Goal: Task Accomplishment & Management: Use online tool/utility

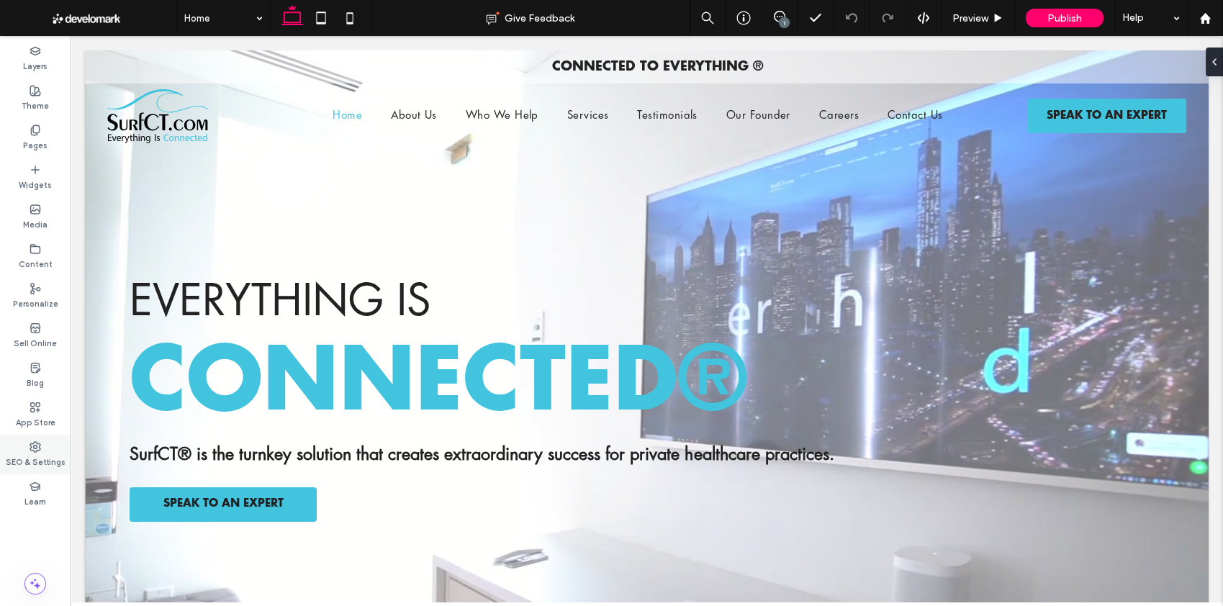
drag, startPoint x: 35, startPoint y: 447, endPoint x: 64, endPoint y: 448, distance: 28.8
click at [35, 446] on icon at bounding box center [36, 447] width 12 height 12
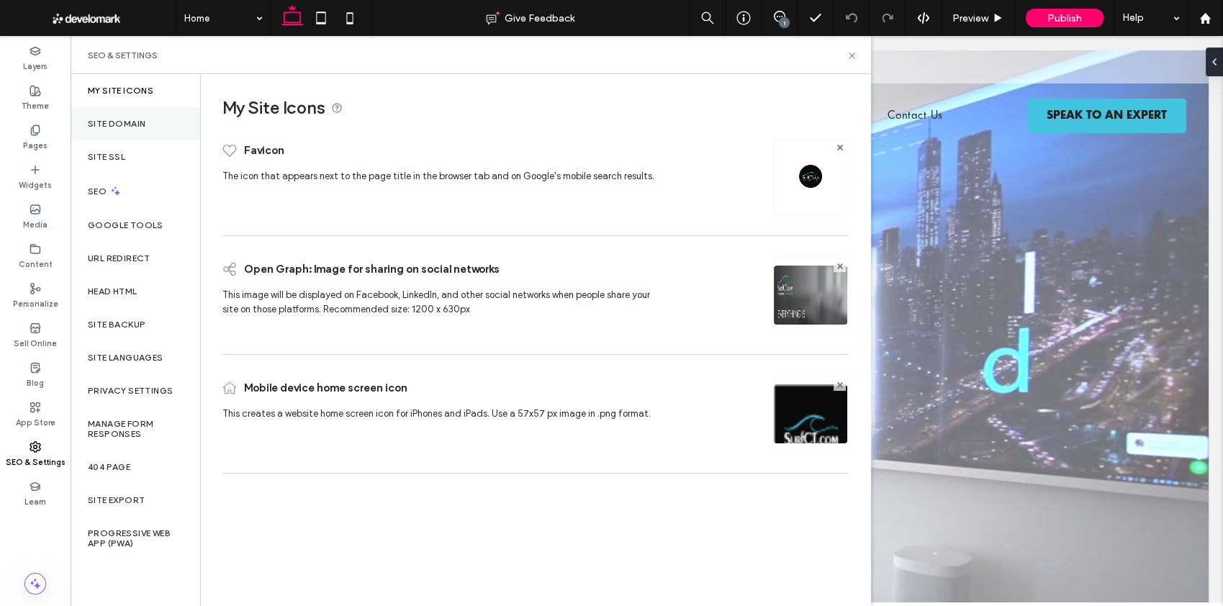
click at [150, 130] on div "Site Domain" at bounding box center [136, 123] width 130 height 33
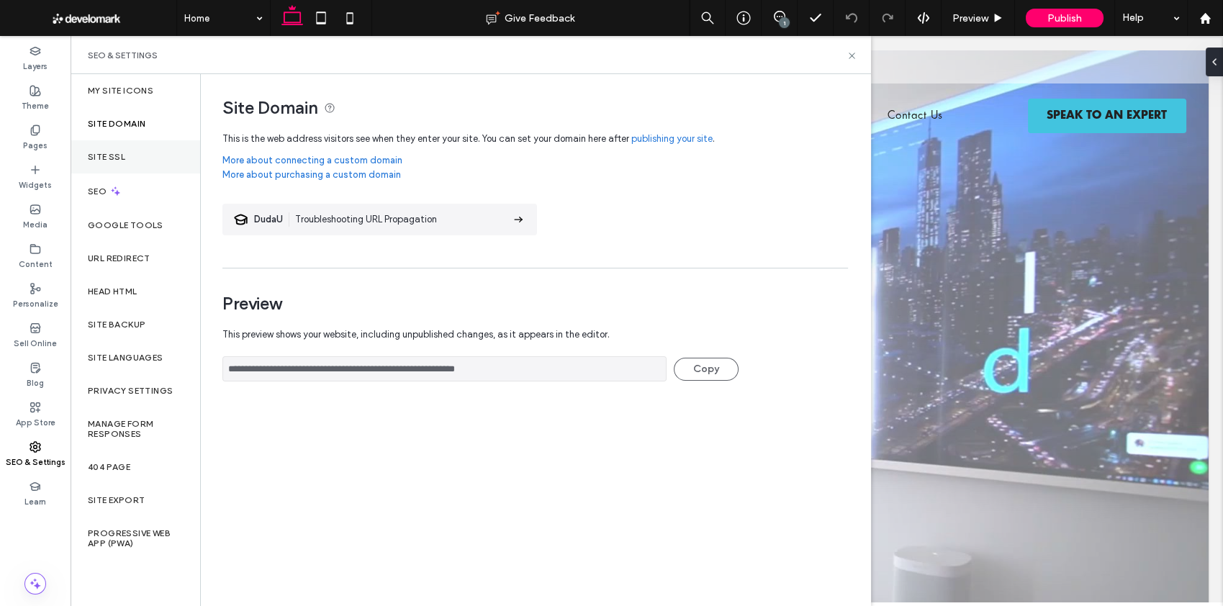
click at [114, 160] on label "Site SSL" at bounding box center [106, 157] width 37 height 10
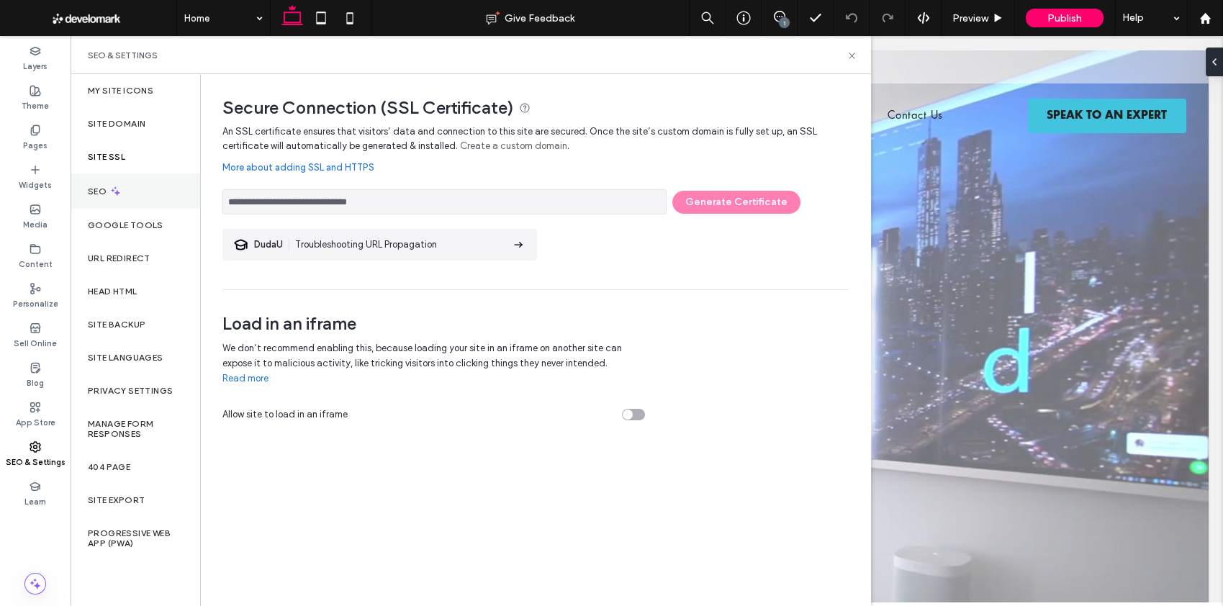
drag, startPoint x: 136, startPoint y: 183, endPoint x: 143, endPoint y: 196, distance: 14.8
click at [135, 183] on div "SEO" at bounding box center [136, 190] width 130 height 35
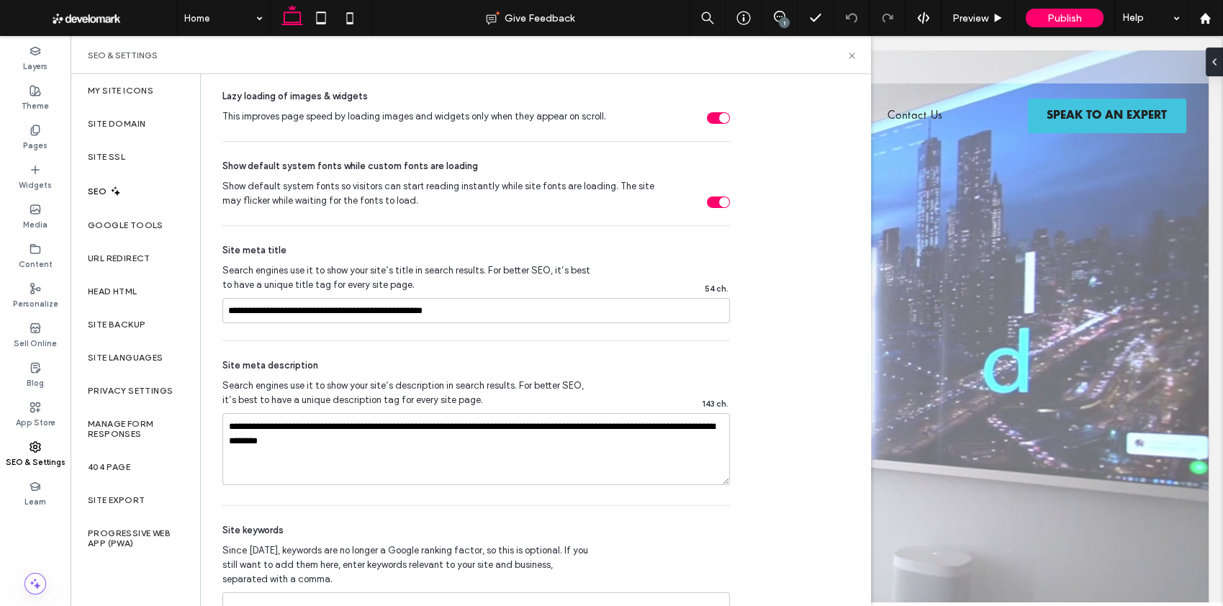
scroll to position [814, 0]
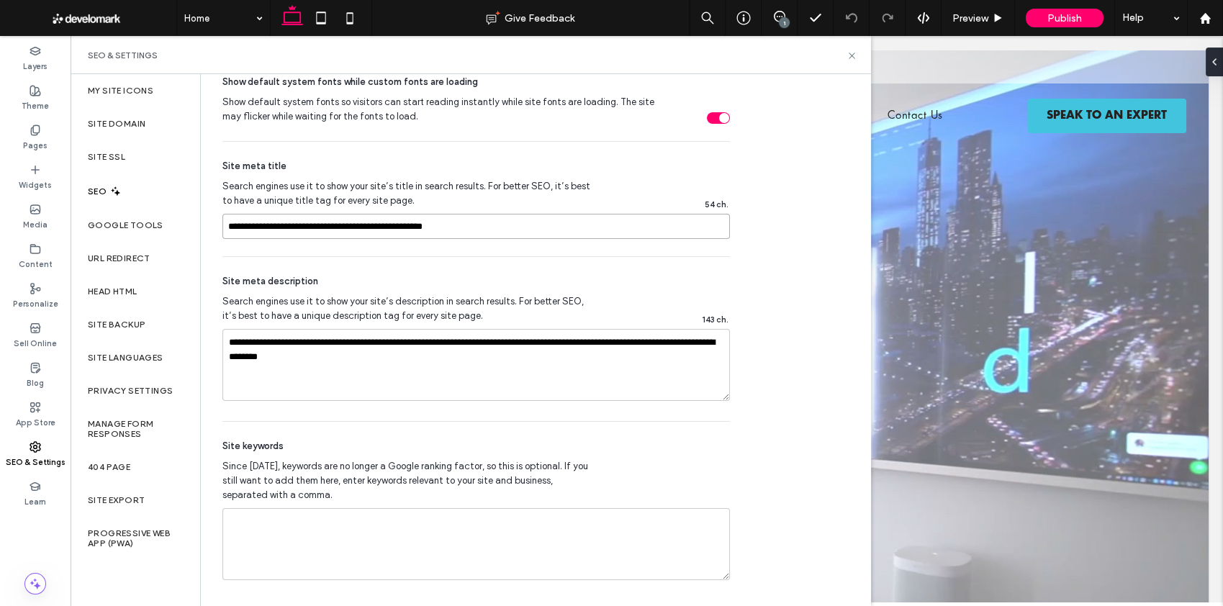
drag, startPoint x: 467, startPoint y: 217, endPoint x: 153, endPoint y: 198, distance: 314.4
click at [154, 199] on div "My Site Icons Site Domain Site SSL SEO Google Tools URL Redirect Head HTML Site…" at bounding box center [471, 340] width 800 height 532
drag, startPoint x: 376, startPoint y: 356, endPoint x: 89, endPoint y: 272, distance: 299.3
click at [89, 272] on div "My Site Icons Site Domain Site SSL SEO Google Tools URL Redirect Head HTML Site…" at bounding box center [471, 340] width 800 height 532
click at [335, 532] on textarea at bounding box center [475, 544] width 507 height 72
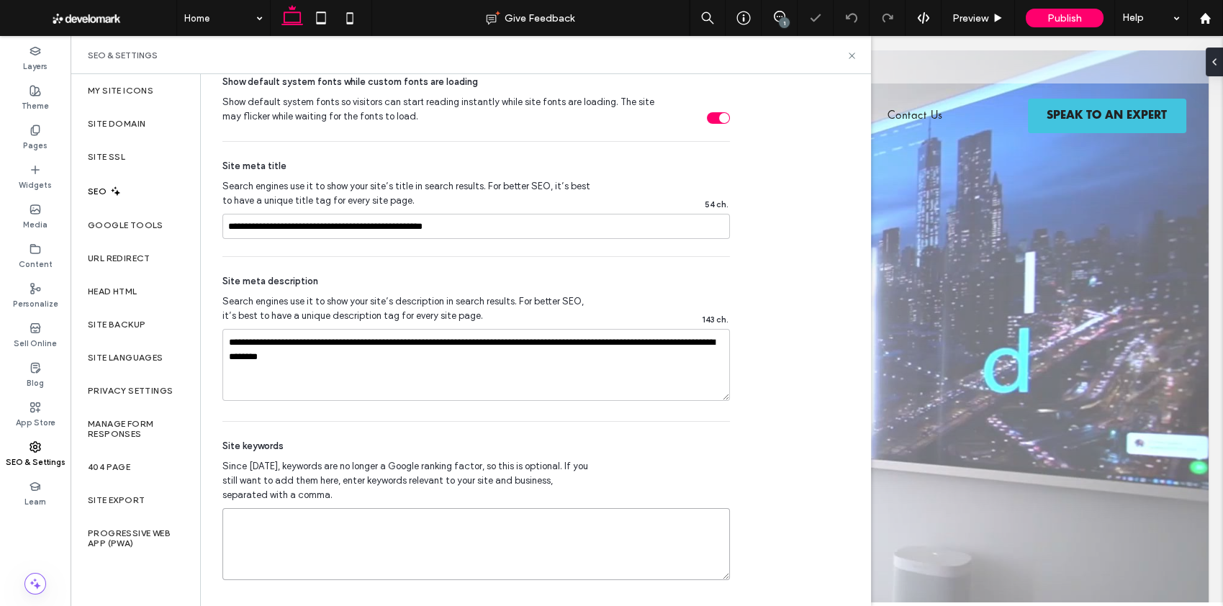
paste textarea "**********"
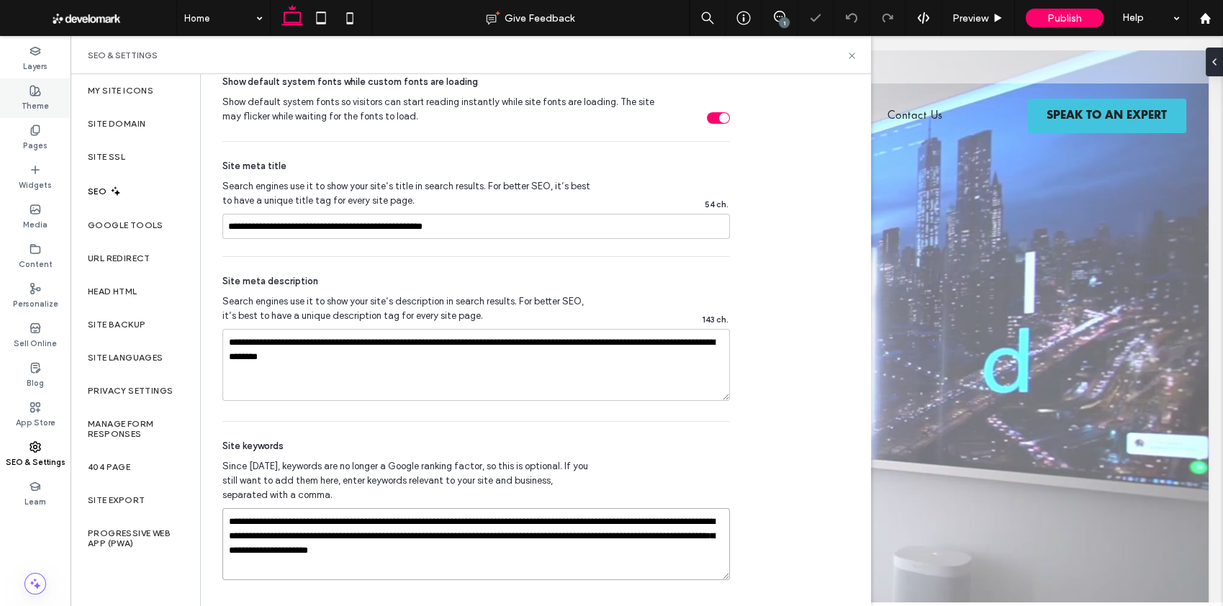
type textarea "**********"
drag, startPoint x: 18, startPoint y: 114, endPoint x: 27, endPoint y: 122, distance: 11.7
click at [18, 114] on div "Theme" at bounding box center [35, 98] width 71 height 40
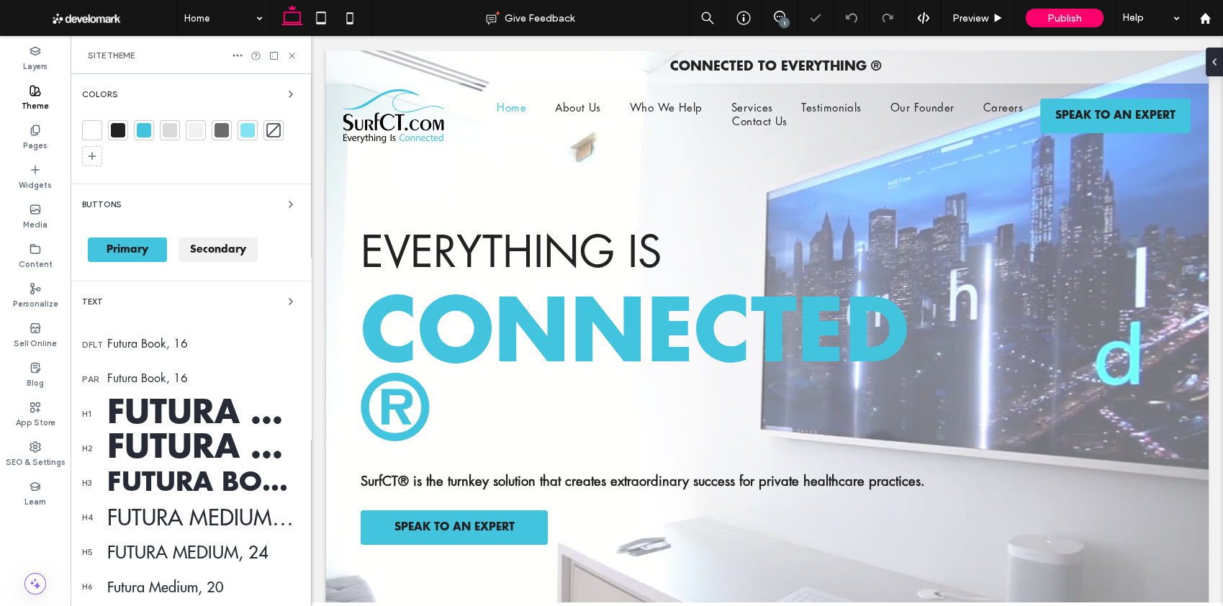
drag, startPoint x: 40, startPoint y: 143, endPoint x: 111, endPoint y: 171, distance: 76.2
click at [40, 142] on label "Pages" at bounding box center [35, 144] width 24 height 16
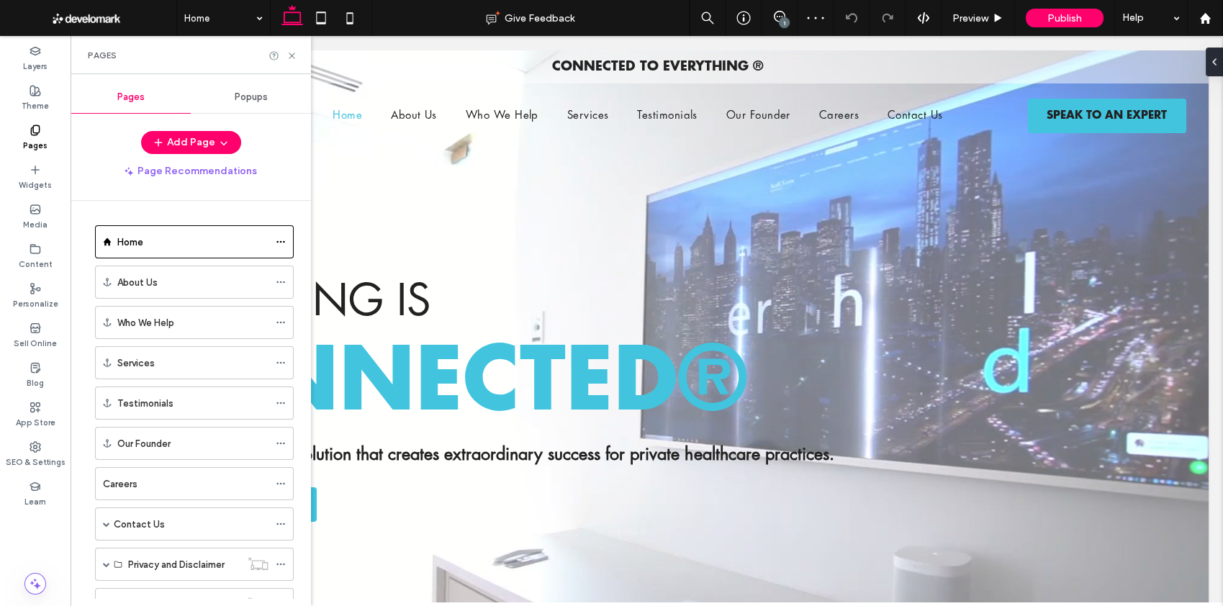
drag, startPoint x: 279, startPoint y: 237, endPoint x: 295, endPoint y: 238, distance: 15.9
click at [279, 237] on icon at bounding box center [281, 242] width 10 height 10
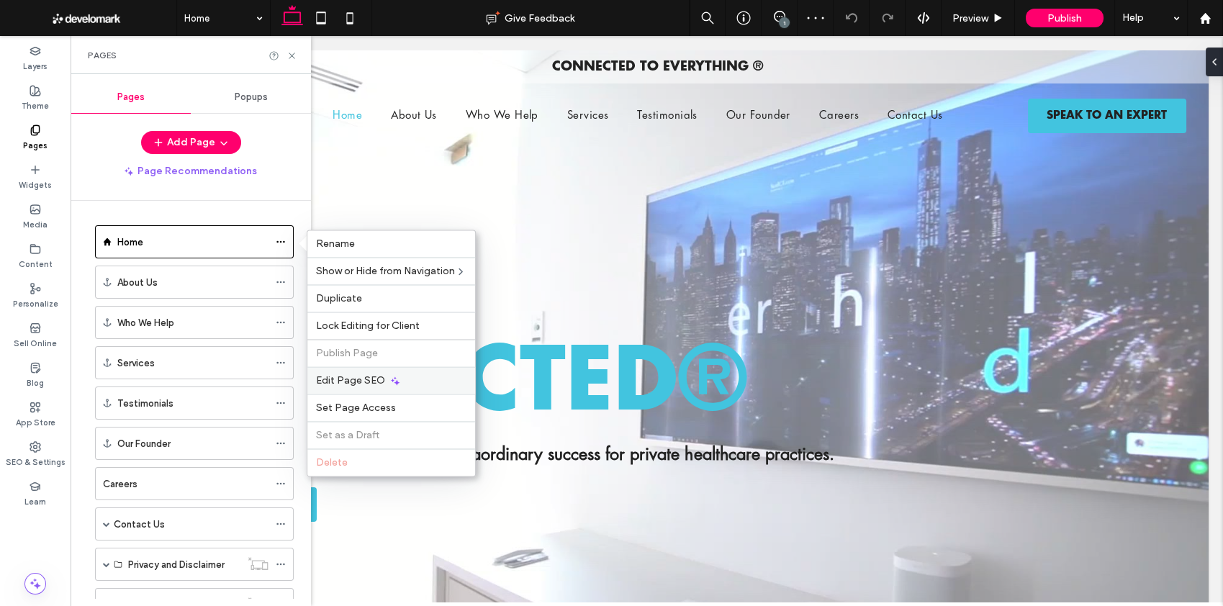
click at [327, 379] on span "Edit Page SEO" at bounding box center [350, 380] width 69 height 12
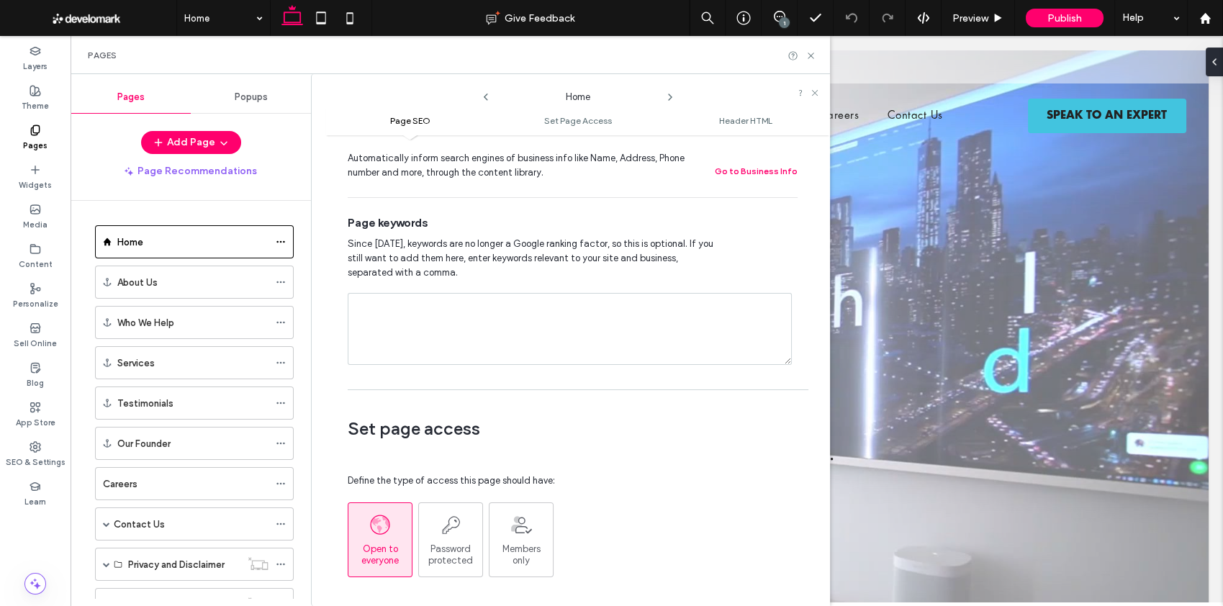
scroll to position [649, 0]
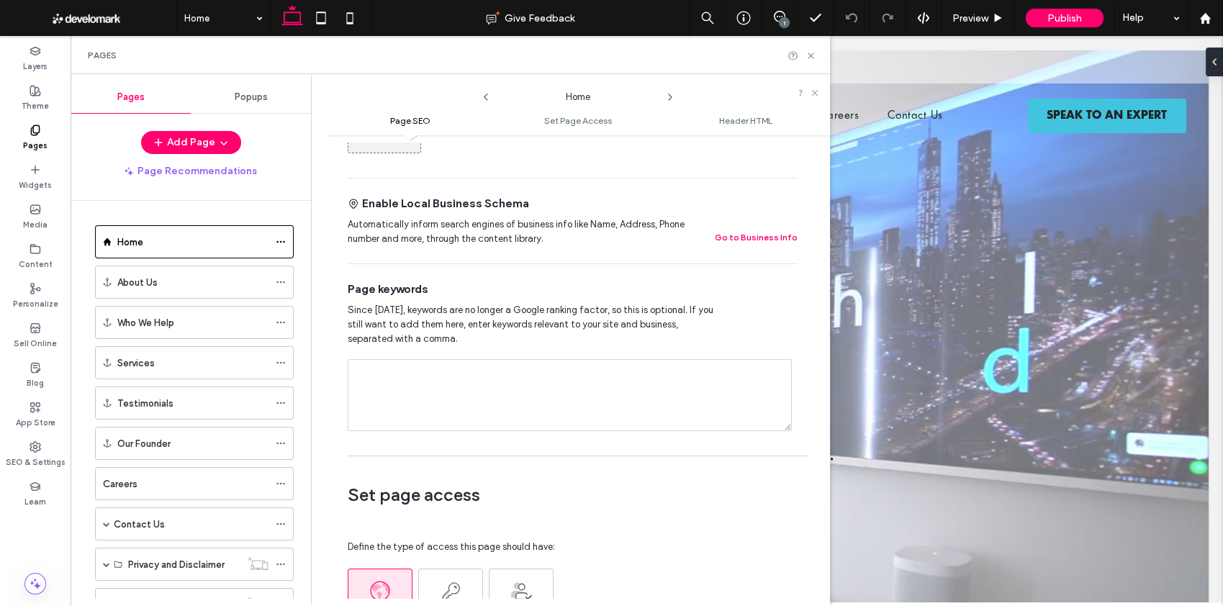
drag, startPoint x: 473, startPoint y: 373, endPoint x: 500, endPoint y: 366, distance: 27.4
click at [473, 373] on textarea at bounding box center [570, 395] width 444 height 72
paste textarea "**********"
type textarea "**********"
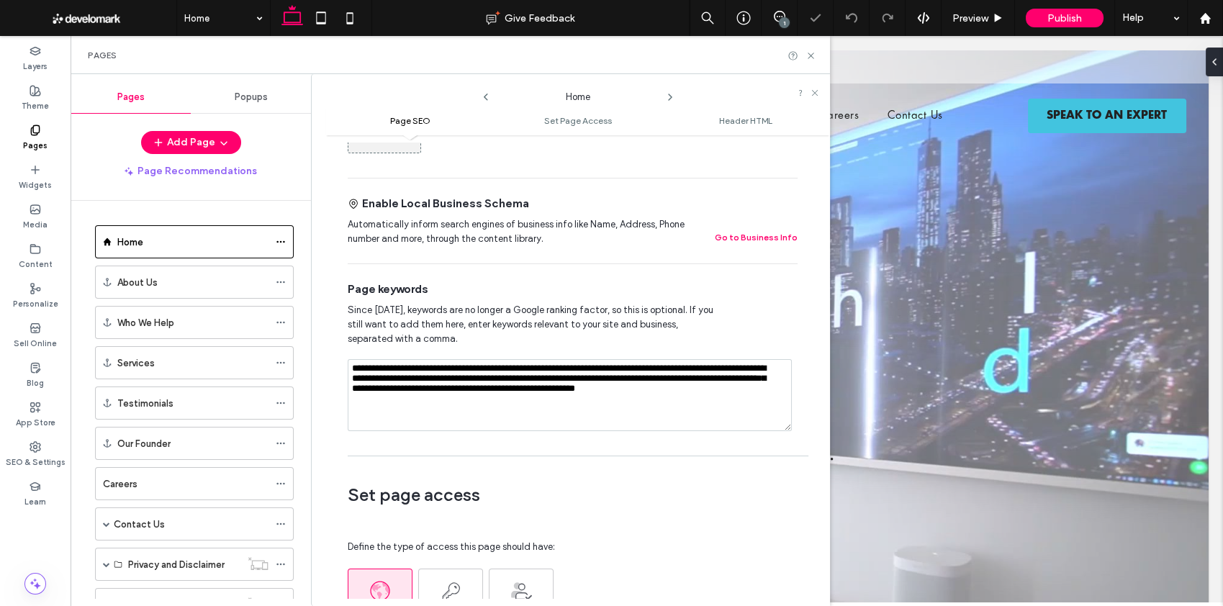
click at [556, 321] on span "Since [DATE], keywords are no longer a Google ranking factor, so this is option…" at bounding box center [533, 324] width 370 height 43
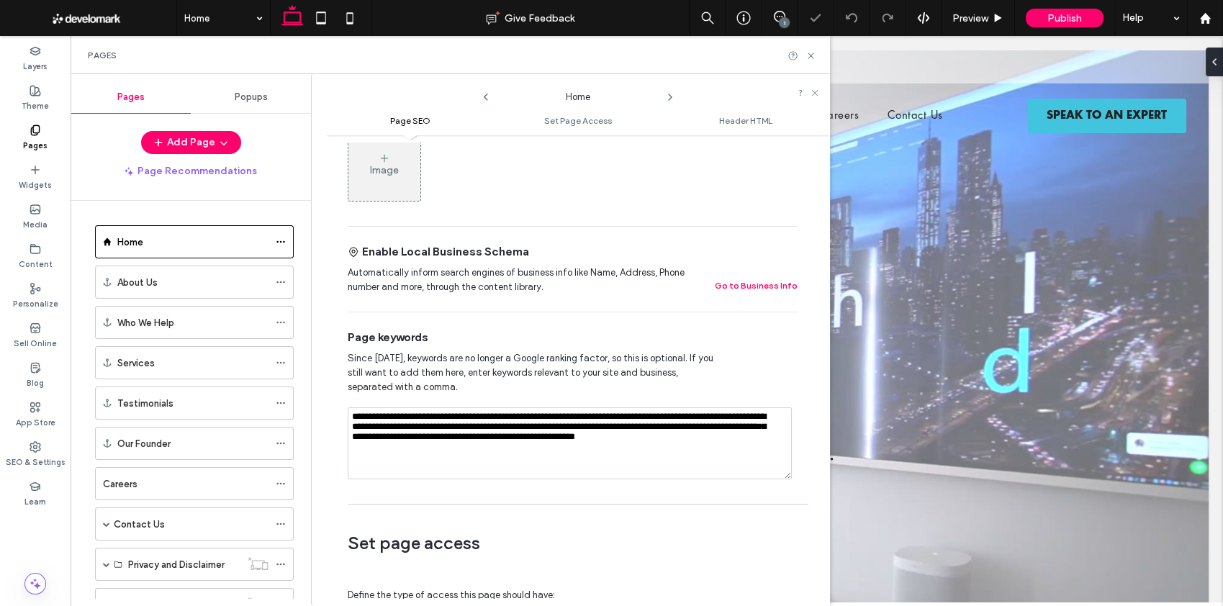
scroll to position [0, 0]
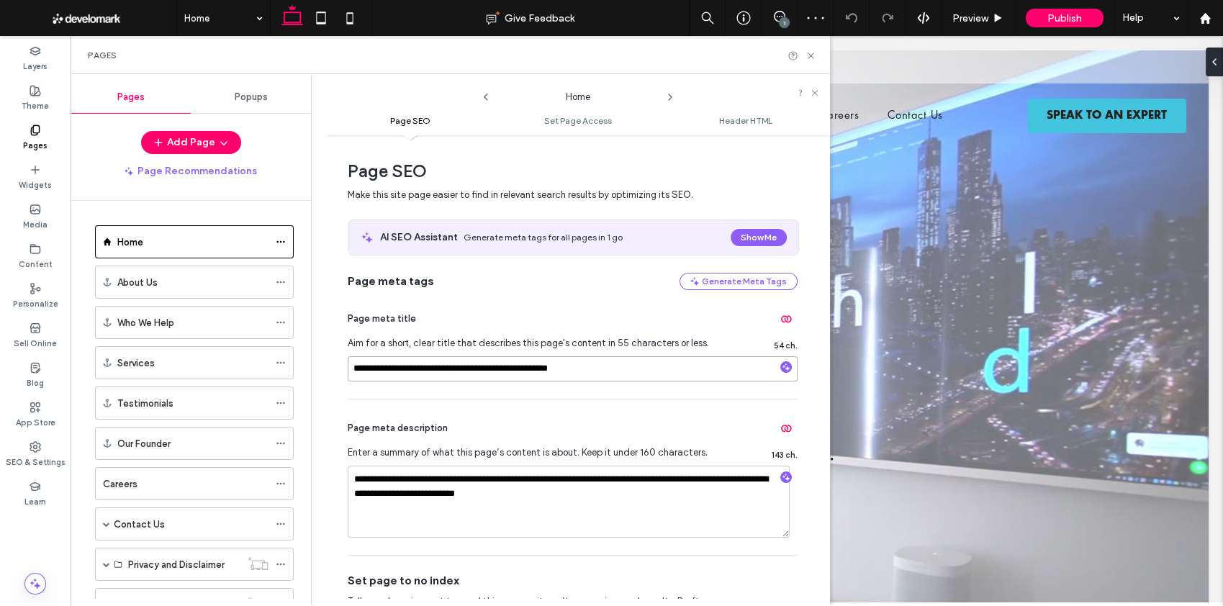
click at [382, 370] on input "**********" at bounding box center [573, 368] width 450 height 25
type input "**********"
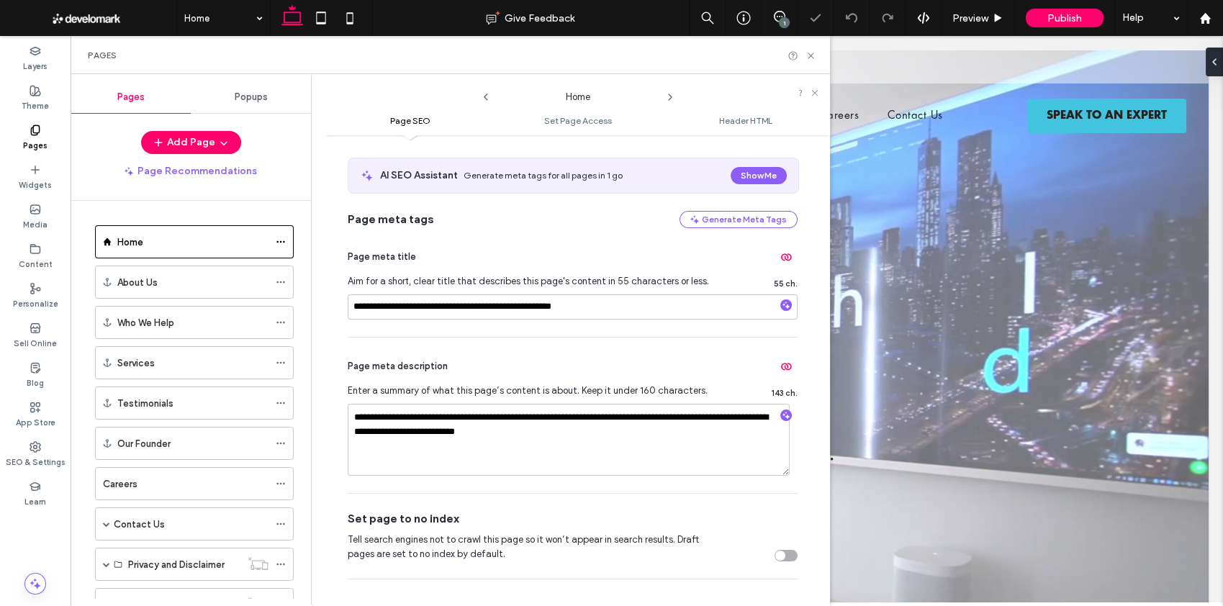
scroll to position [71, 0]
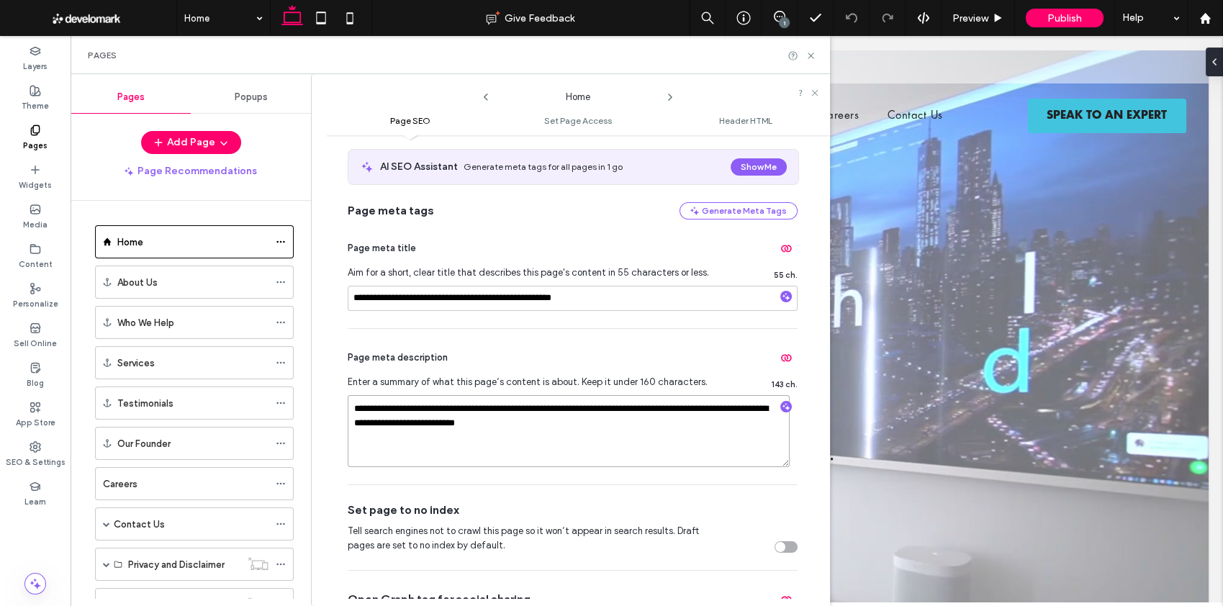
click at [556, 410] on textarea "**********" at bounding box center [569, 431] width 442 height 72
type textarea "**********"
click at [569, 355] on div "Page meta description" at bounding box center [573, 357] width 450 height 23
click at [152, 476] on div "Careers" at bounding box center [186, 483] width 166 height 15
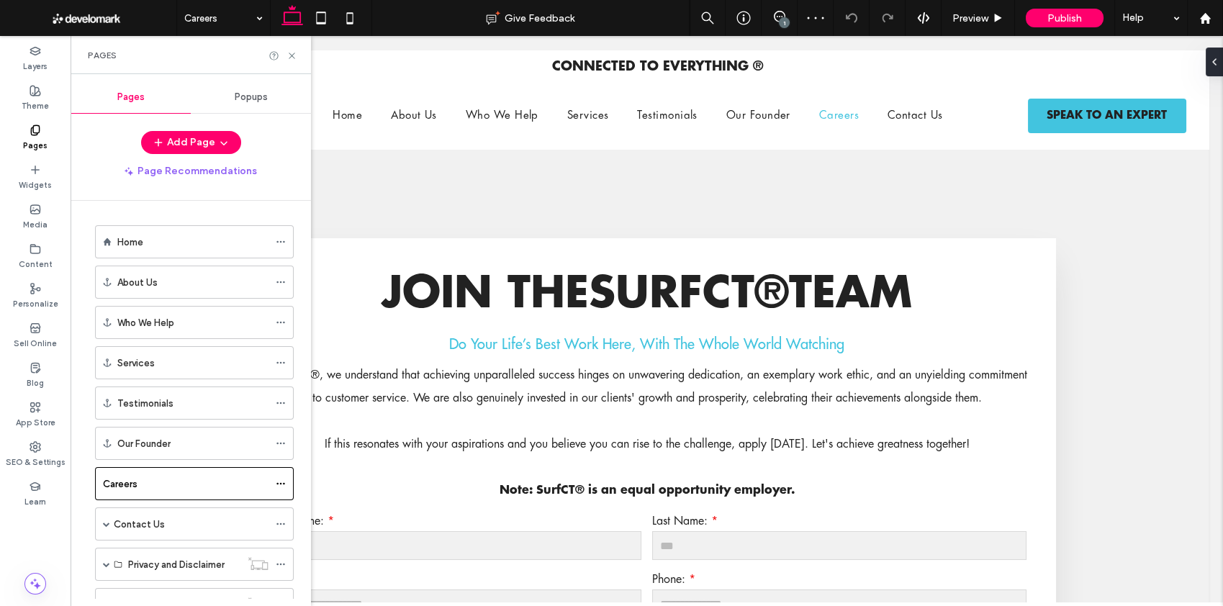
scroll to position [0, 0]
click at [647, 548] on div "Last Name:" at bounding box center [839, 539] width 385 height 58
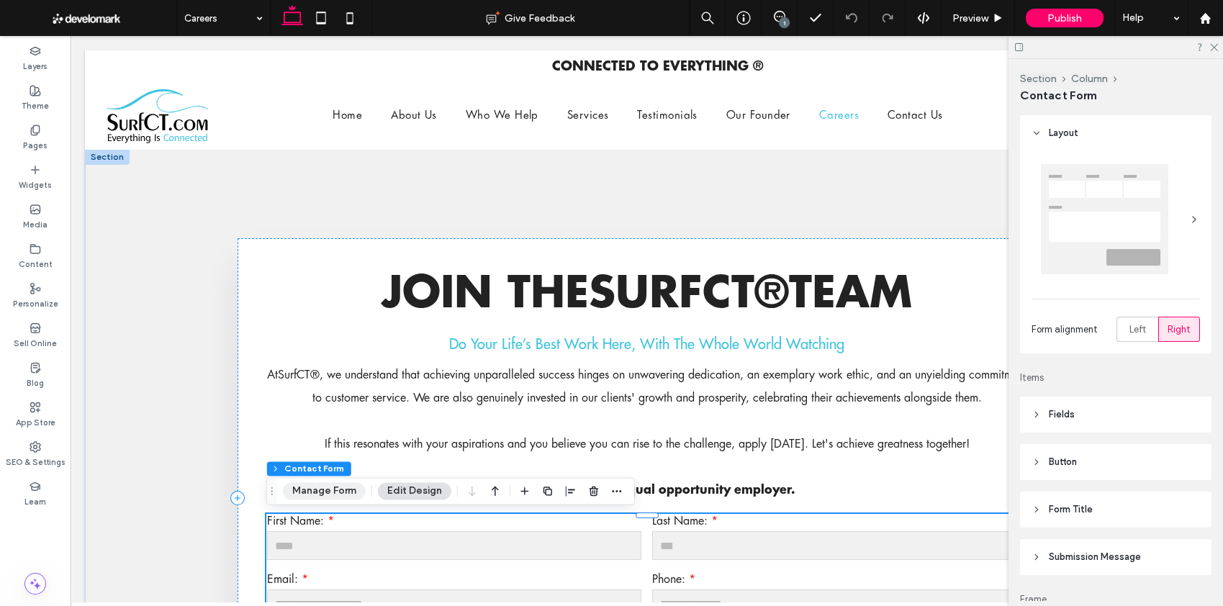
click at [353, 491] on button "Manage Form" at bounding box center [324, 490] width 83 height 17
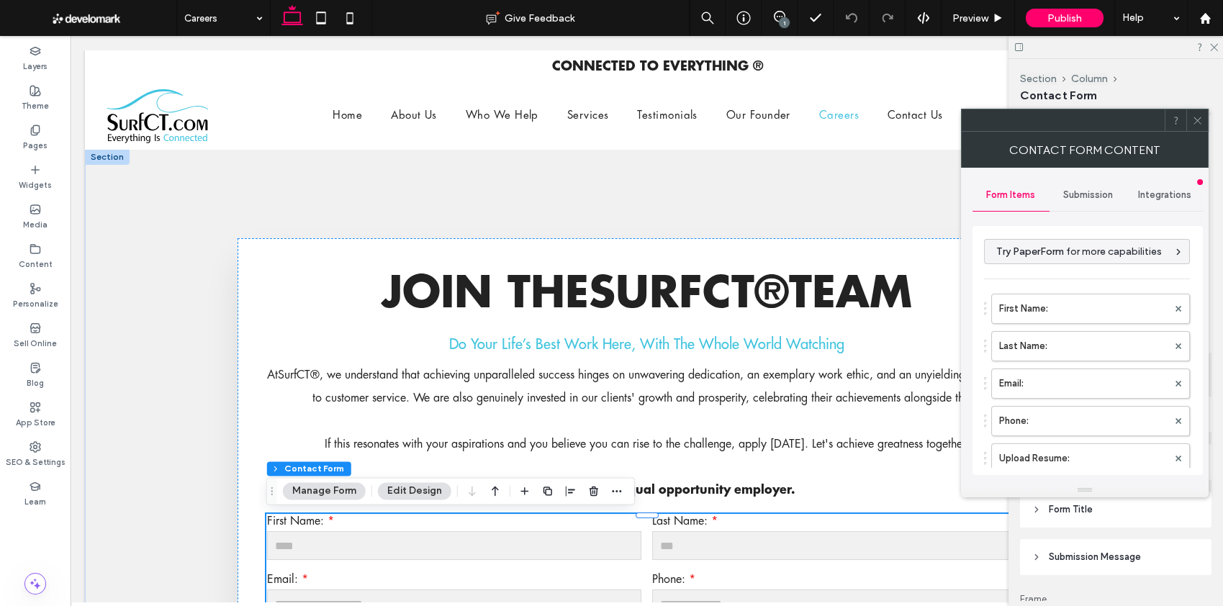
drag, startPoint x: 1085, startPoint y: 201, endPoint x: 1077, endPoint y: 209, distance: 11.2
click at [1085, 201] on div "Submission" at bounding box center [1087, 195] width 77 height 32
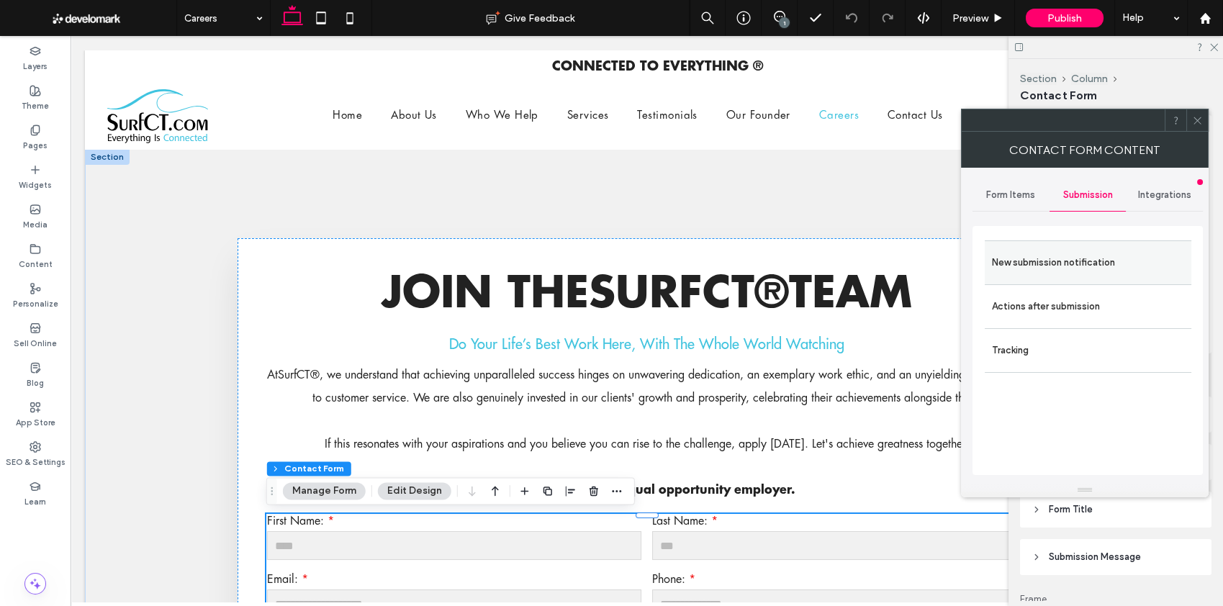
click at [1057, 266] on label "New submission notification" at bounding box center [1088, 262] width 192 height 29
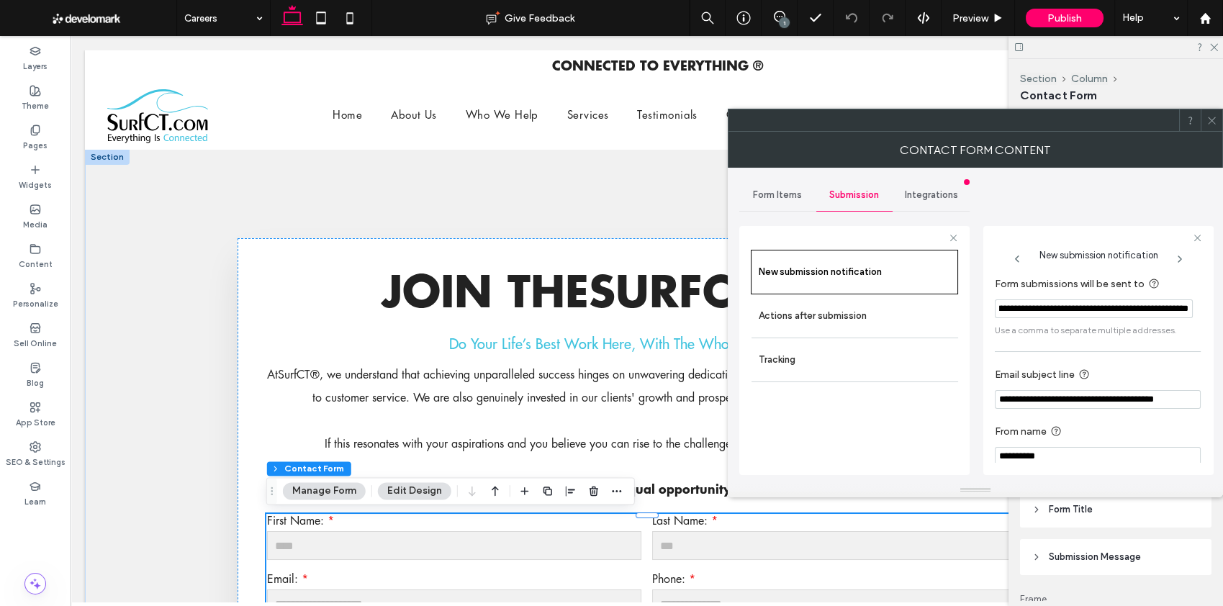
scroll to position [0, 98]
click at [885, 324] on label "Actions after submission" at bounding box center [855, 316] width 192 height 29
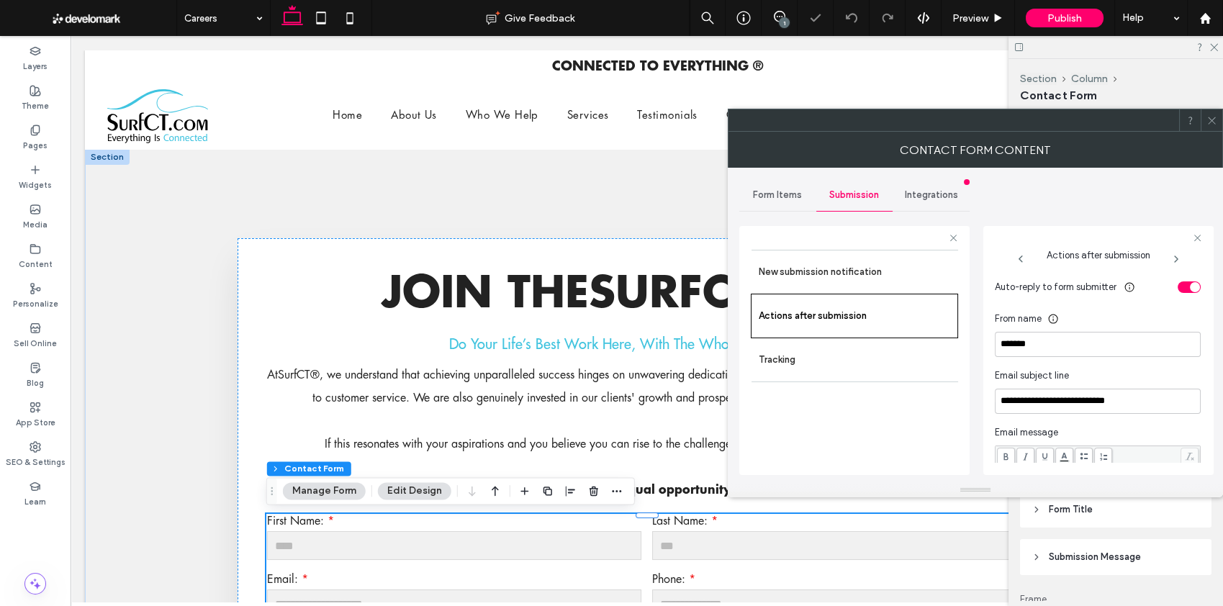
scroll to position [546, 0]
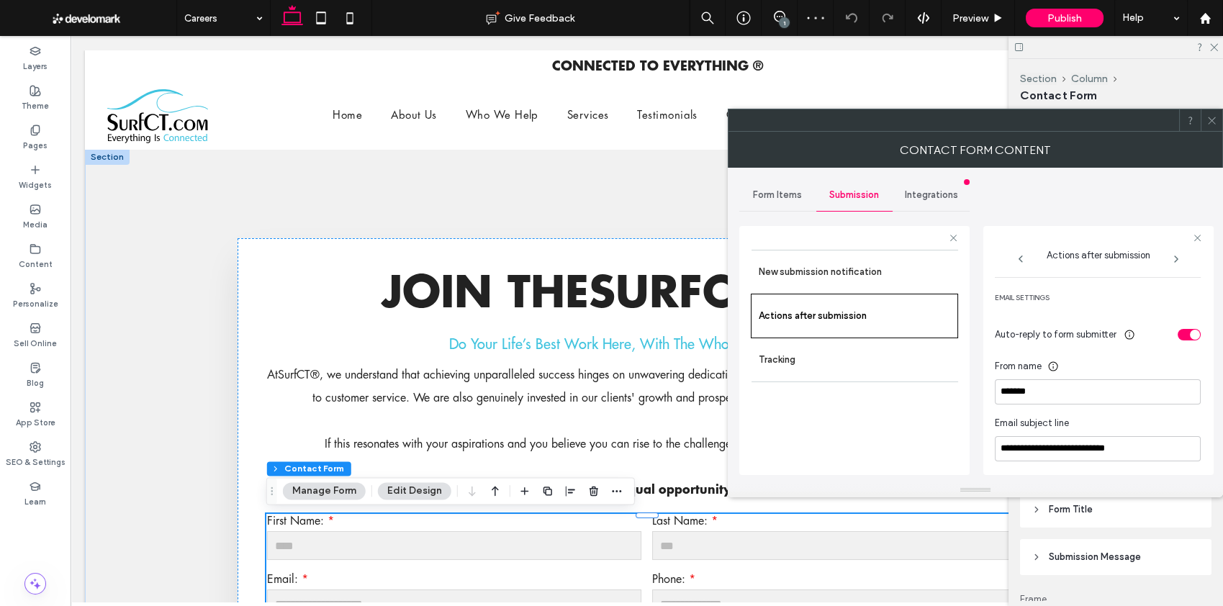
click at [1178, 330] on div "toggle" at bounding box center [1189, 335] width 23 height 12
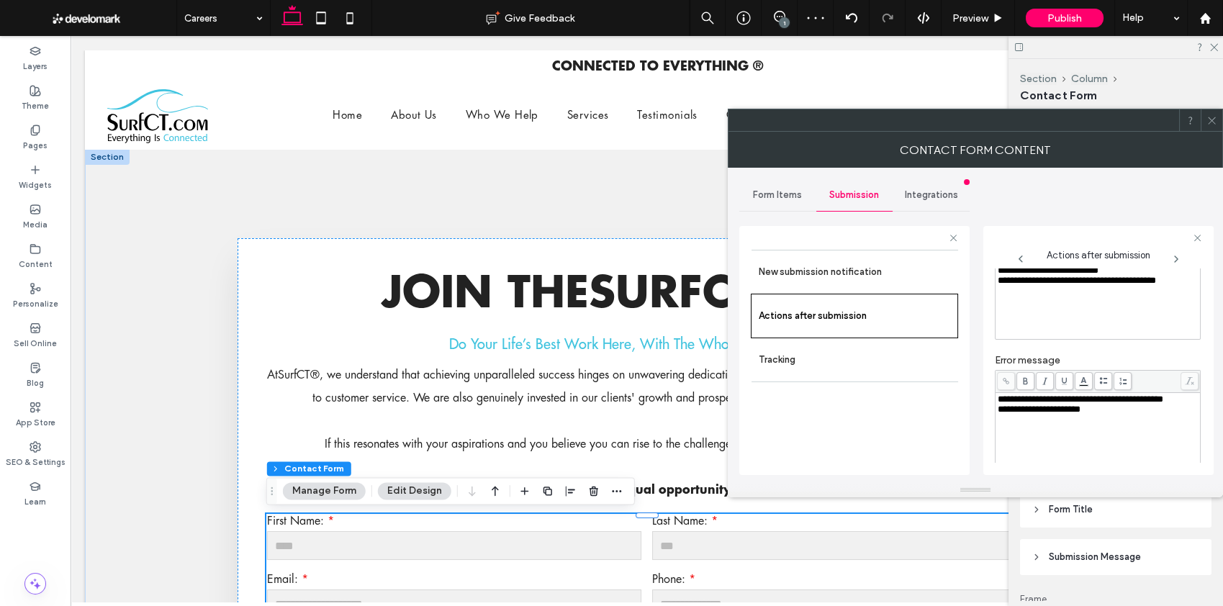
scroll to position [46, 0]
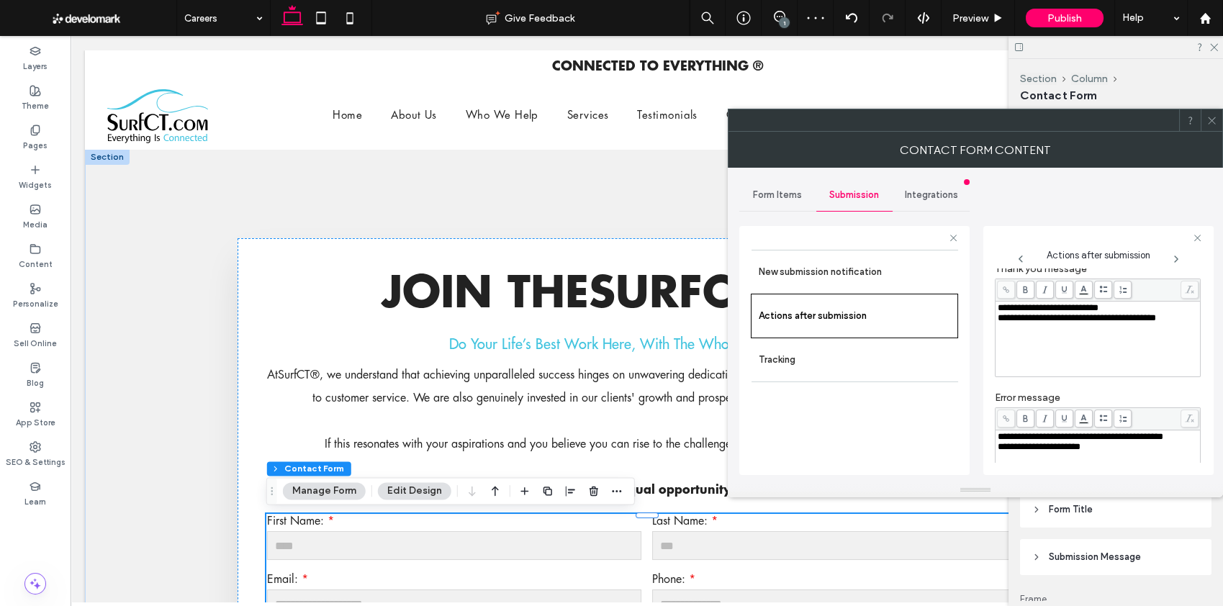
click at [1208, 124] on icon at bounding box center [1211, 120] width 11 height 11
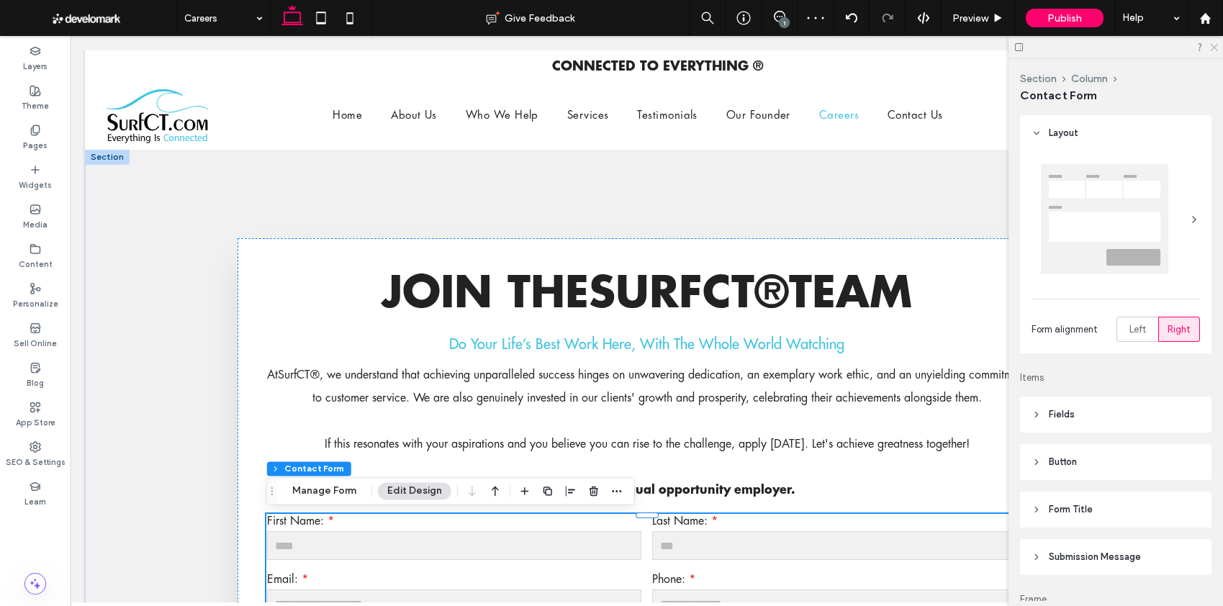
click at [1210, 42] on icon at bounding box center [1212, 46] width 9 height 9
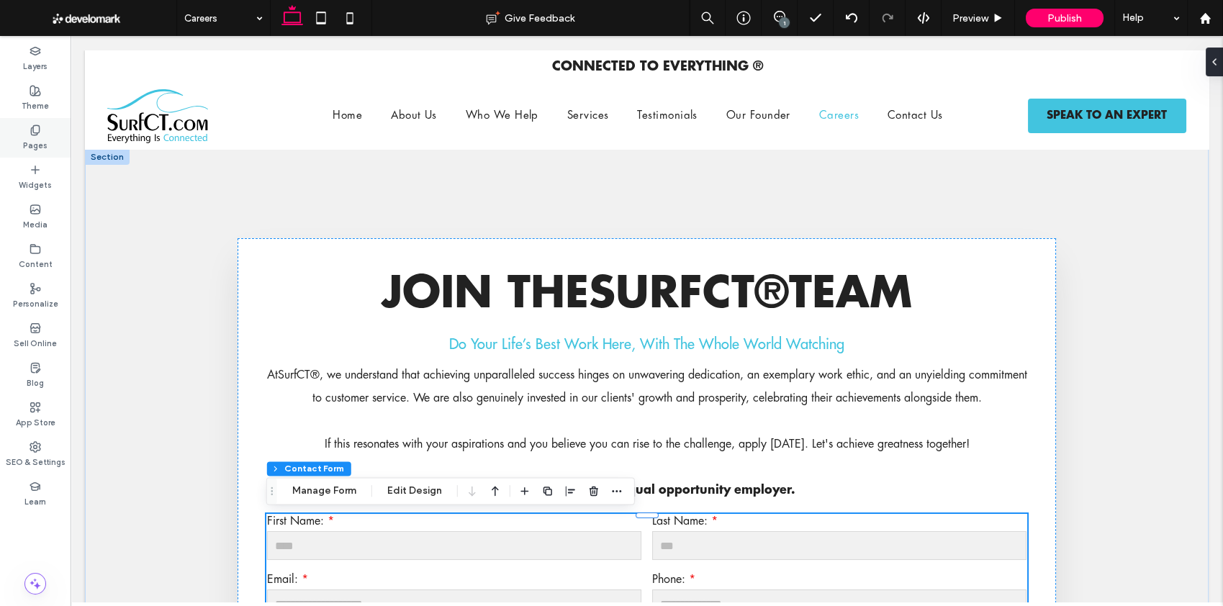
click at [36, 131] on icon at bounding box center [36, 131] width 12 height 12
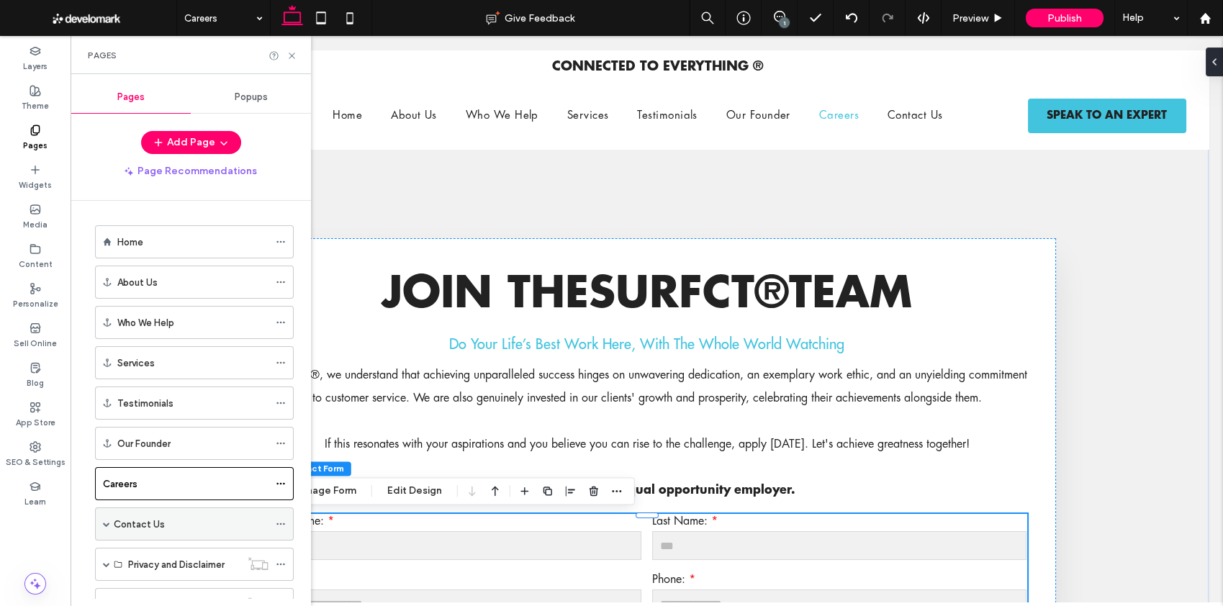
scroll to position [90, 0]
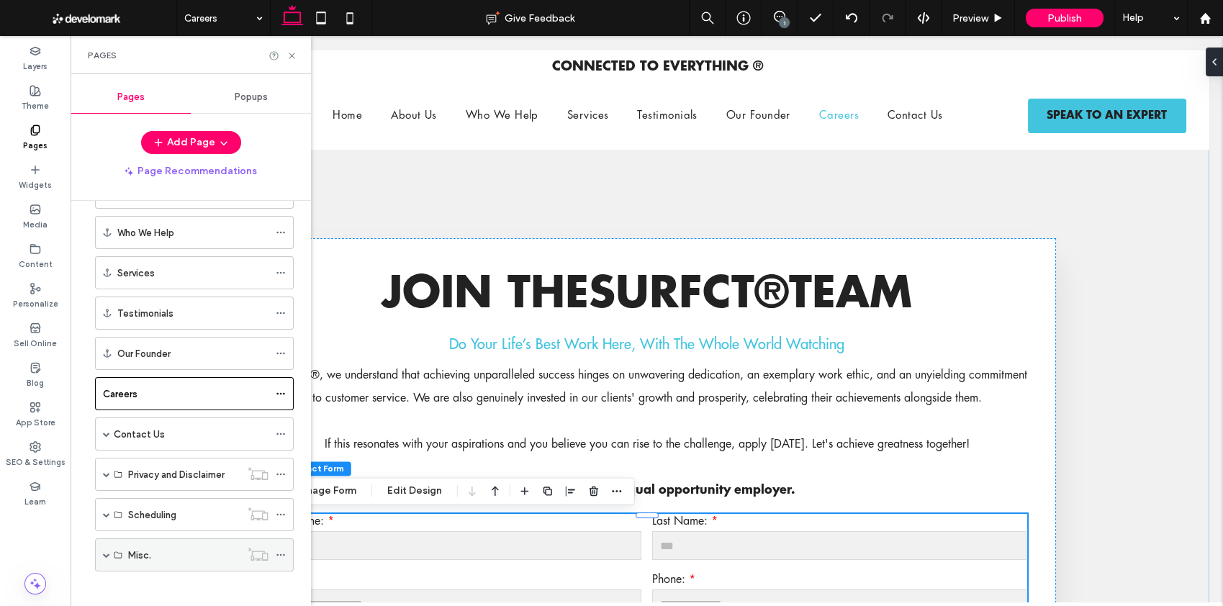
click at [109, 551] on span at bounding box center [106, 554] width 7 height 7
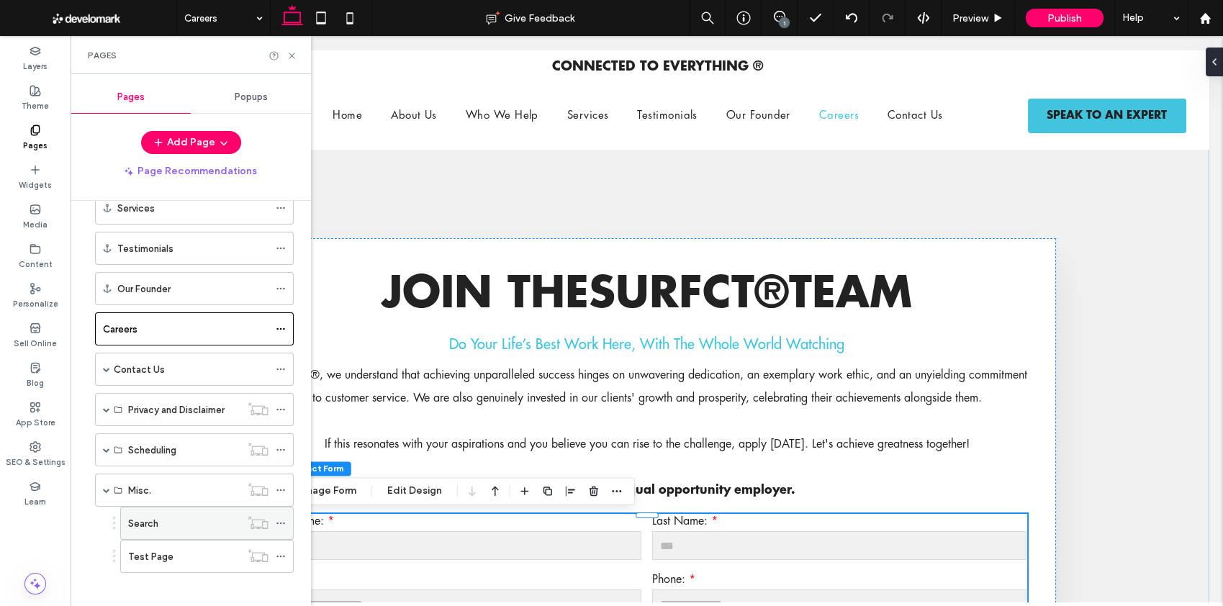
click at [281, 523] on use at bounding box center [280, 524] width 8 height 2
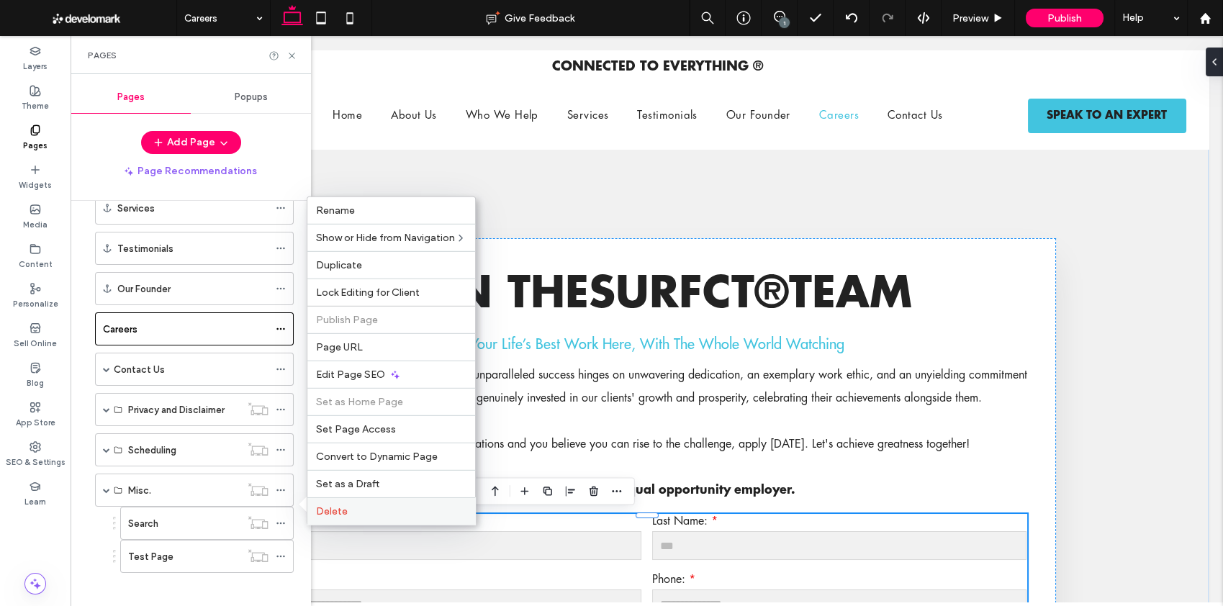
click at [340, 518] on div "Delete" at bounding box center [391, 510] width 168 height 27
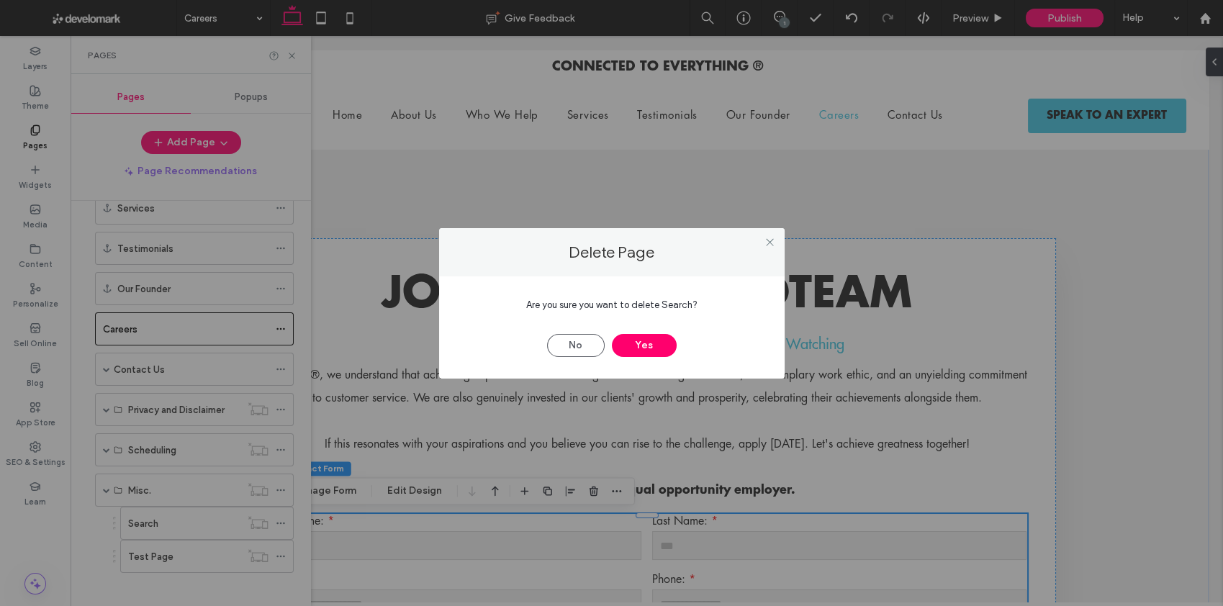
drag, startPoint x: 648, startPoint y: 352, endPoint x: 359, endPoint y: 374, distance: 289.4
click at [648, 352] on button "Yes" at bounding box center [644, 345] width 65 height 23
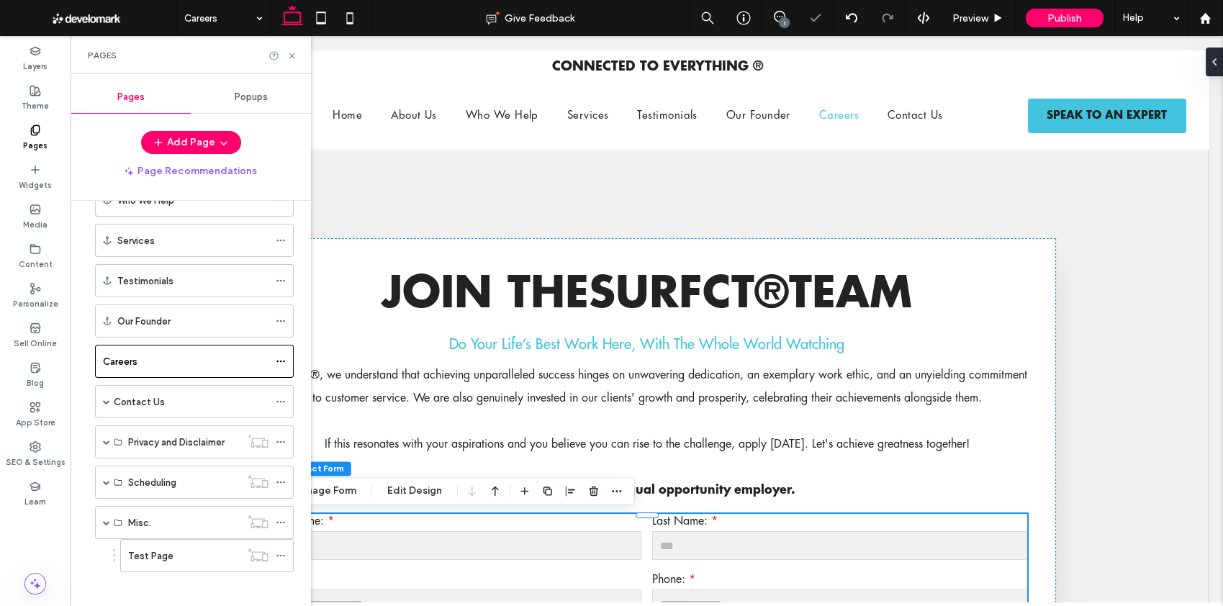
click at [107, 479] on span at bounding box center [106, 482] width 7 height 7
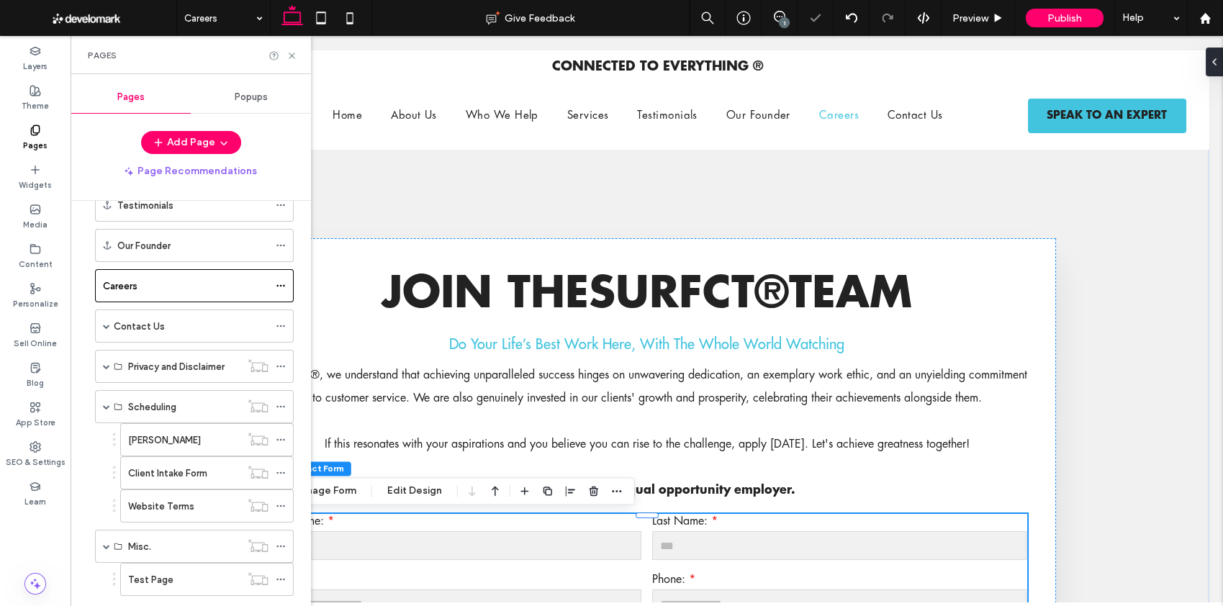
scroll to position [199, 0]
click at [103, 361] on span at bounding box center [106, 364] width 7 height 7
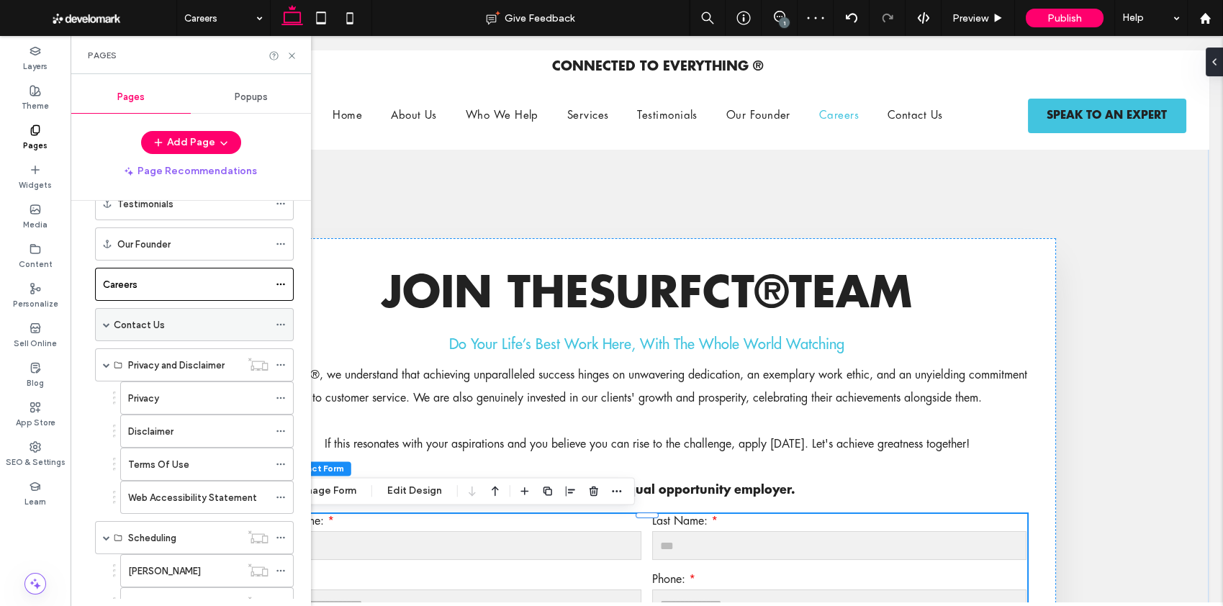
click at [103, 321] on span at bounding box center [106, 324] width 7 height 7
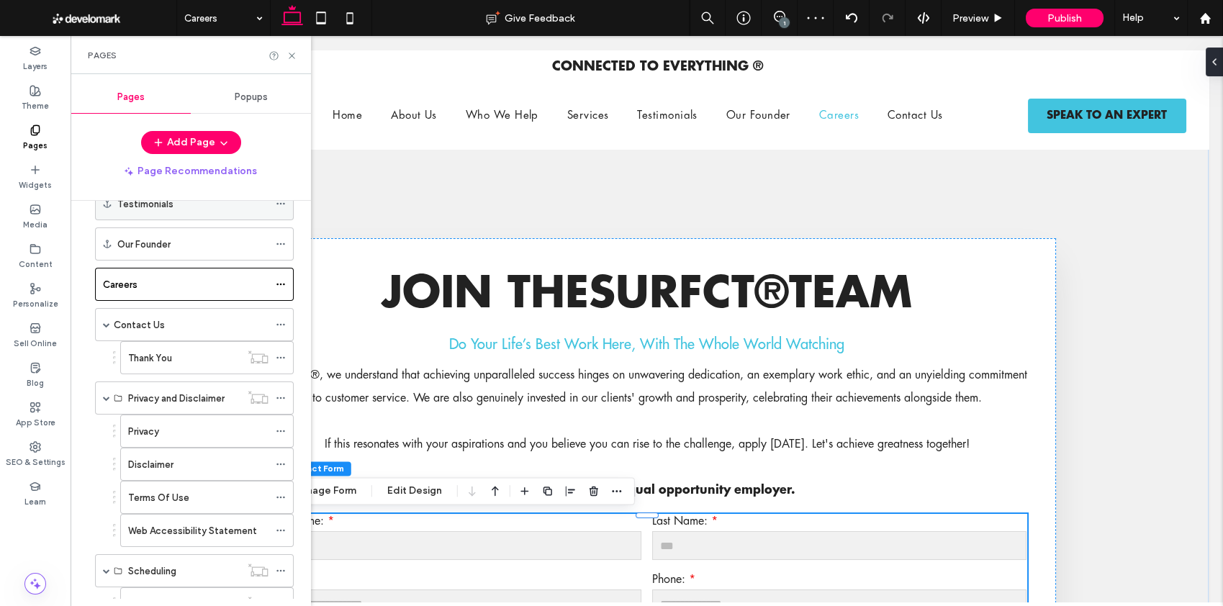
scroll to position [0, 0]
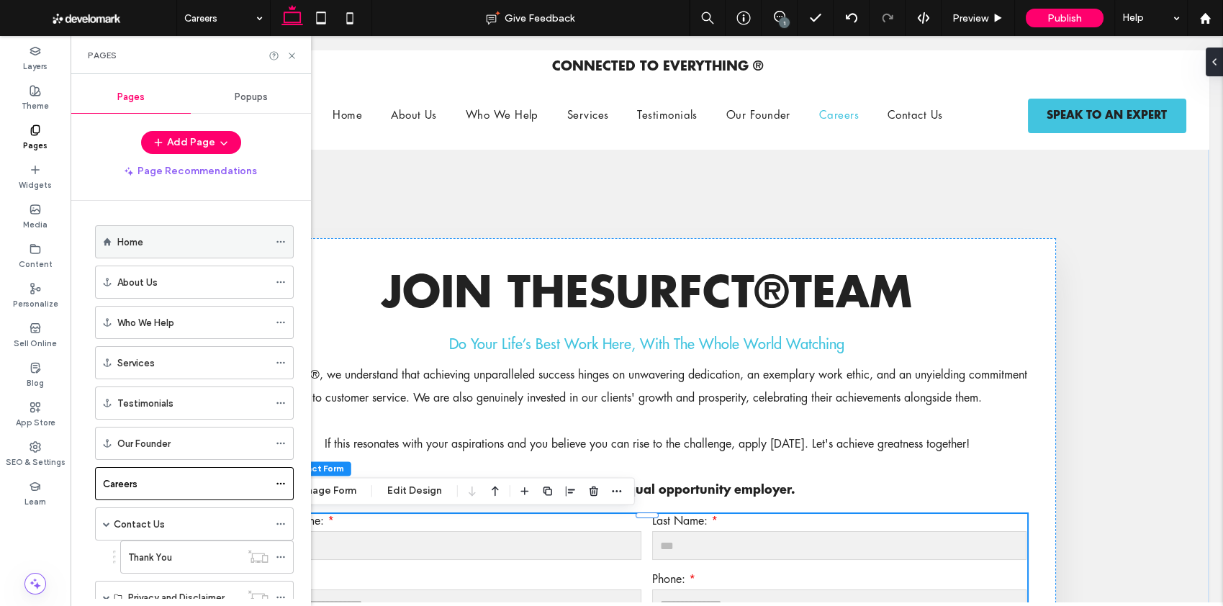
click at [194, 240] on div "Home" at bounding box center [192, 242] width 151 height 15
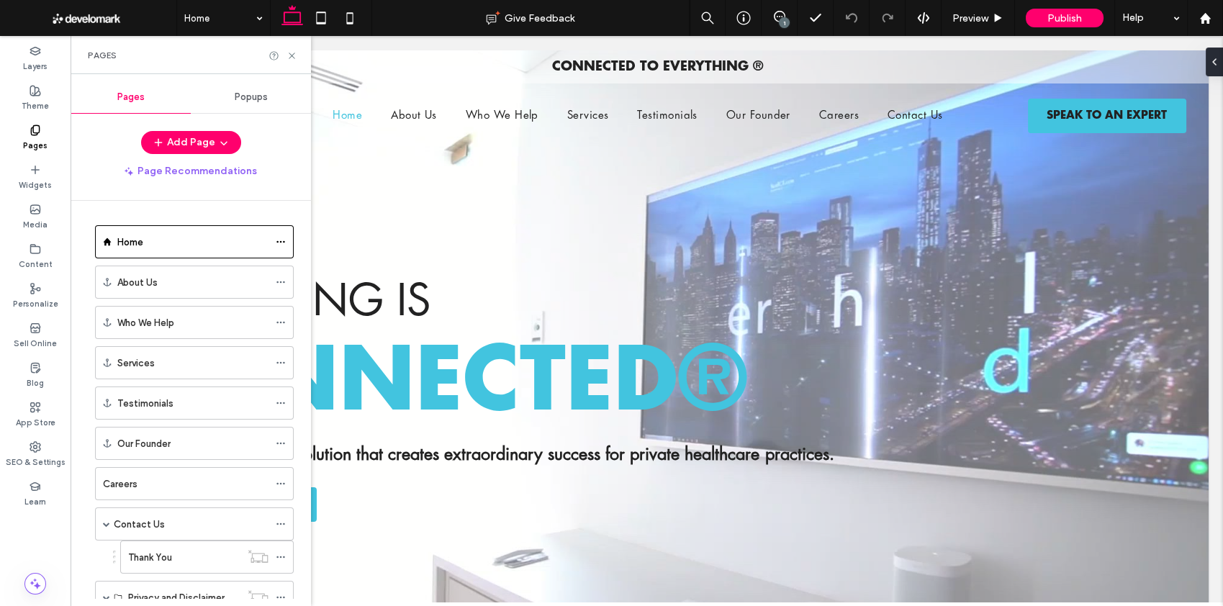
scroll to position [8, 0]
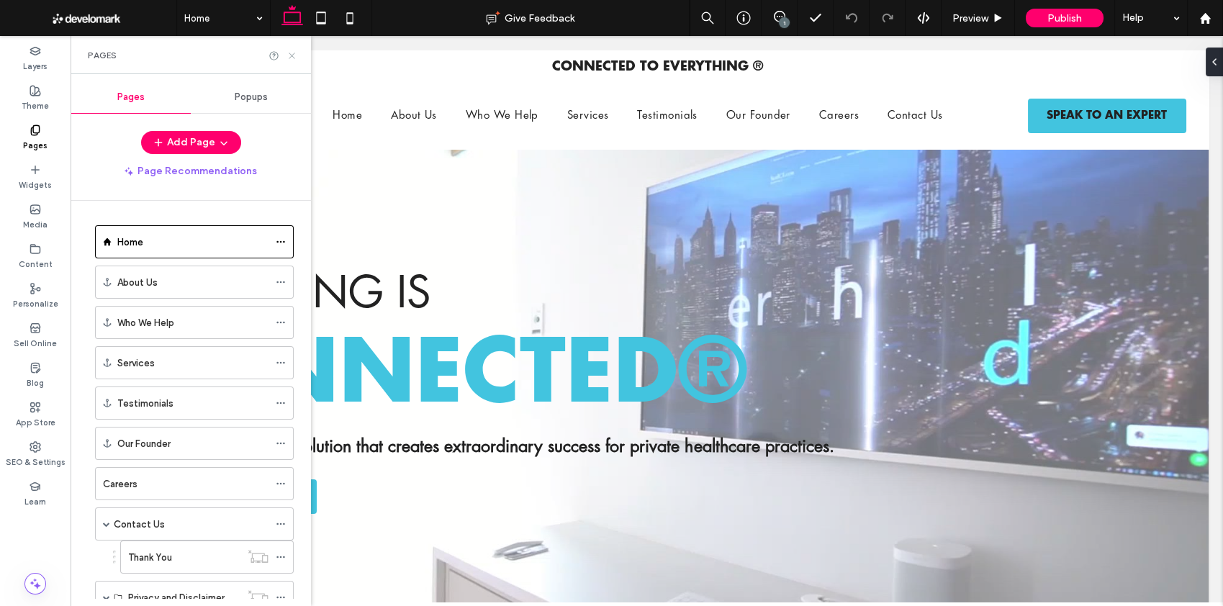
click at [296, 57] on icon at bounding box center [291, 55] width 11 height 11
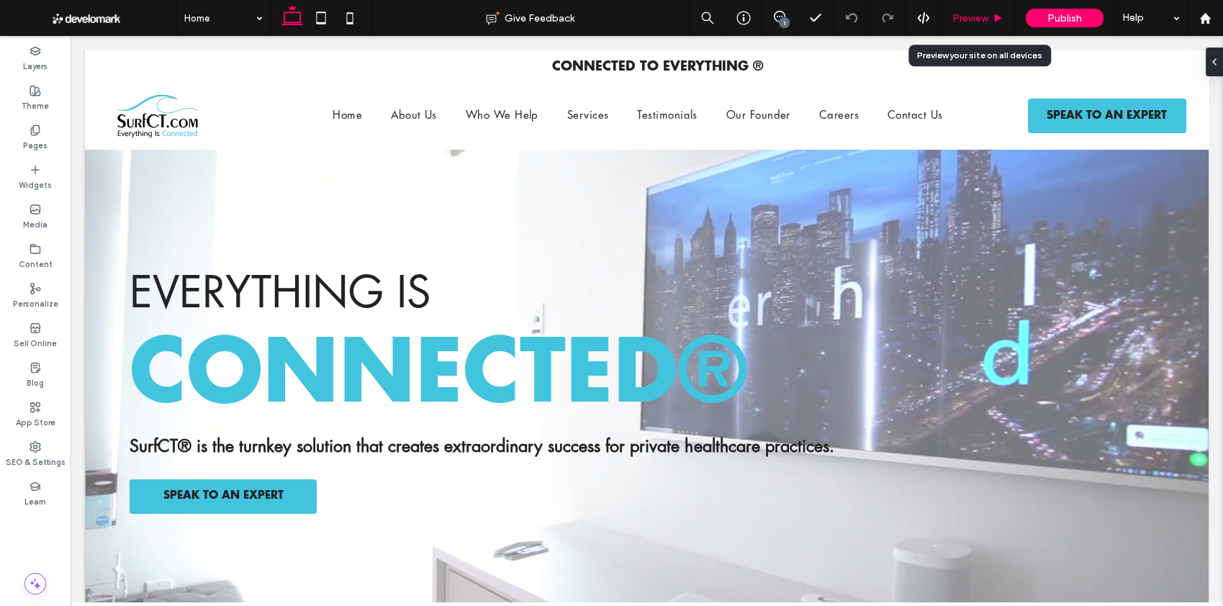
click at [971, 17] on span "Preview" at bounding box center [970, 18] width 36 height 12
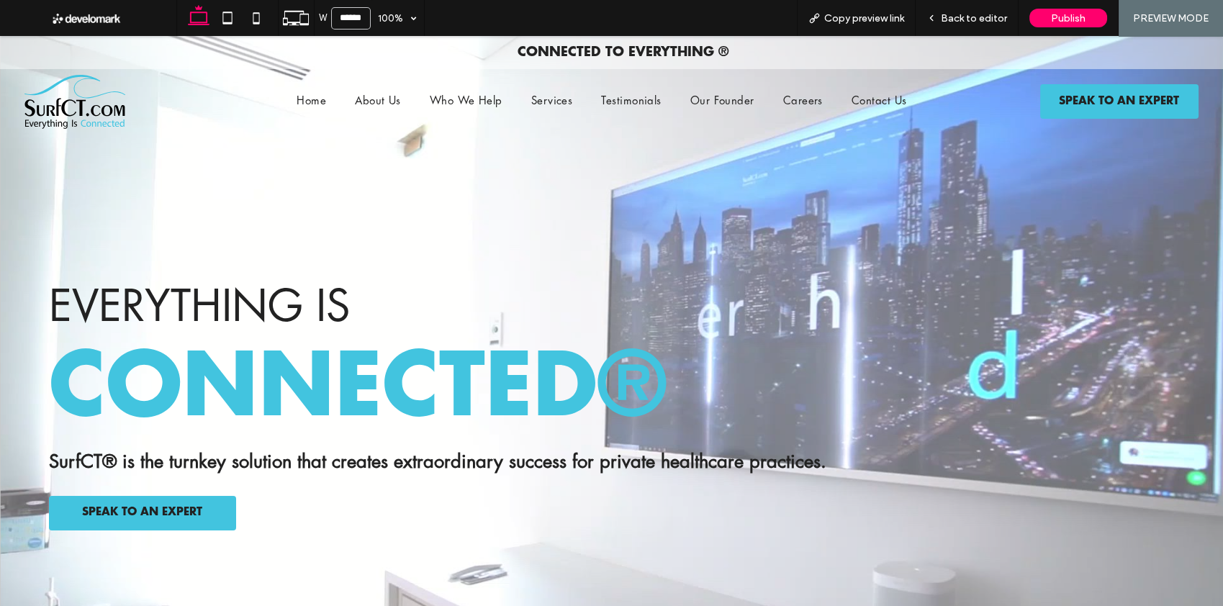
scroll to position [1, 0]
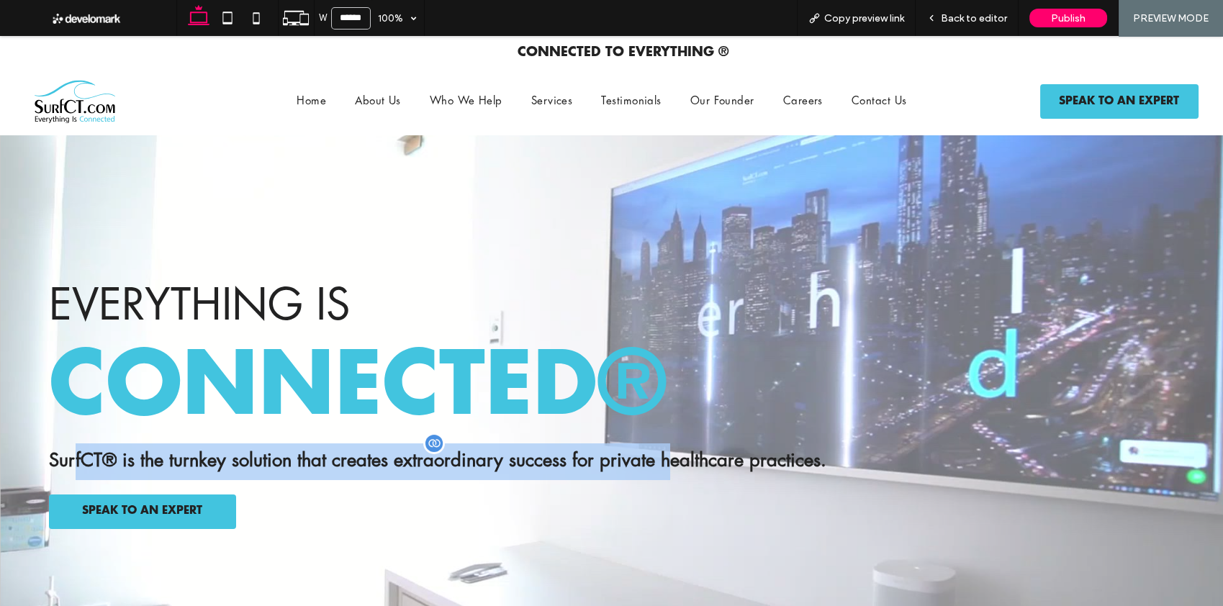
drag, startPoint x: 110, startPoint y: 459, endPoint x: 668, endPoint y: 472, distance: 558.0
click at [667, 472] on p "SurfCT® is the turnkey solution that creates extraordinary success for private …" at bounding box center [455, 461] width 813 height 37
drag, startPoint x: 668, startPoint y: 472, endPoint x: 766, endPoint y: 458, distance: 98.9
click at [668, 472] on p "SurfCT® is the turnkey solution that creates extraordinary success for private …" at bounding box center [455, 461] width 813 height 37
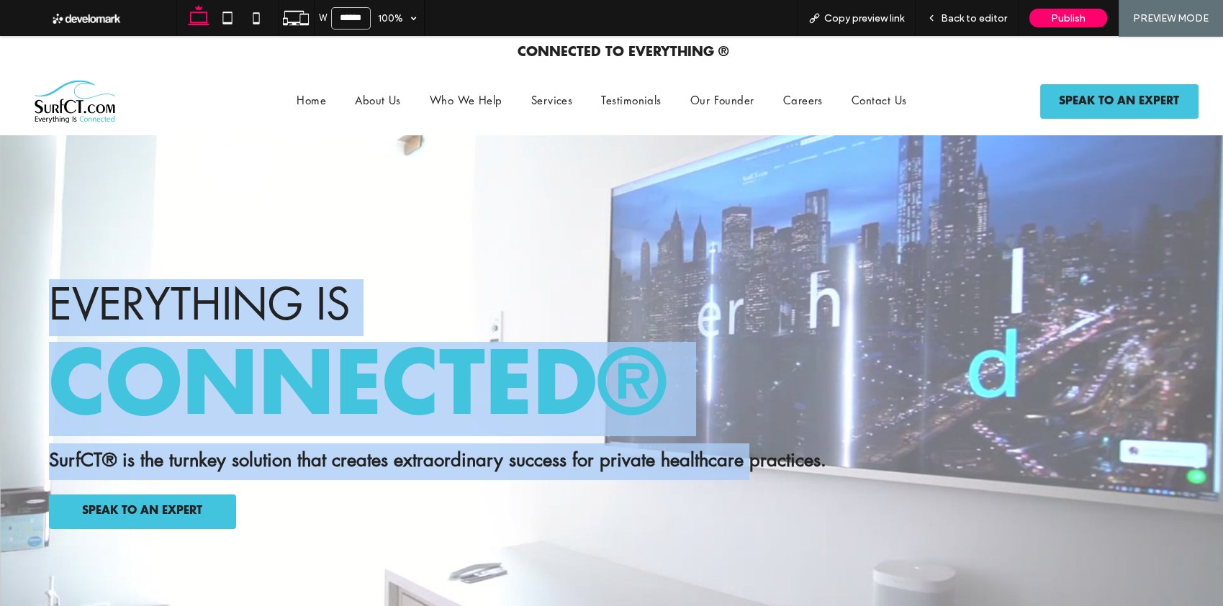
drag, startPoint x: 499, startPoint y: 453, endPoint x: 1, endPoint y: 222, distance: 548.7
click at [1, 222] on div "EVERYTHING IS CONNECTED ® SurfCT® is the turnkey solution that creates extraord…" at bounding box center [611, 380] width 1223 height 690
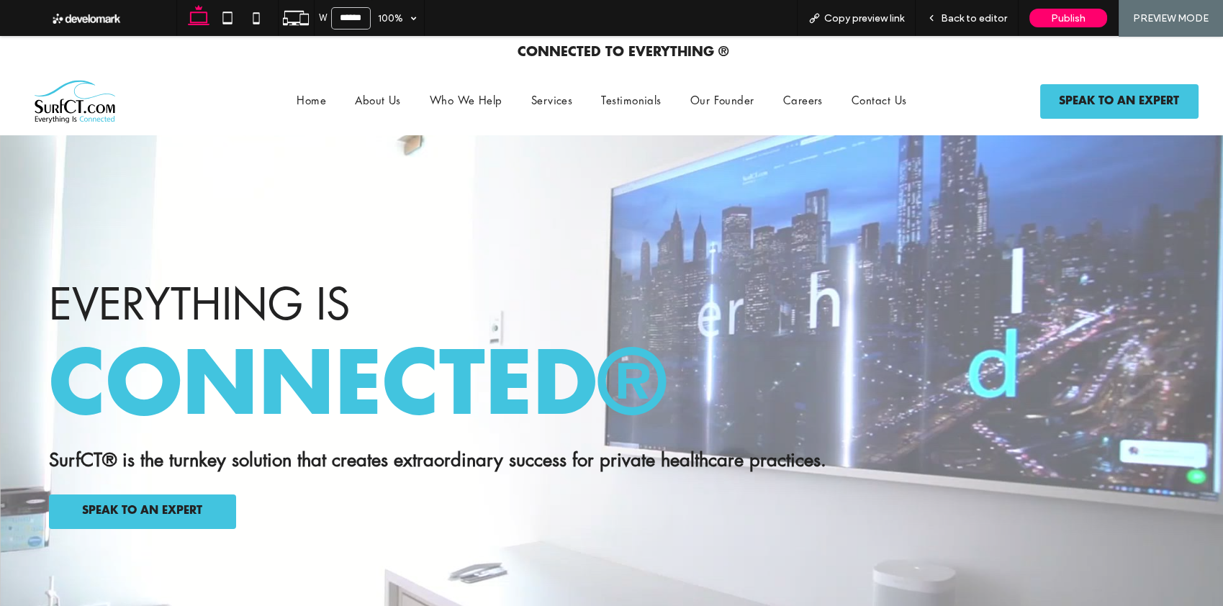
drag, startPoint x: 134, startPoint y: 257, endPoint x: 63, endPoint y: 236, distance: 74.3
click at [134, 257] on div "EVERYTHING IS CONNECTED ® SurfCT® is the turnkey solution that creates extraord…" at bounding box center [611, 380] width 1223 height 690
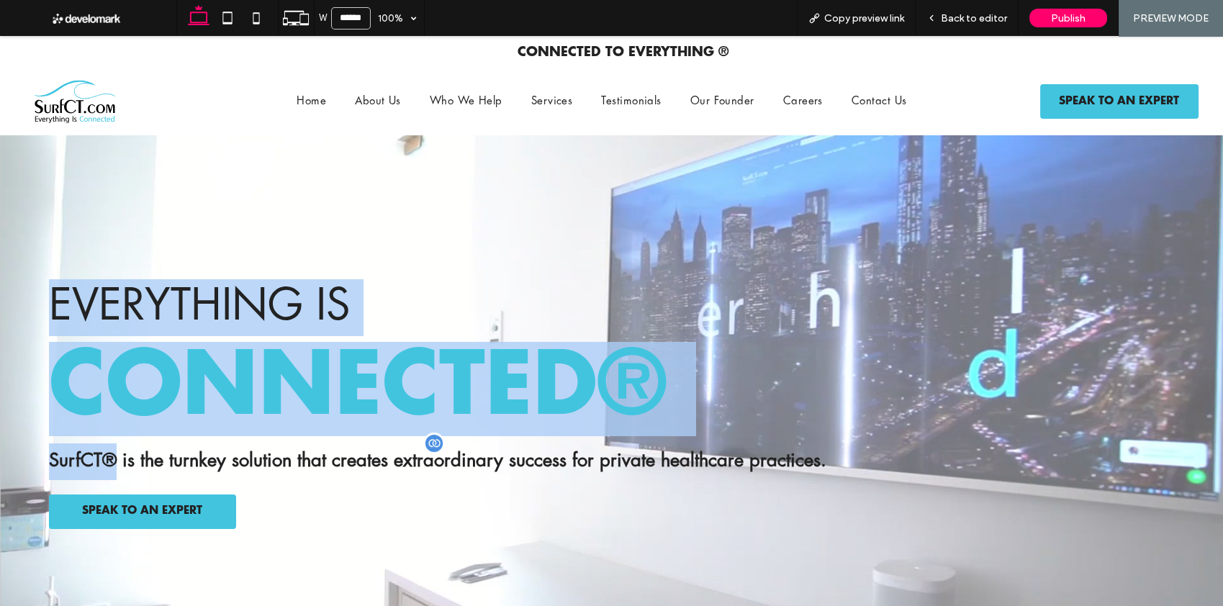
drag, startPoint x: 65, startPoint y: 246, endPoint x: 467, endPoint y: 449, distance: 450.0
click at [465, 449] on div "EVERYTHING IS CONNECTED ® SurfCT® is the turnkey solution that creates extraord…" at bounding box center [611, 380] width 1223 height 690
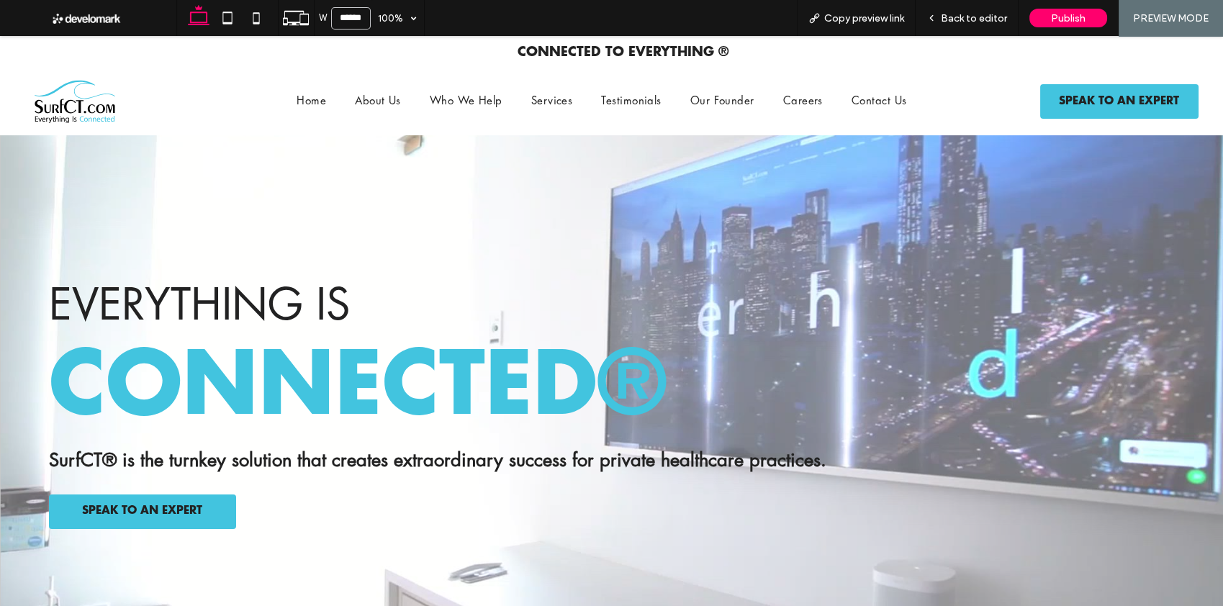
drag, startPoint x: 465, startPoint y: 448, endPoint x: 157, endPoint y: 429, distance: 308.6
click at [461, 447] on p "SurfCT® is the turnkey solution that creates extraordinary success for private …" at bounding box center [455, 461] width 813 height 37
drag, startPoint x: 137, startPoint y: 451, endPoint x: 549, endPoint y: 437, distance: 412.6
click at [506, 440] on div "EVERYTHING IS CONNECTED ® SurfCT® is the turnkey solution that creates extraord…" at bounding box center [611, 380] width 1223 height 690
click at [571, 435] on div "EVERYTHING IS CONNECTED ® SurfCT® is the turnkey solution that creates extraord…" at bounding box center [455, 404] width 813 height 250
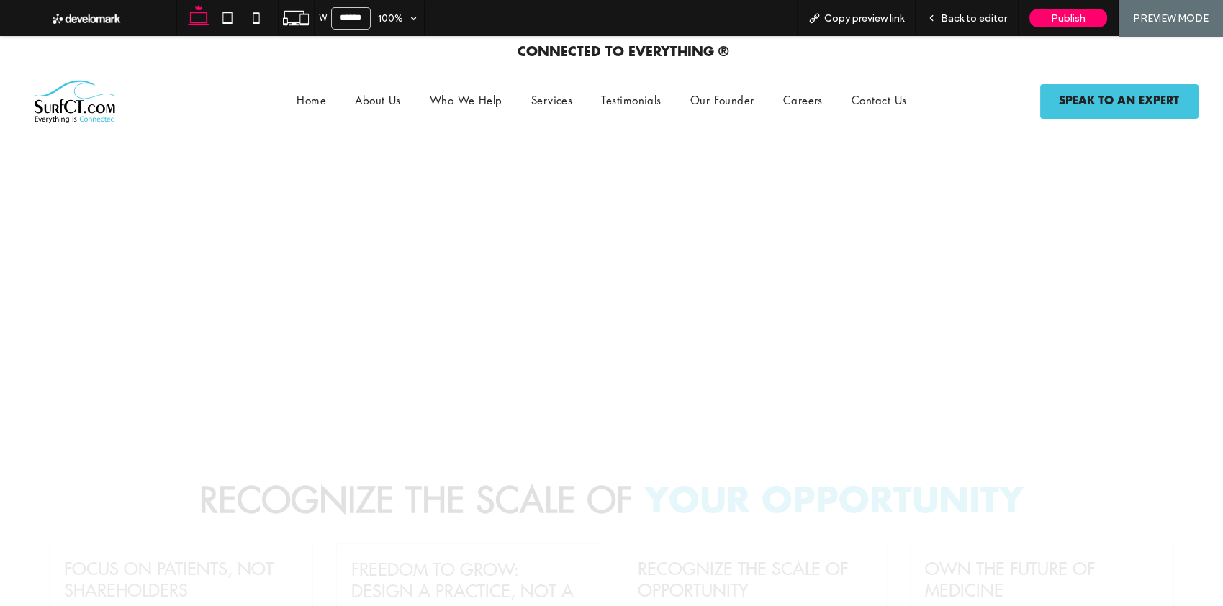
scroll to position [1728, 0]
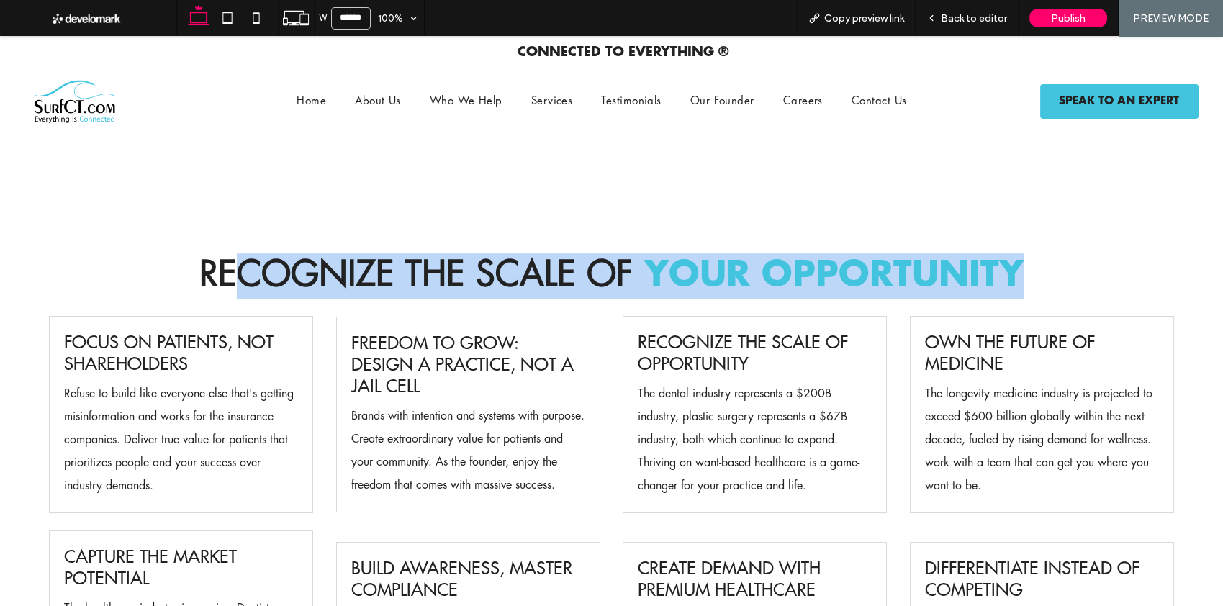
drag, startPoint x: 240, startPoint y: 288, endPoint x: 1126, endPoint y: 293, distance: 886.8
click at [1126, 293] on h2 "Recognize the scale of Your opportunity" at bounding box center [611, 275] width 1125 height 45
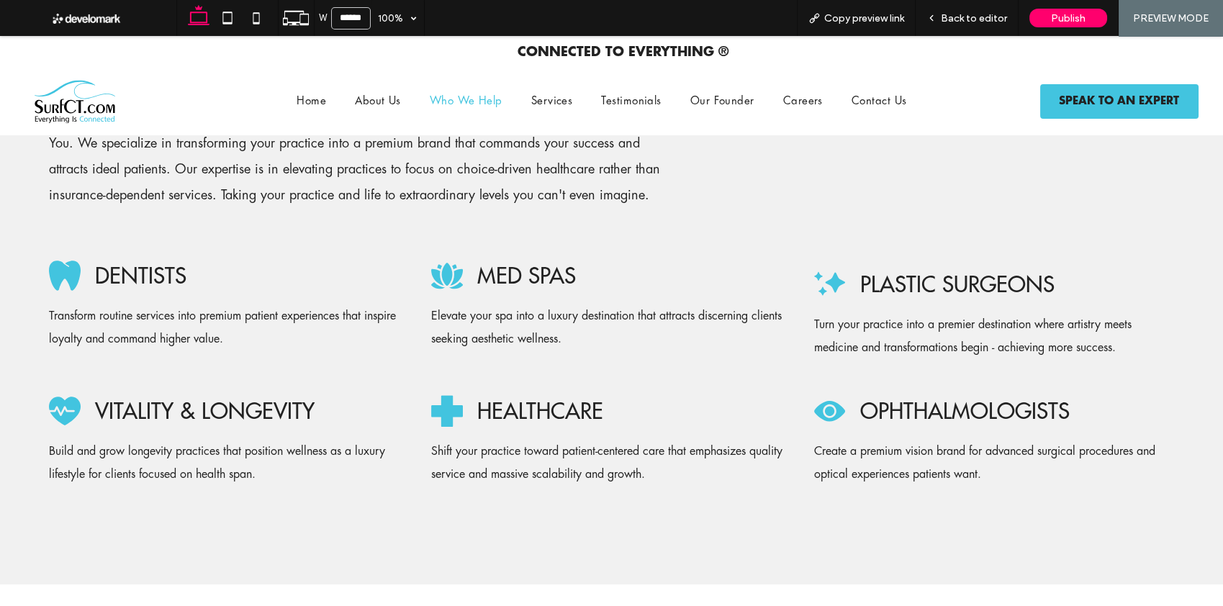
scroll to position [3013, 0]
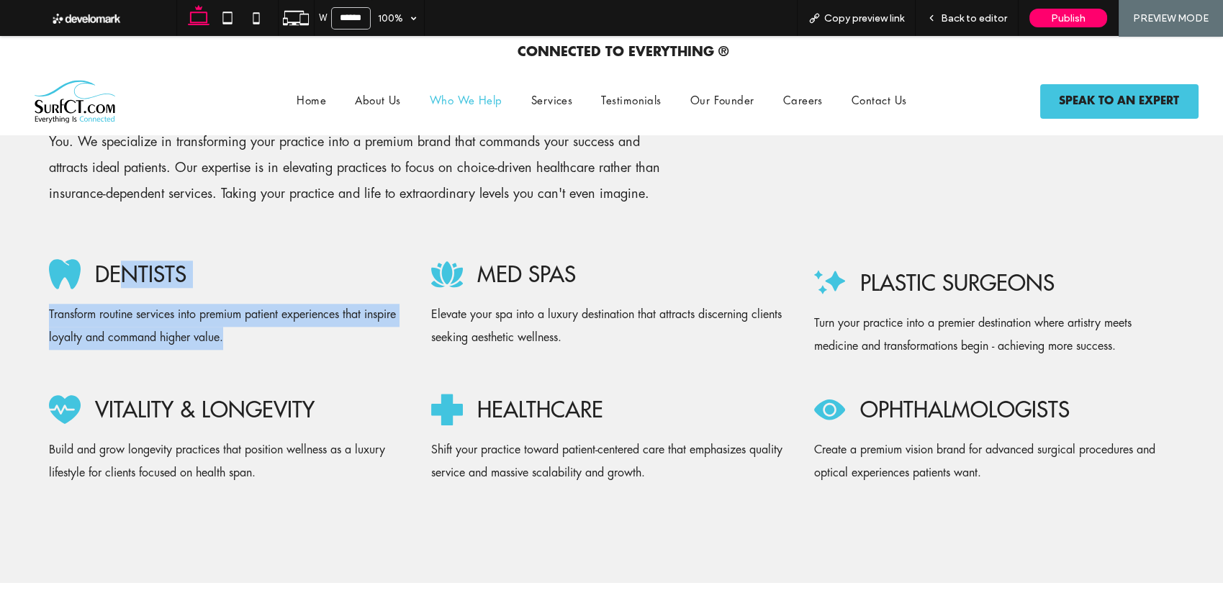
drag, startPoint x: 125, startPoint y: 288, endPoint x: 280, endPoint y: 361, distance: 171.6
click at [280, 361] on div "Dentists Transform routine services into premium patient experiences that inspi…" at bounding box center [229, 311] width 360 height 111
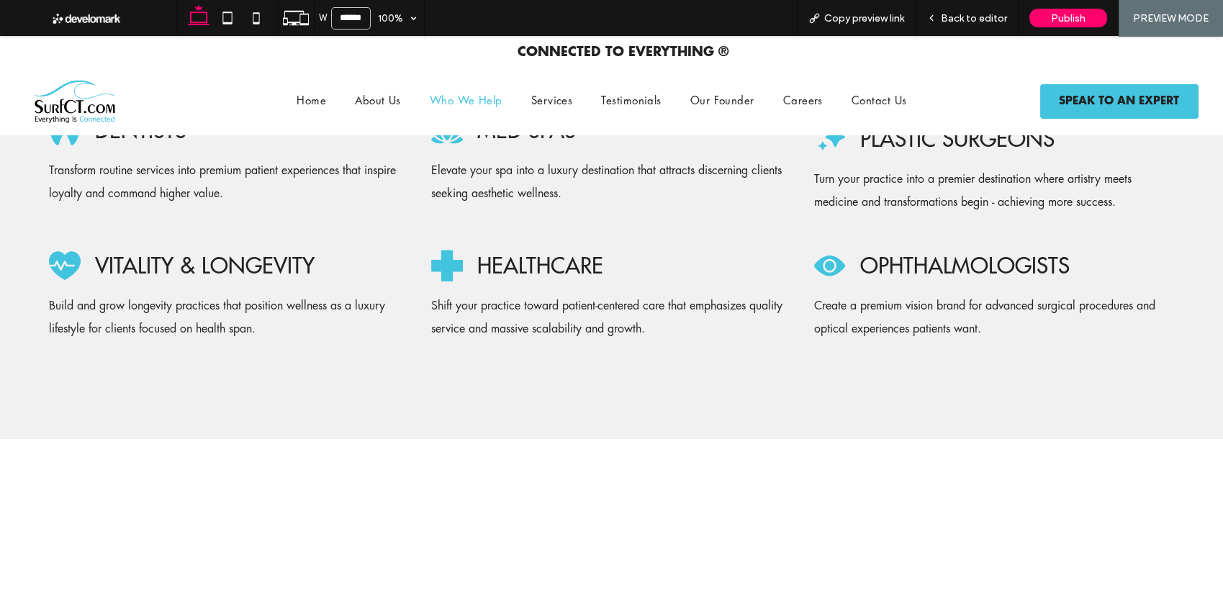
scroll to position [3431, 0]
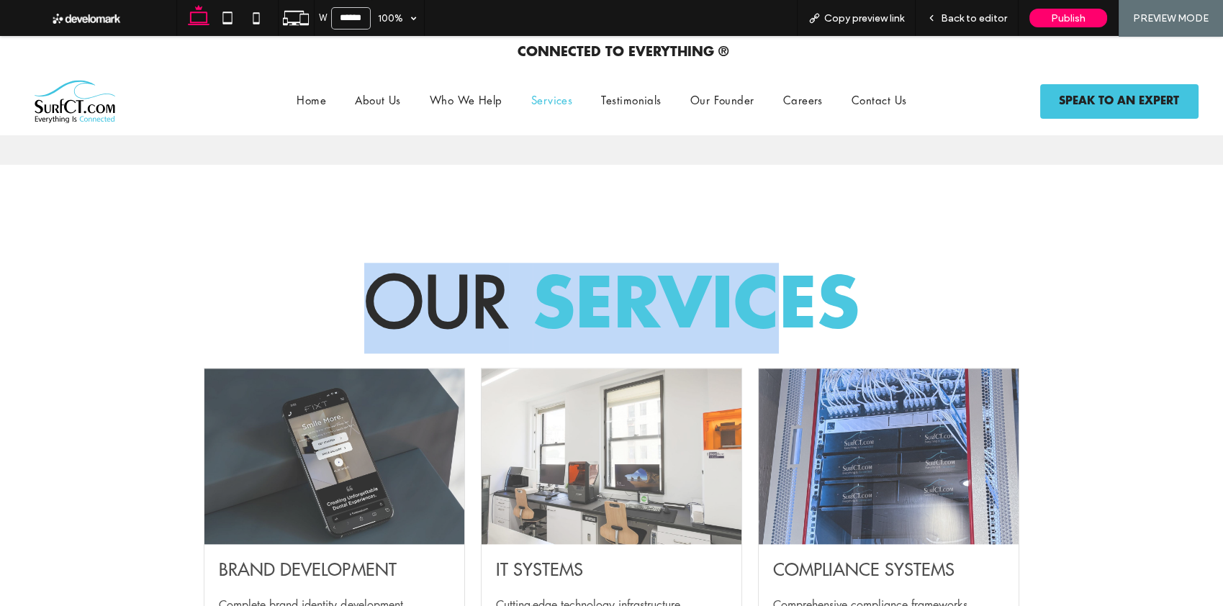
drag, startPoint x: 422, startPoint y: 280, endPoint x: 924, endPoint y: 276, distance: 502.4
click at [924, 276] on h3 "Our Services" at bounding box center [611, 308] width 815 height 91
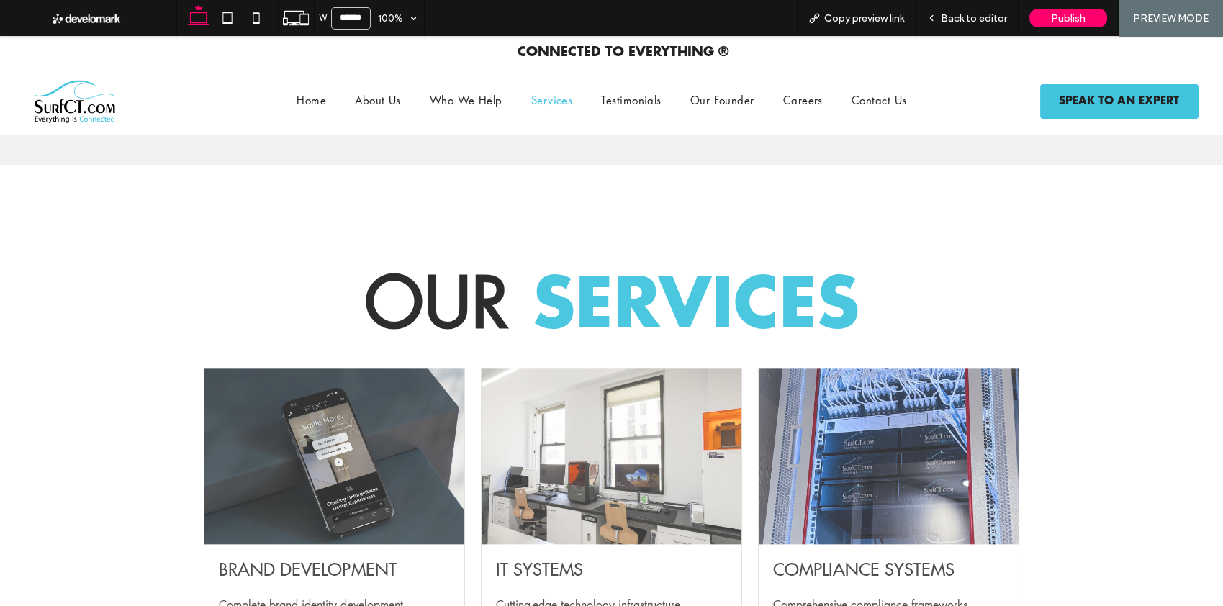
click at [950, 276] on h3 "Our Services" at bounding box center [611, 308] width 815 height 91
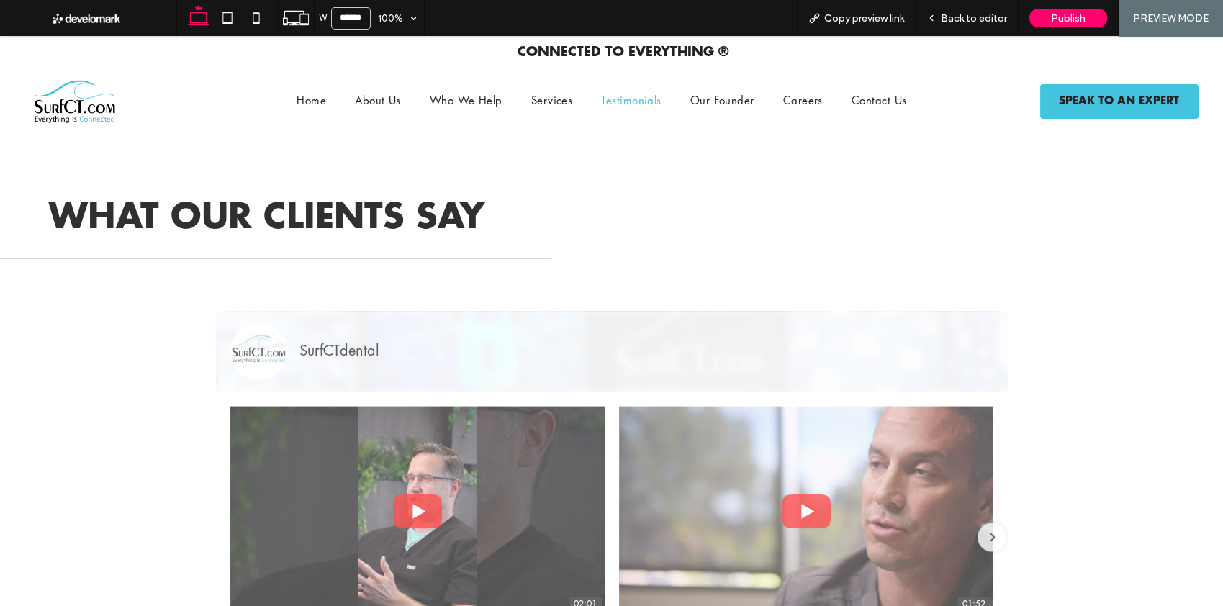
scroll to position [4480, 0]
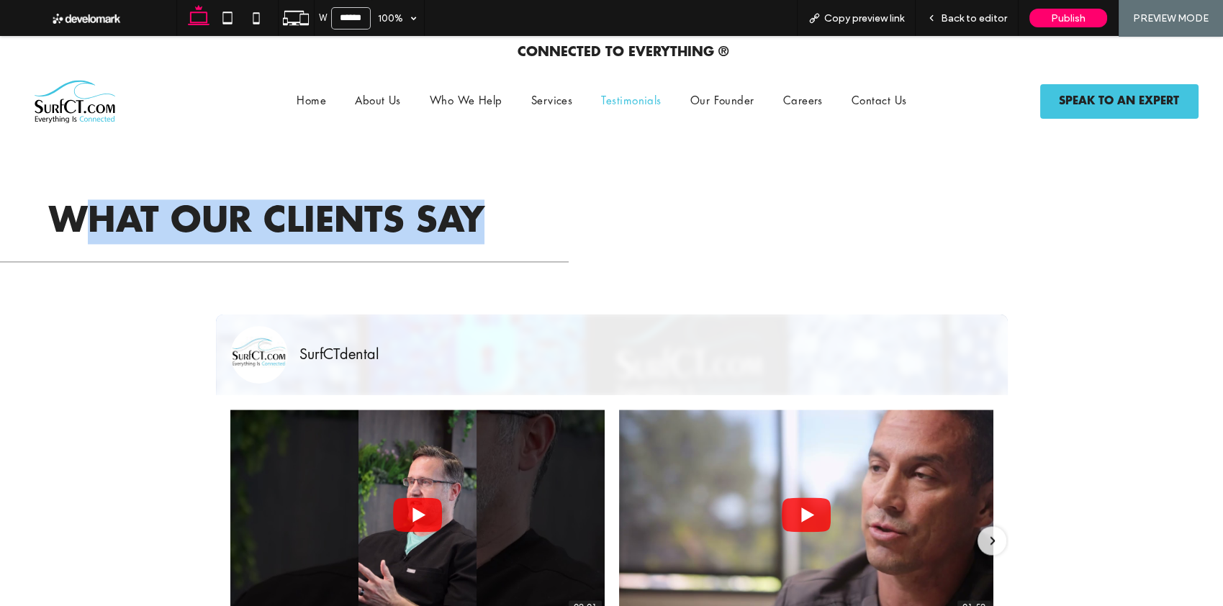
drag, startPoint x: 117, startPoint y: 214, endPoint x: 586, endPoint y: 231, distance: 469.6
click at [586, 231] on h3 "What Our Clients say" at bounding box center [334, 221] width 570 height 45
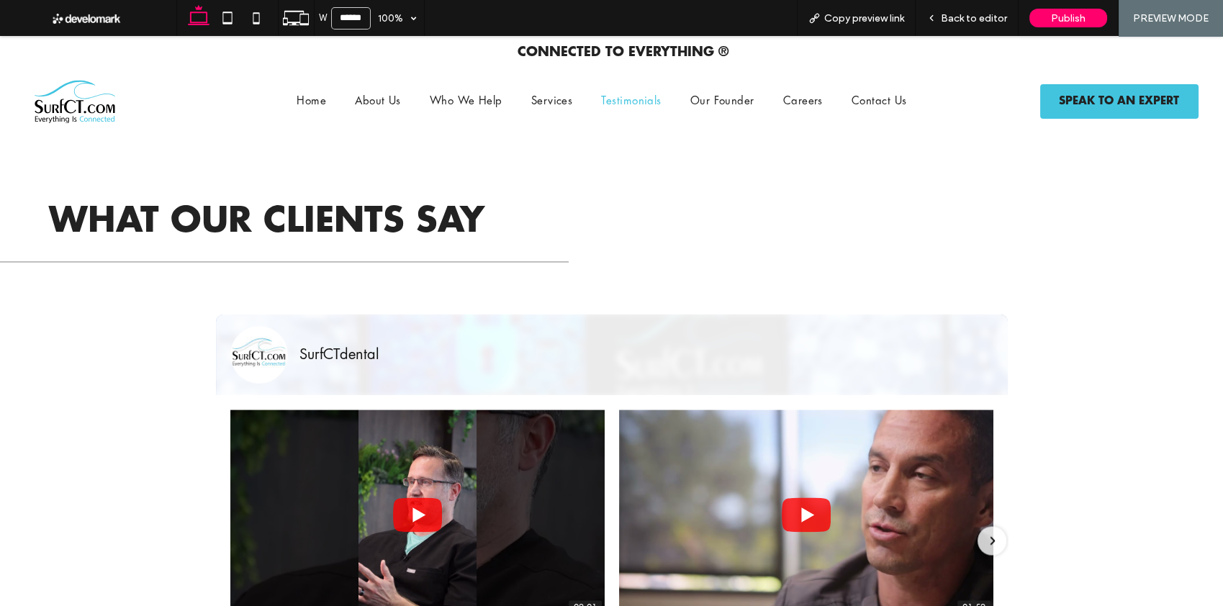
drag, startPoint x: 586, startPoint y: 231, endPoint x: 604, endPoint y: 245, distance: 23.0
click at [584, 231] on h3 "What Our Clients say" at bounding box center [334, 221] width 570 height 45
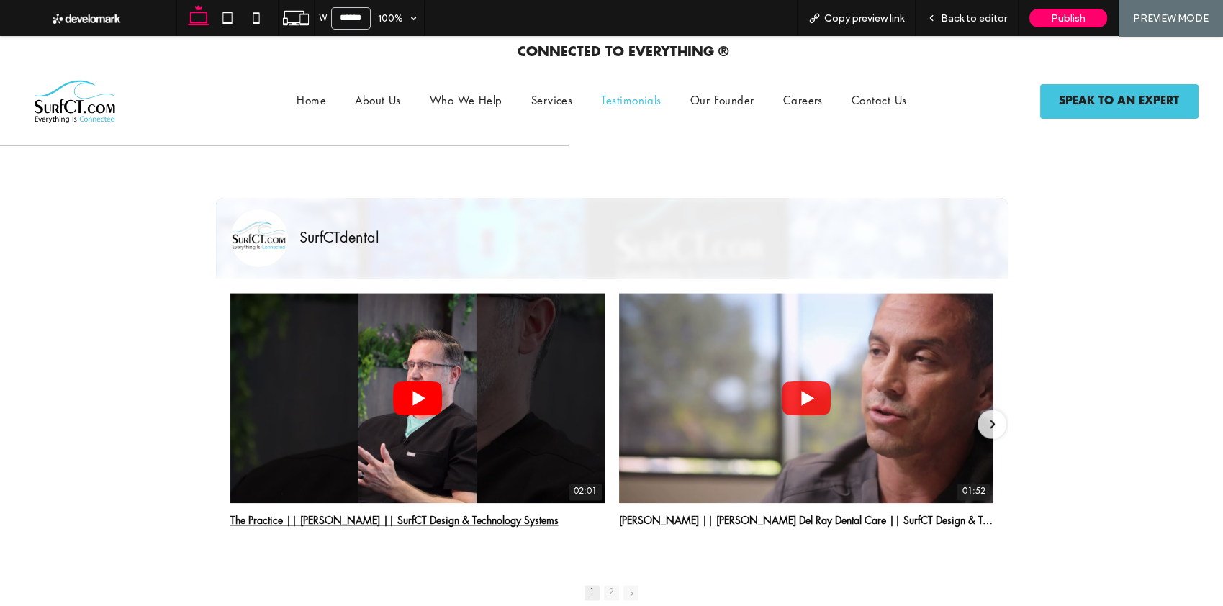
scroll to position [4646, 0]
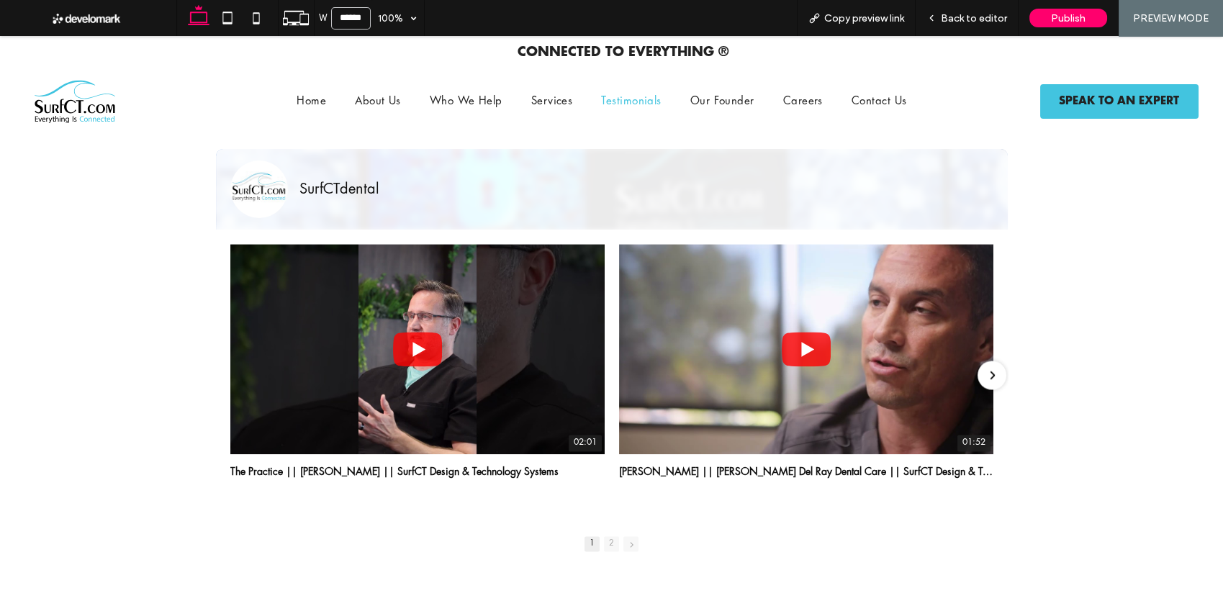
click at [995, 375] on div "Next slide" at bounding box center [991, 375] width 29 height 29
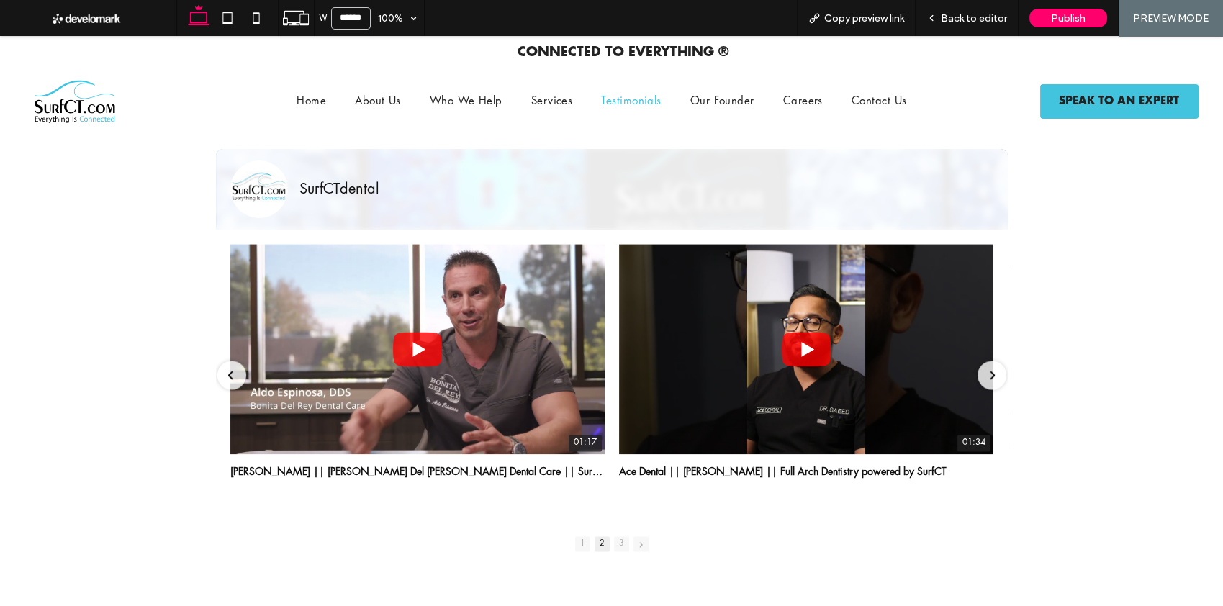
drag, startPoint x: 991, startPoint y: 382, endPoint x: 1079, endPoint y: 487, distance: 136.9
click at [990, 382] on div "Next slide" at bounding box center [991, 375] width 29 height 29
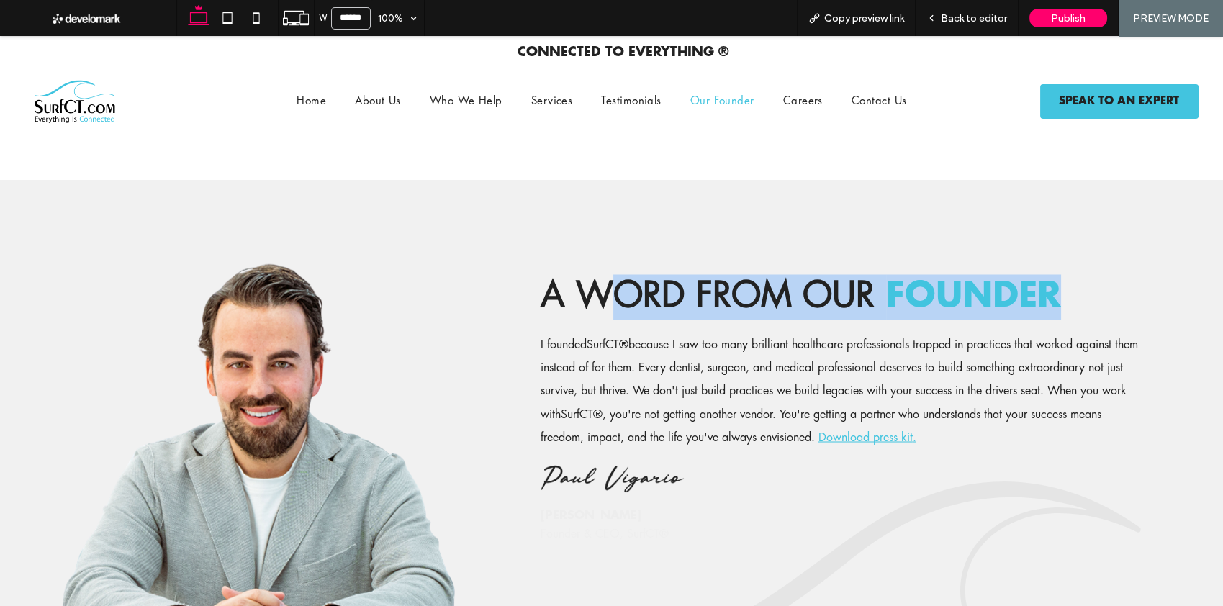
drag, startPoint x: 632, startPoint y: 292, endPoint x: 1134, endPoint y: 302, distance: 501.8
click at [1134, 302] on h3 "A Word from Our Founder" at bounding box center [857, 296] width 633 height 45
drag, startPoint x: 1134, startPoint y: 302, endPoint x: 1096, endPoint y: 306, distance: 37.6
click at [1134, 302] on h3 "A Word from Our Founder" at bounding box center [857, 296] width 633 height 45
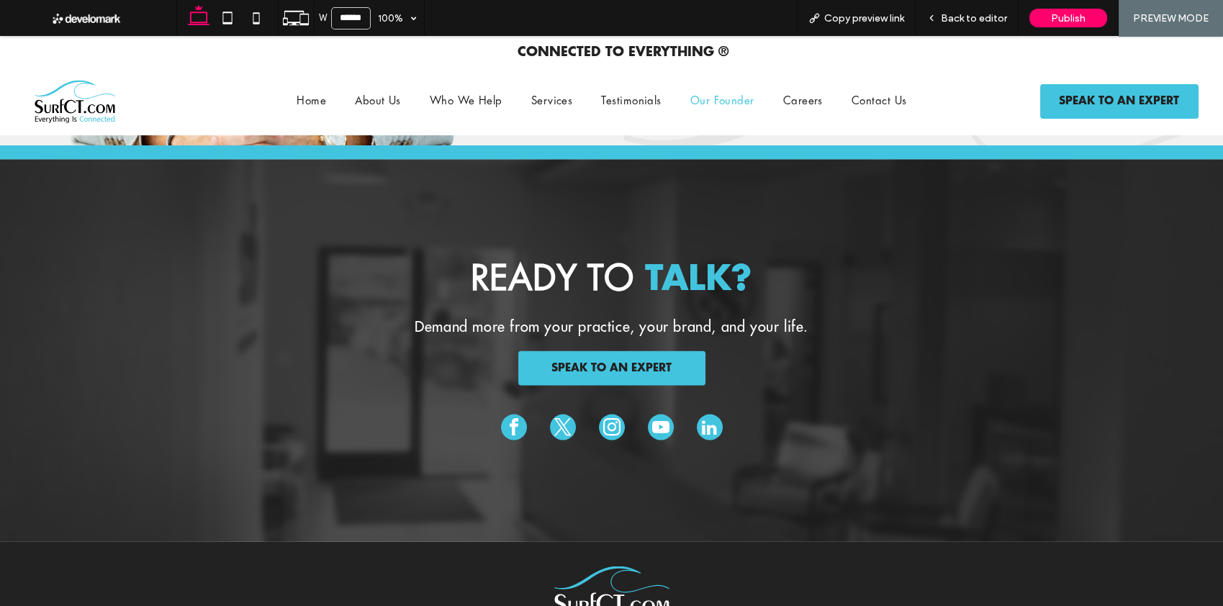
scroll to position [5646, 0]
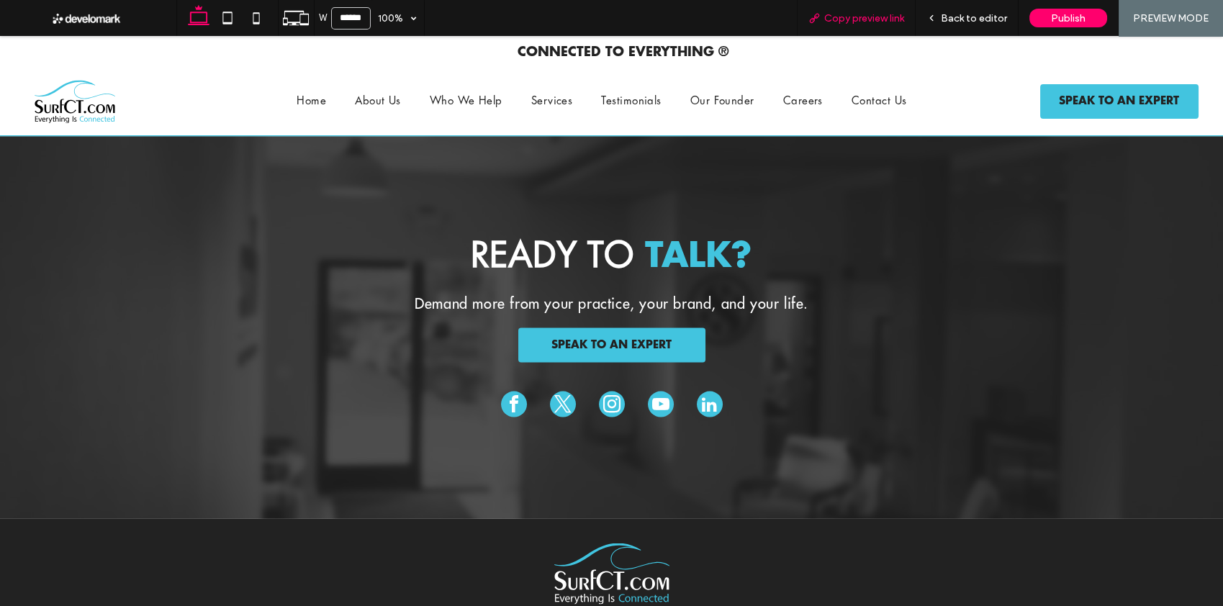
click at [890, 22] on span "Copy preview link" at bounding box center [864, 18] width 80 height 12
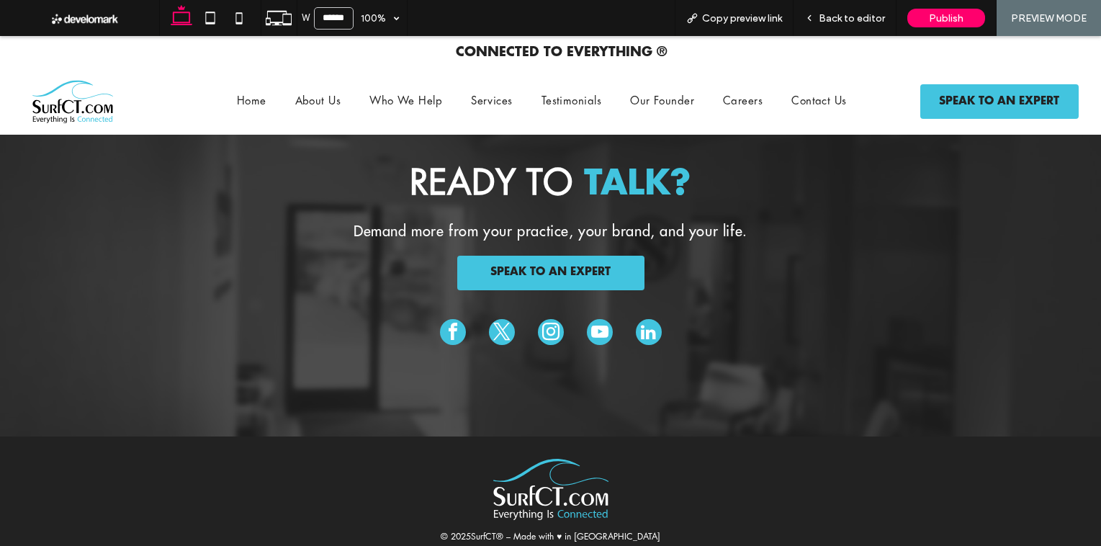
scroll to position [5562, 0]
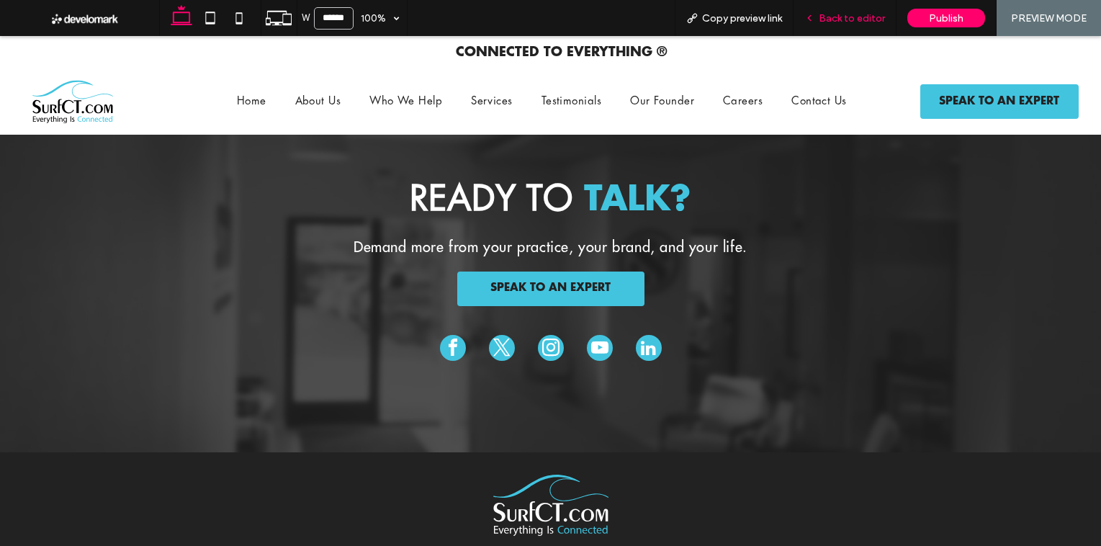
click at [851, 16] on span "Back to editor" at bounding box center [851, 18] width 66 height 12
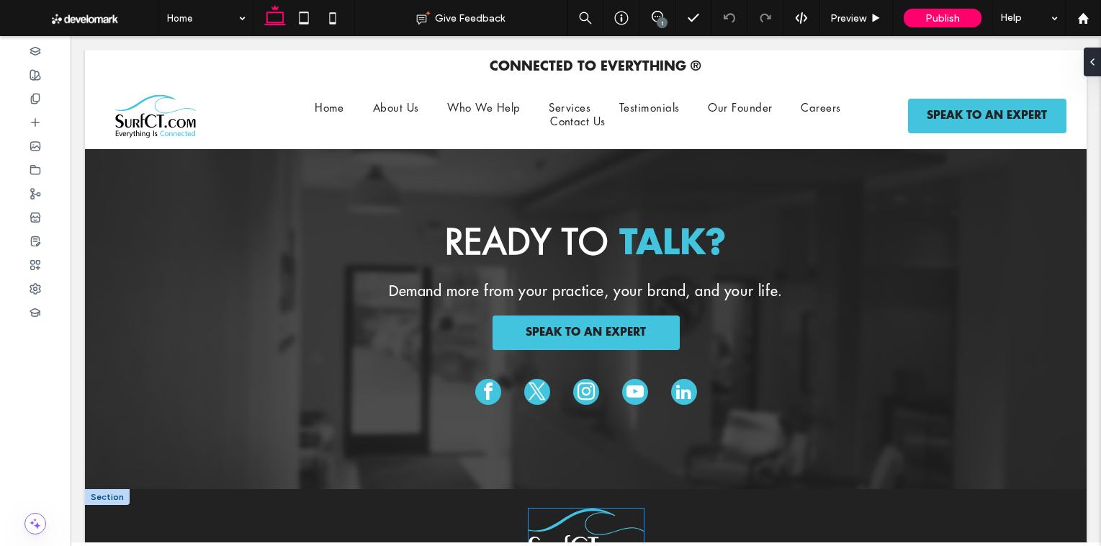
scroll to position [5523, 0]
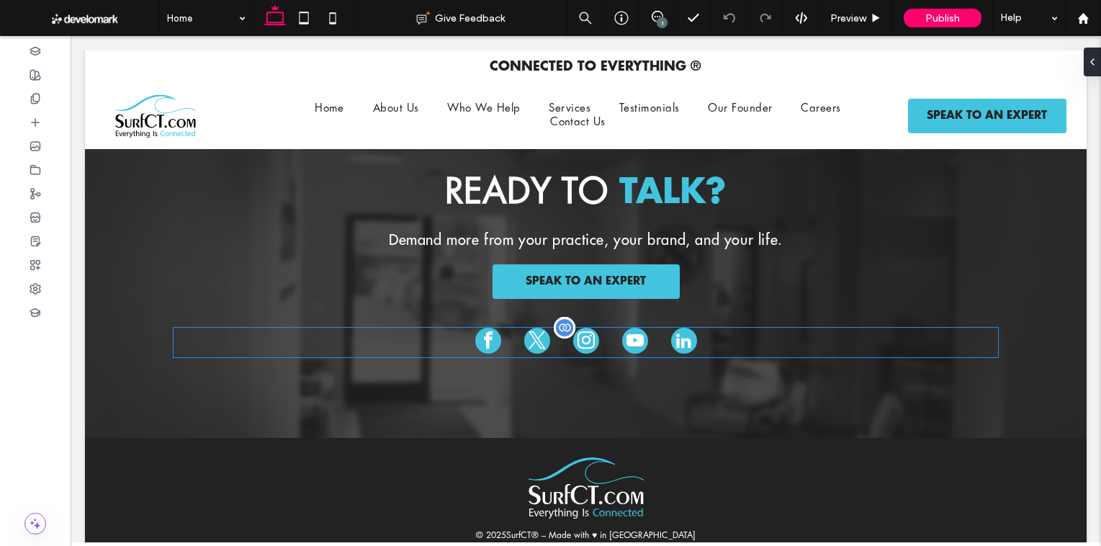
click at [562, 345] on div at bounding box center [584, 342] width 823 height 30
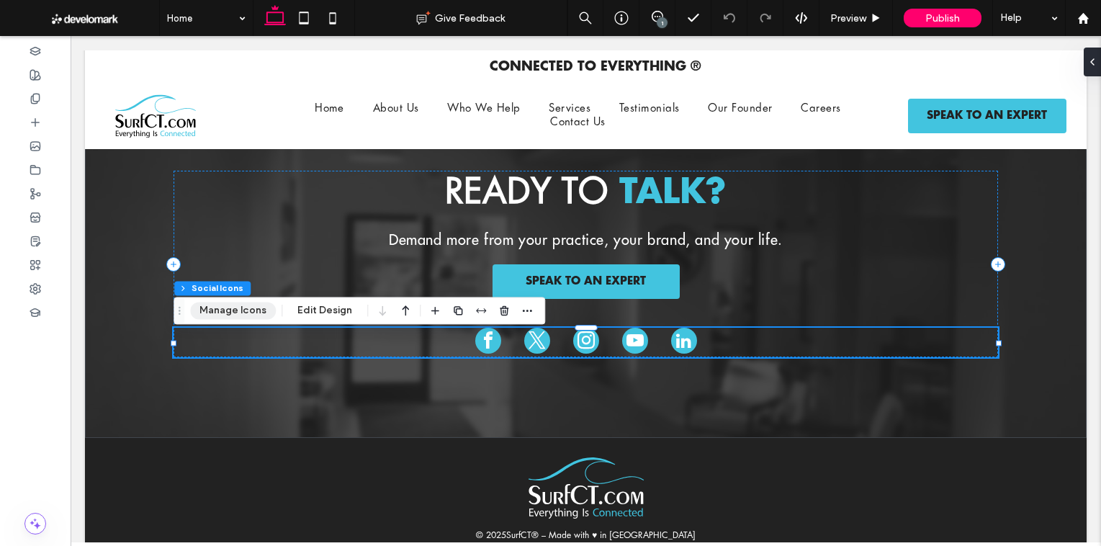
click at [245, 311] on button "Manage Icons" at bounding box center [233, 310] width 86 height 17
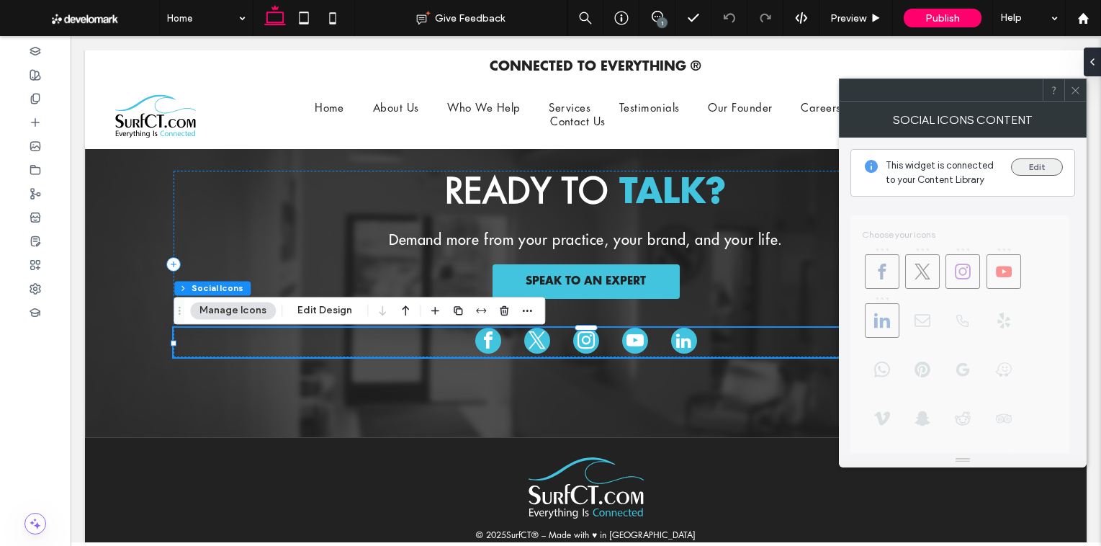
click at [1023, 166] on button "Edit" at bounding box center [1037, 166] width 52 height 17
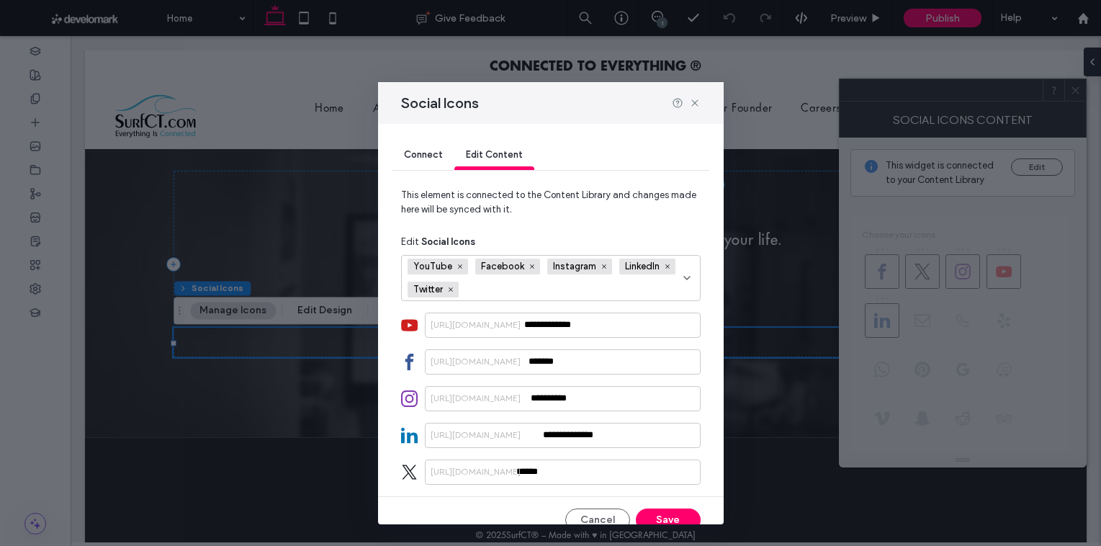
scroll to position [19, 0]
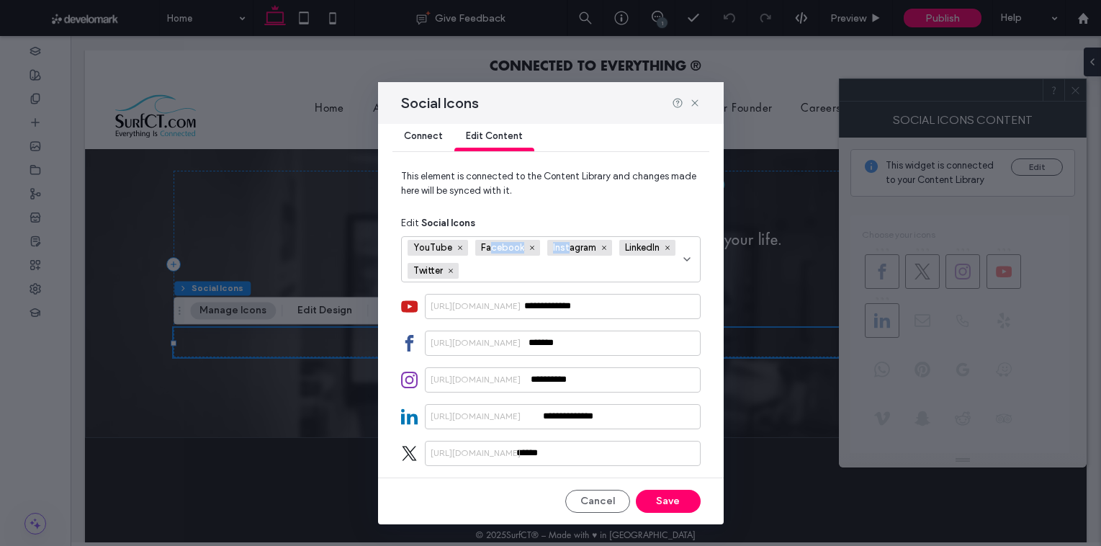
drag, startPoint x: 566, startPoint y: 248, endPoint x: 527, endPoint y: 265, distance: 43.2
click at [492, 250] on div "YouTube Facebook Instagram LinkedIn Twitter" at bounding box center [545, 259] width 276 height 45
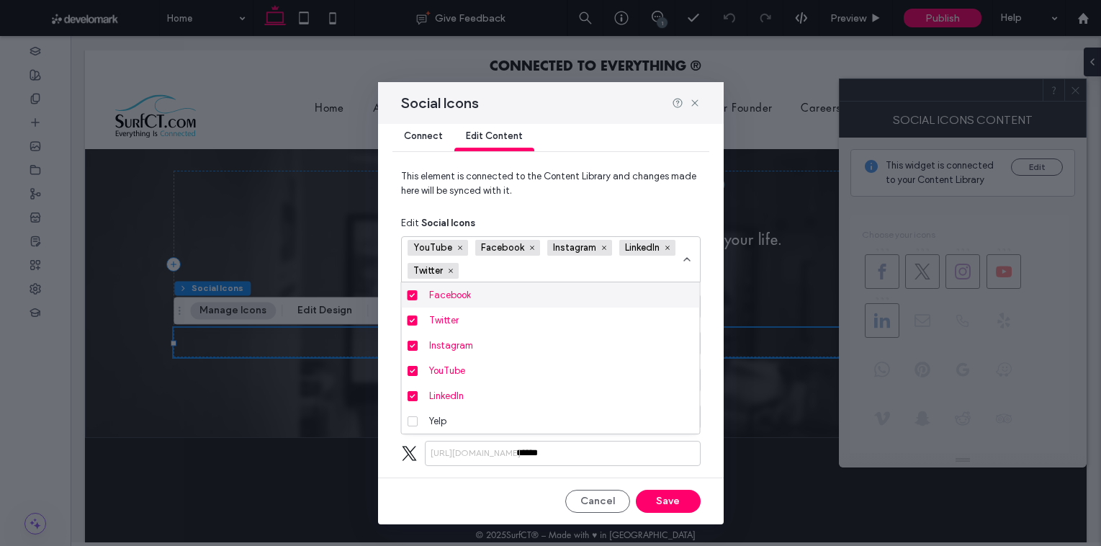
click at [548, 268] on input "fields-selection-dropdown" at bounding box center [515, 271] width 99 height 22
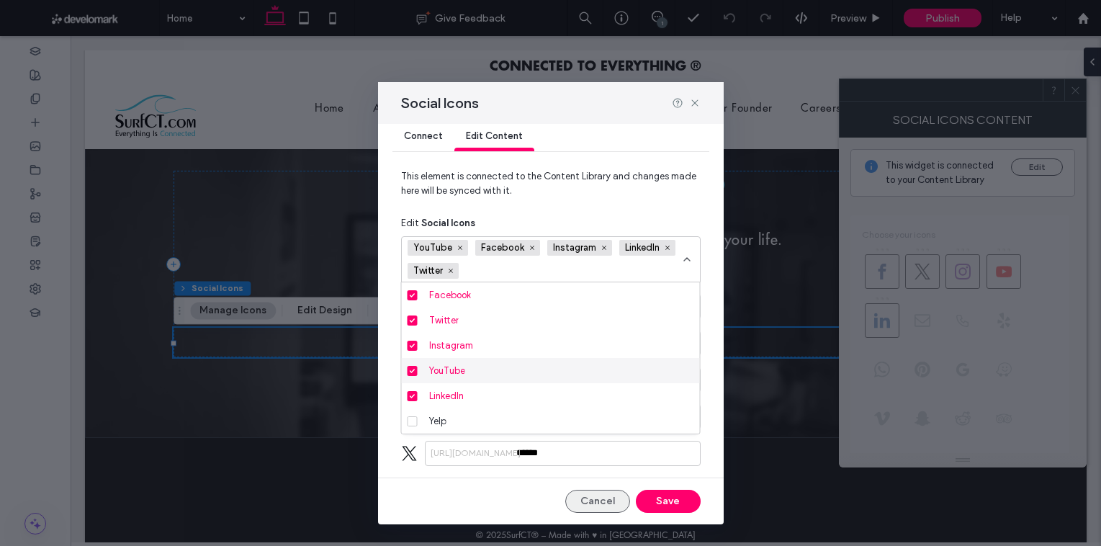
click at [602, 503] on button "Cancel" at bounding box center [597, 500] width 65 height 23
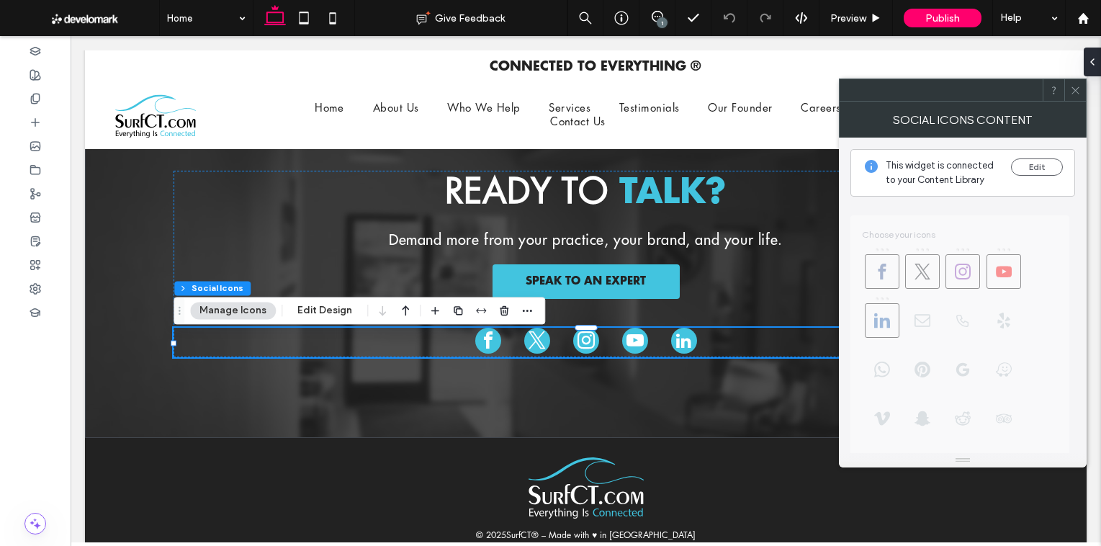
click at [1080, 95] on icon at bounding box center [1075, 90] width 11 height 11
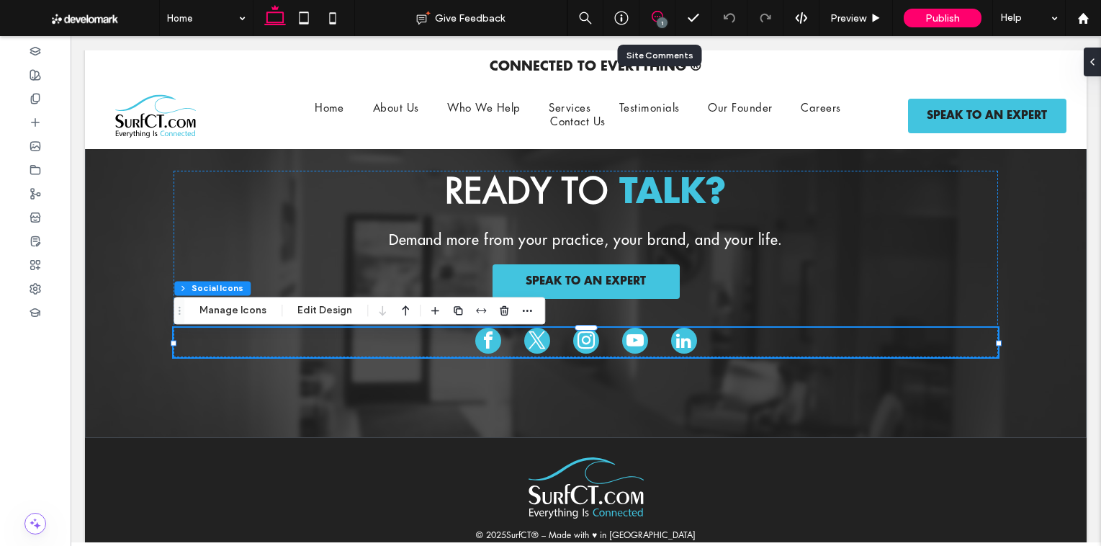
click at [652, 24] on div "1" at bounding box center [657, 18] width 36 height 36
click at [658, 15] on icon at bounding box center [657, 17] width 12 height 12
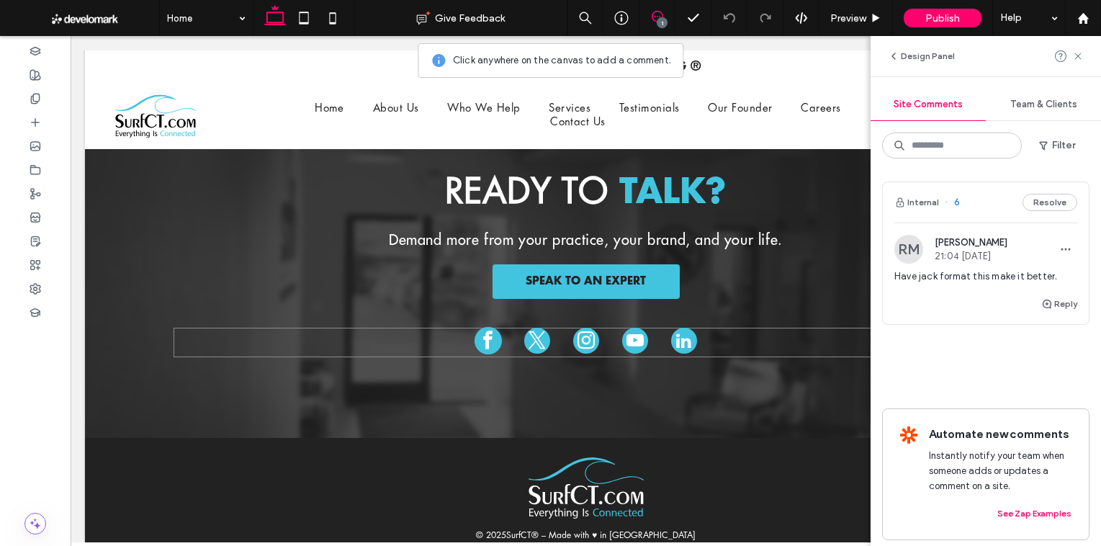
click at [478, 345] on span "facebook" at bounding box center [487, 340] width 27 height 27
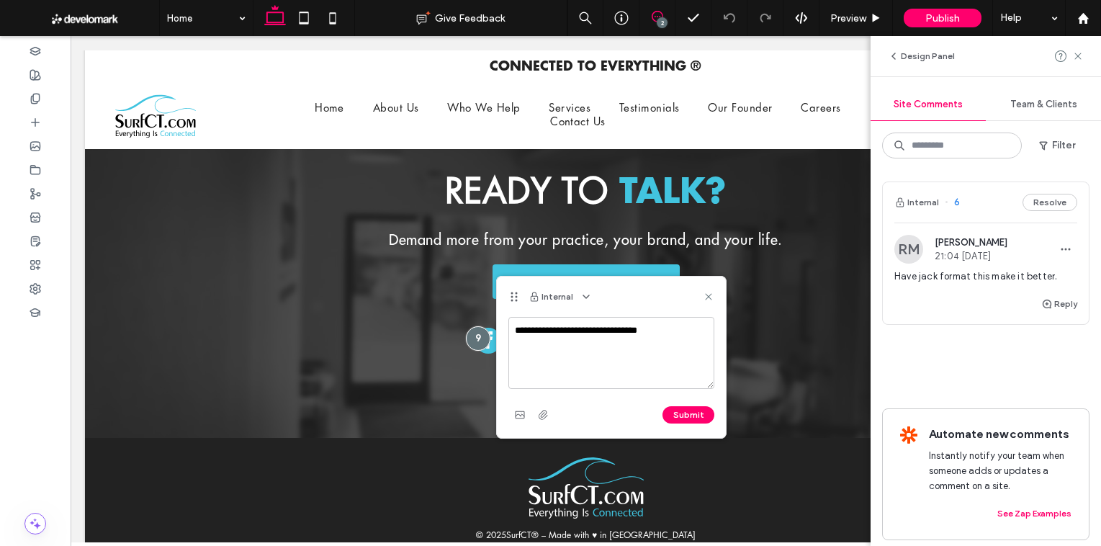
type textarea "**********"
click at [685, 408] on button "Submit" at bounding box center [688, 414] width 52 height 17
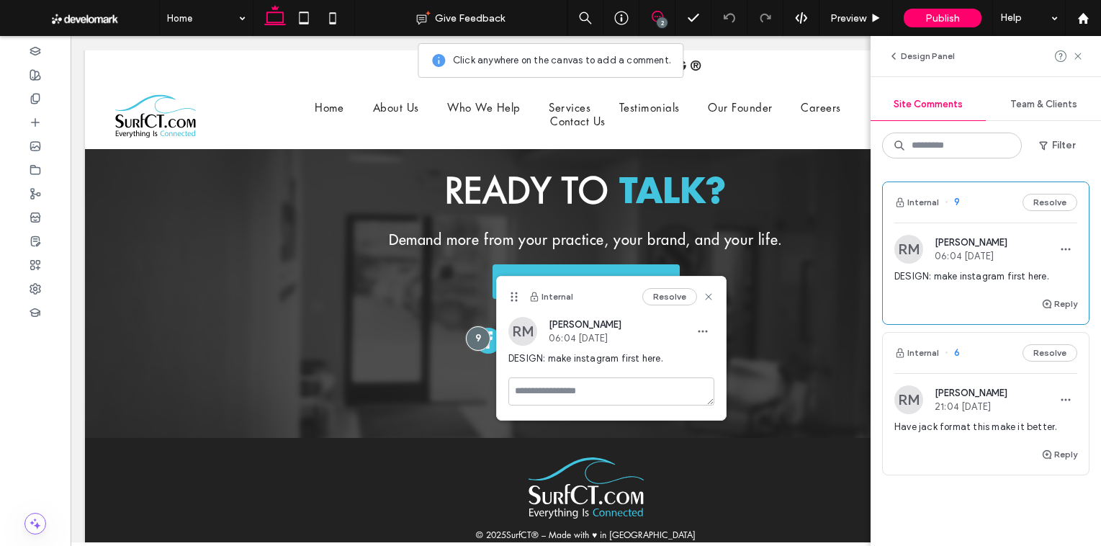
drag, startPoint x: 1080, startPoint y: 57, endPoint x: 1067, endPoint y: 61, distance: 13.7
click at [1080, 57] on icon at bounding box center [1078, 56] width 12 height 12
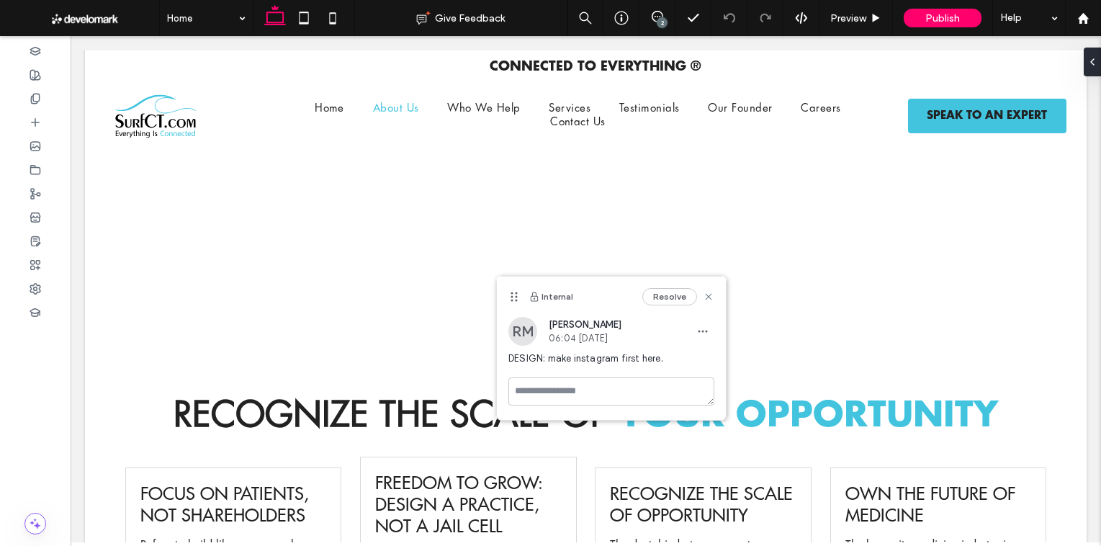
scroll to position [0, 0]
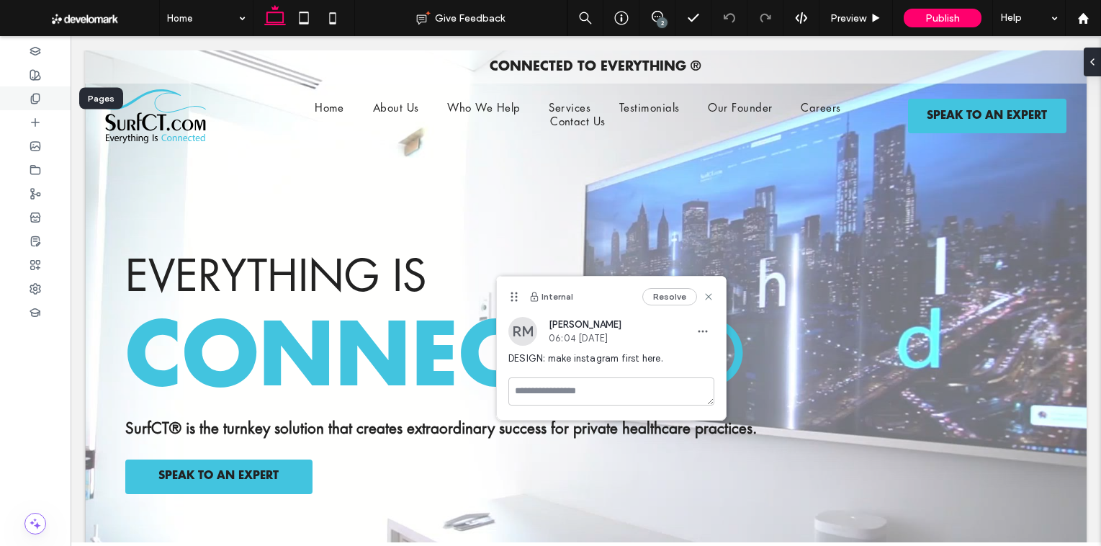
drag, startPoint x: 31, startPoint y: 97, endPoint x: 45, endPoint y: 96, distance: 13.8
click at [31, 97] on use at bounding box center [35, 98] width 8 height 9
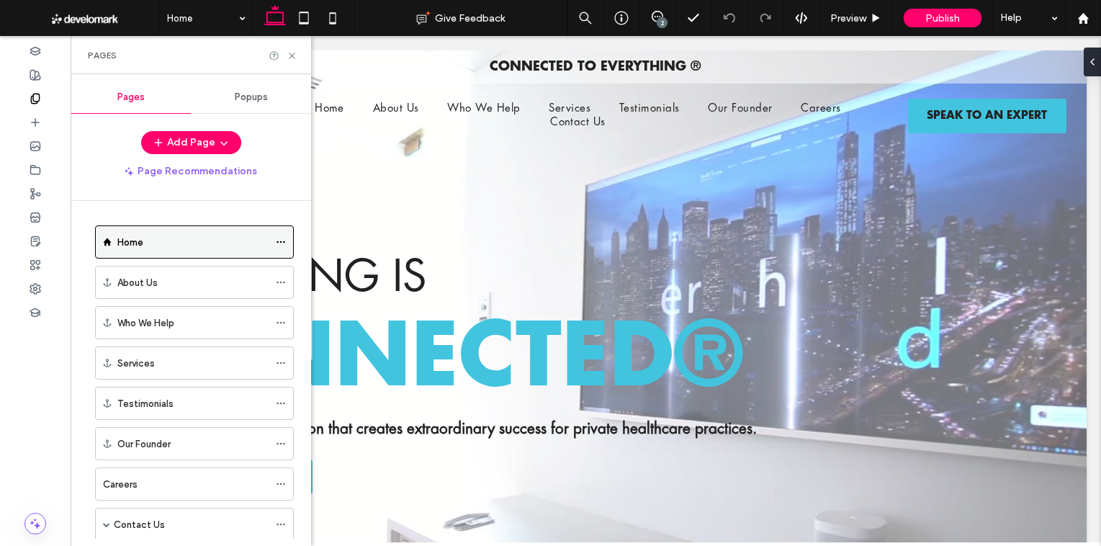
drag, startPoint x: 276, startPoint y: 244, endPoint x: 288, endPoint y: 243, distance: 12.3
click at [276, 244] on icon at bounding box center [281, 242] width 10 height 10
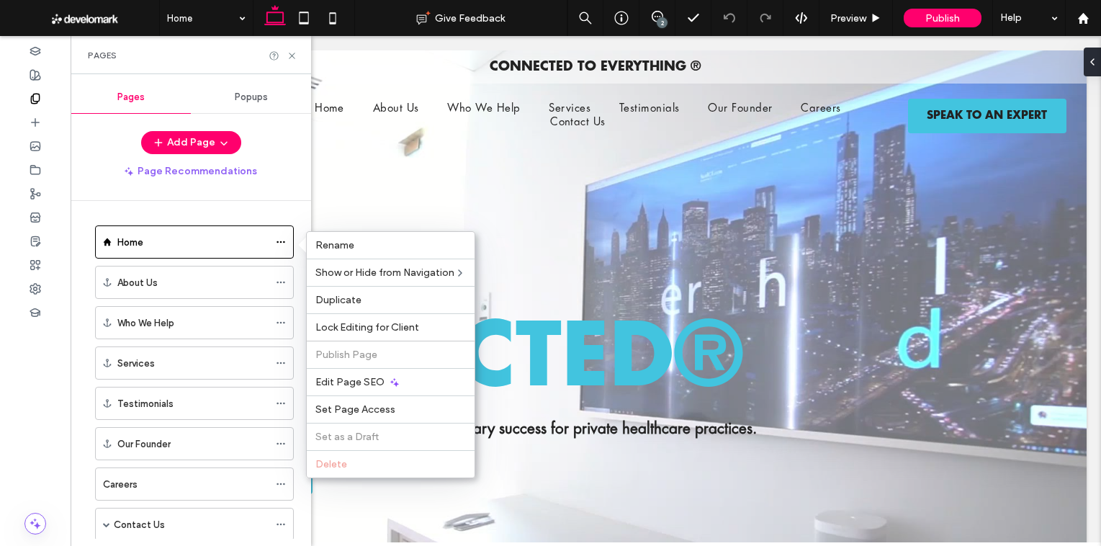
click at [286, 58] on div at bounding box center [282, 55] width 29 height 11
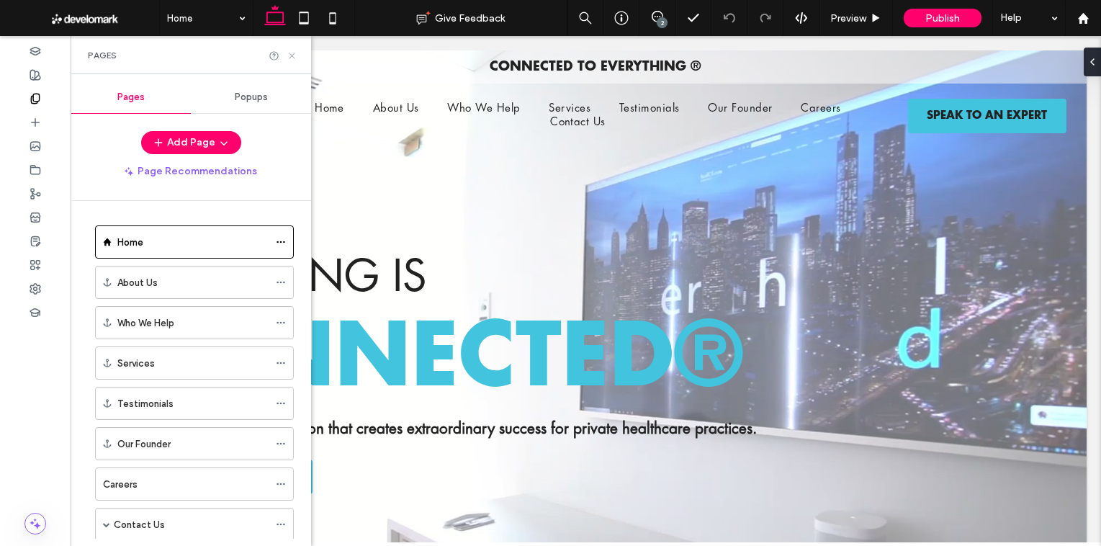
click at [291, 55] on icon at bounding box center [291, 55] width 11 height 11
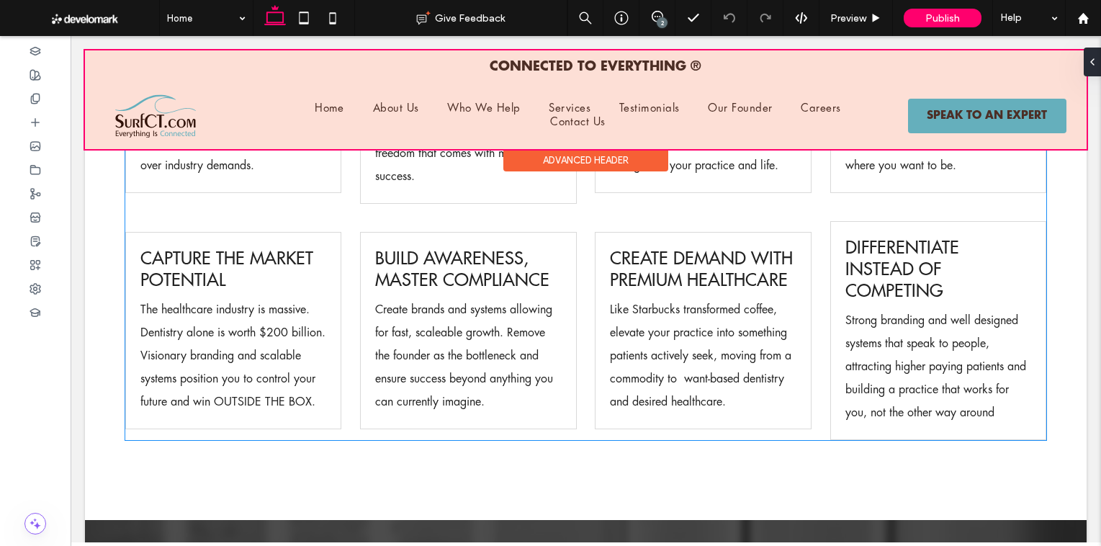
scroll to position [1907, 0]
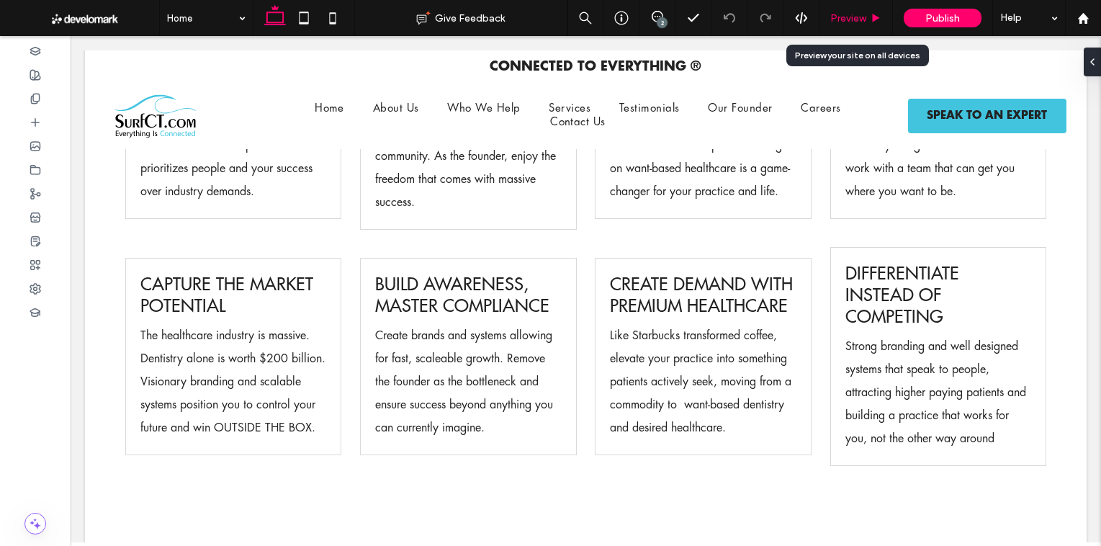
click at [853, 26] on div "Preview" at bounding box center [855, 18] width 73 height 36
click at [854, 16] on span "Preview" at bounding box center [848, 18] width 36 height 12
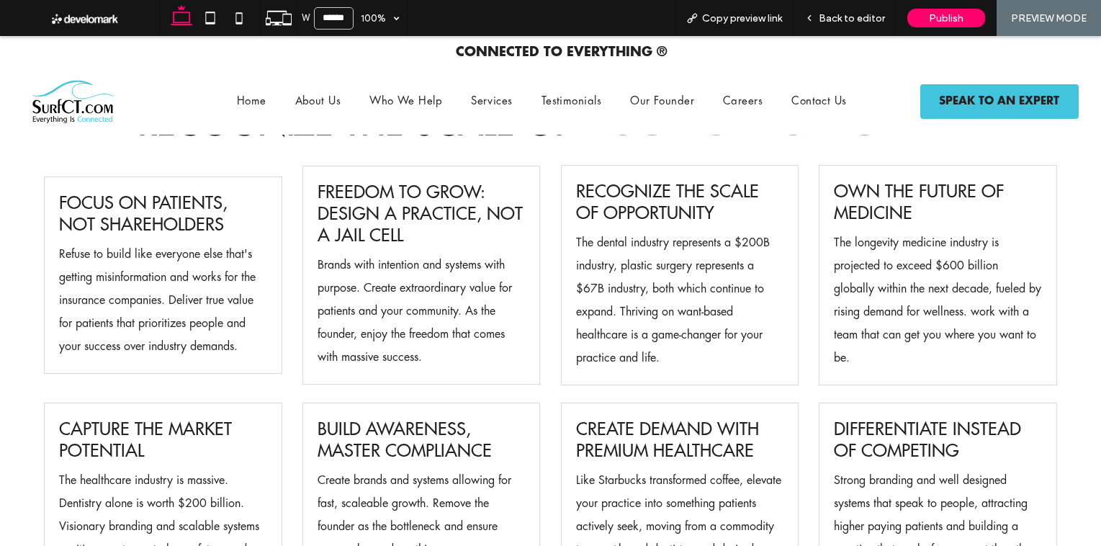
scroll to position [1791, 0]
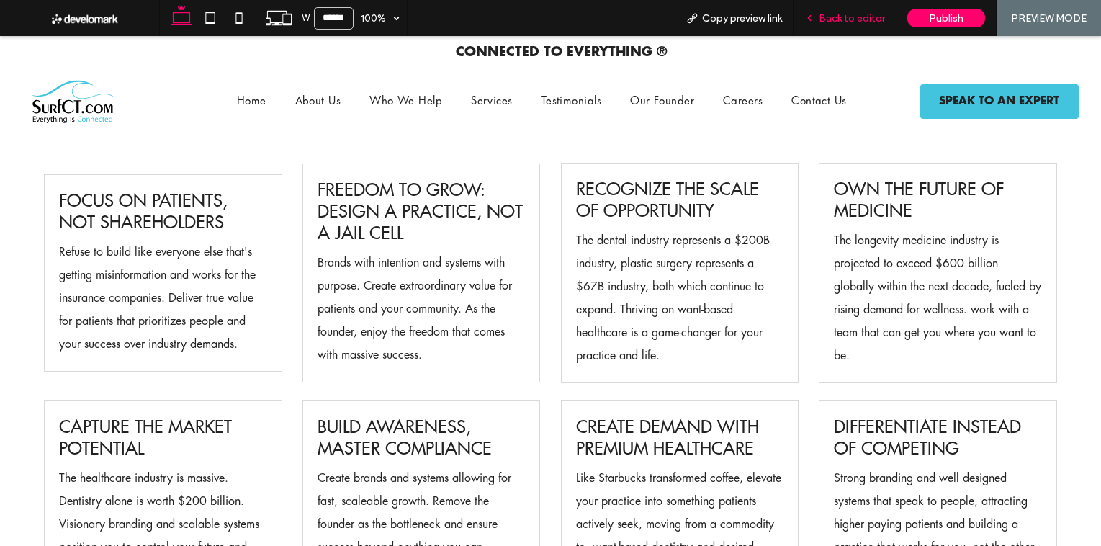
click at [836, 12] on span "Back to editor" at bounding box center [851, 18] width 66 height 12
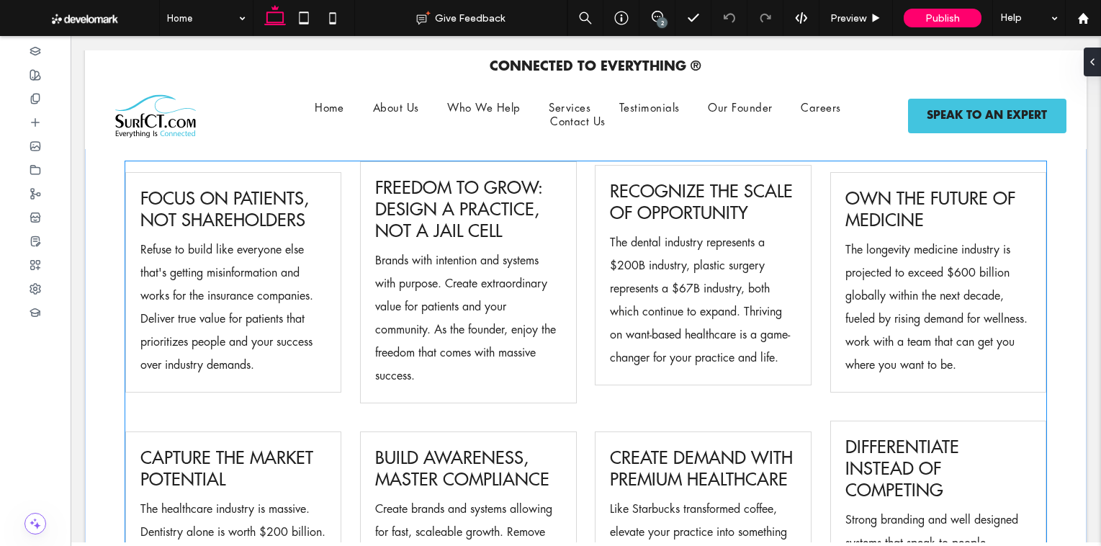
scroll to position [1731, 0]
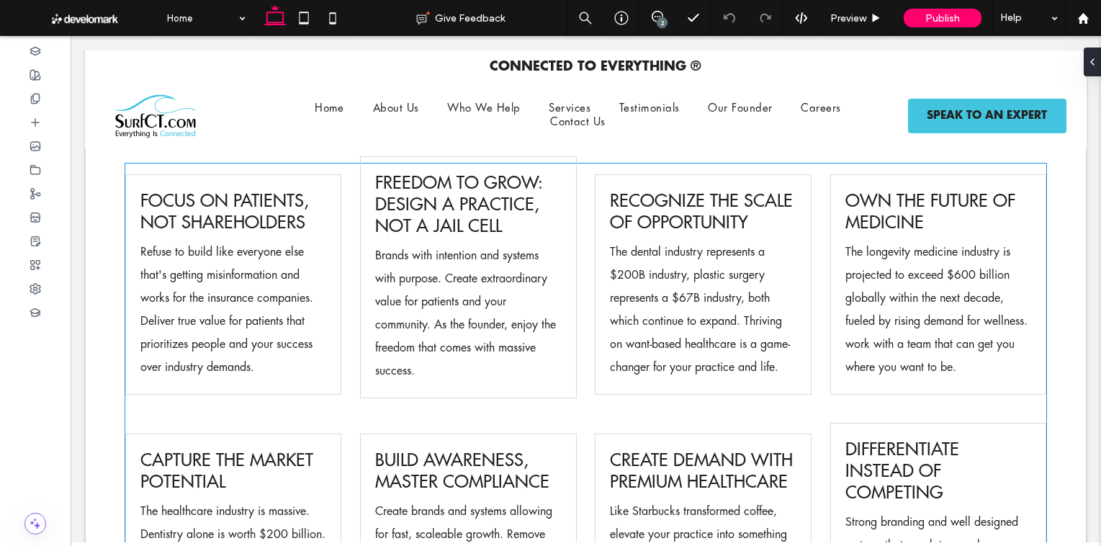
click at [484, 196] on span "Freedom to Grow: Design a Practice, Not a Jail Cell" at bounding box center [459, 203] width 168 height 65
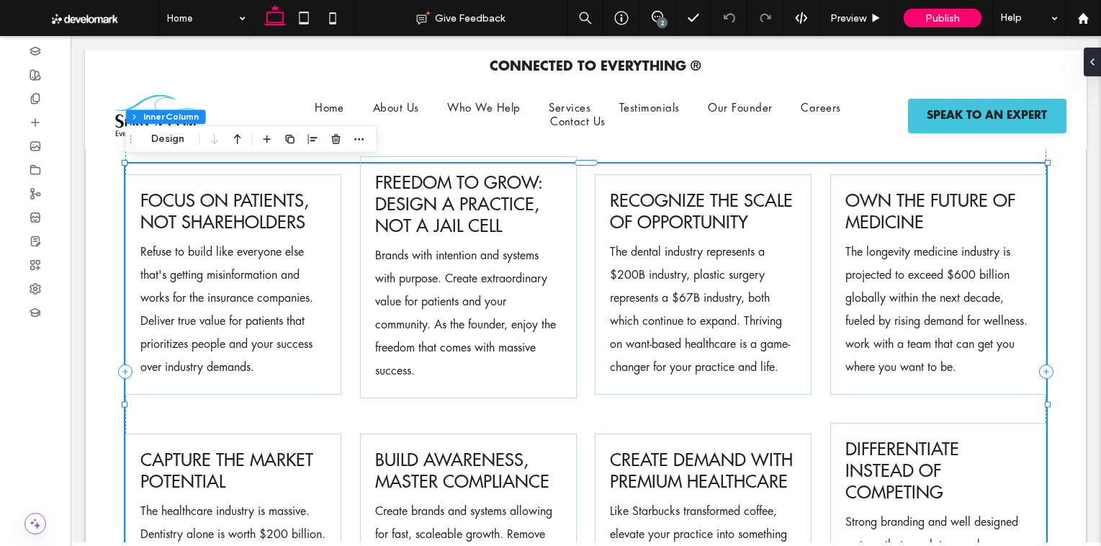
click at [484, 196] on span "Freedom to Grow: Design a Practice, Not a Jail Cell" at bounding box center [459, 203] width 168 height 65
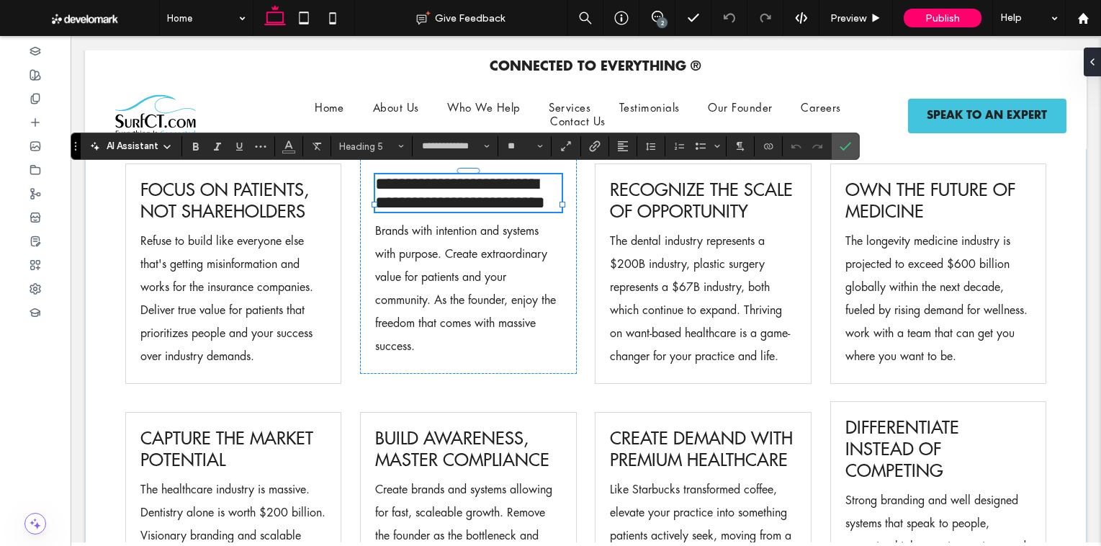
drag, startPoint x: 484, startPoint y: 196, endPoint x: 525, endPoint y: 184, distance: 43.7
click at [507, 184] on span "**********" at bounding box center [460, 193] width 170 height 36
drag, startPoint x: 552, startPoint y: 181, endPoint x: 367, endPoint y: 182, distance: 185.0
click at [367, 182] on div "**********" at bounding box center [468, 266] width 217 height 214
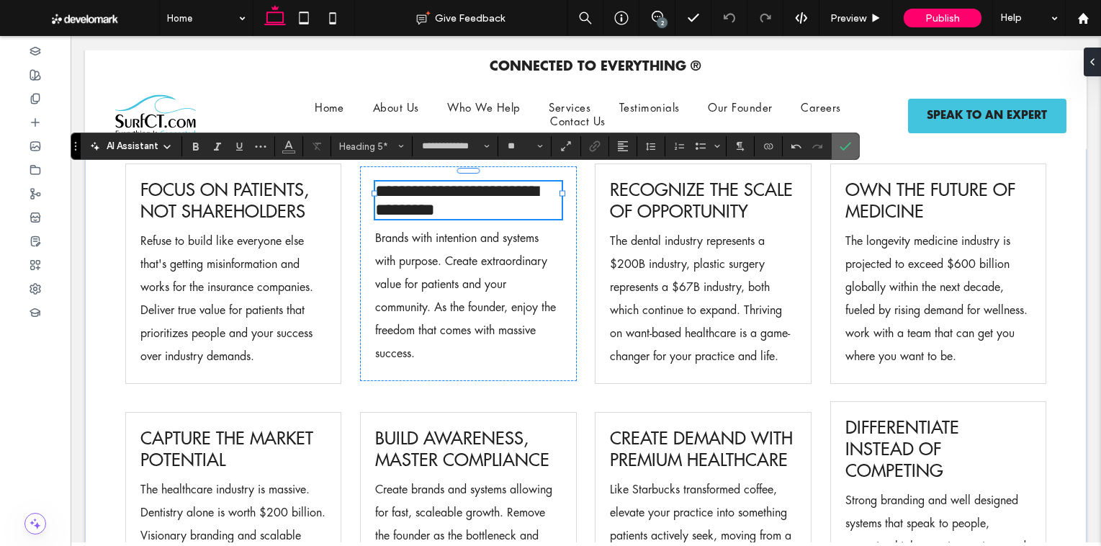
click at [835, 151] on label "Confirm" at bounding box center [845, 146] width 22 height 26
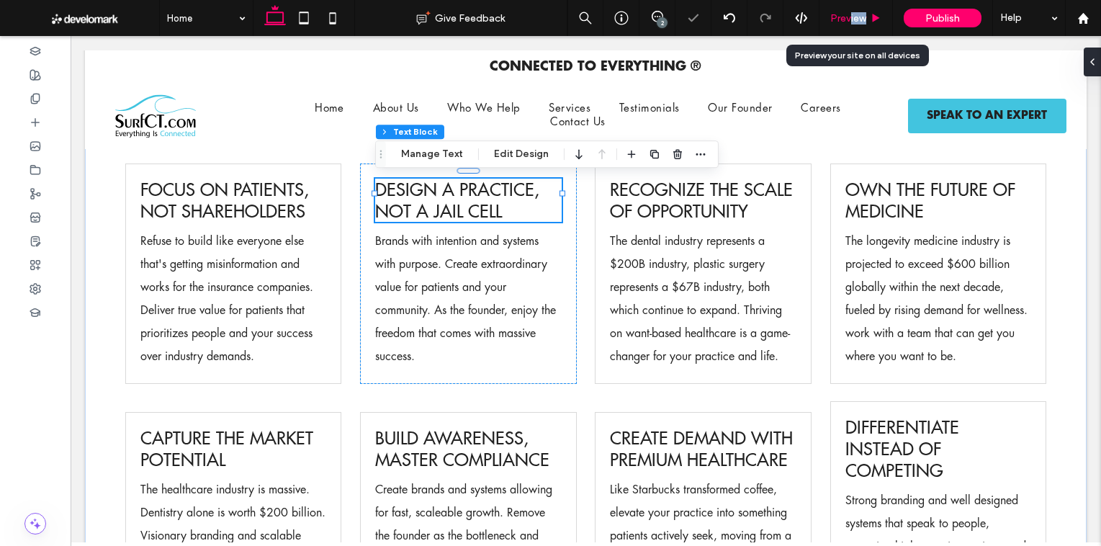
click at [848, 24] on div "Preview" at bounding box center [855, 18] width 73 height 36
click at [869, 17] on div "Preview" at bounding box center [855, 18] width 73 height 12
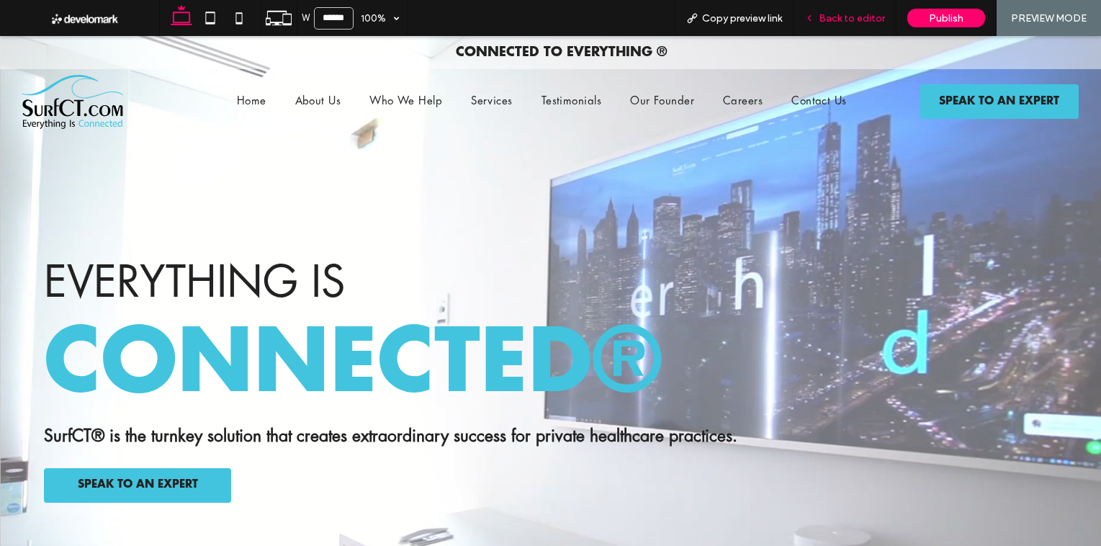
click at [851, 23] on span "Back to editor" at bounding box center [851, 18] width 66 height 12
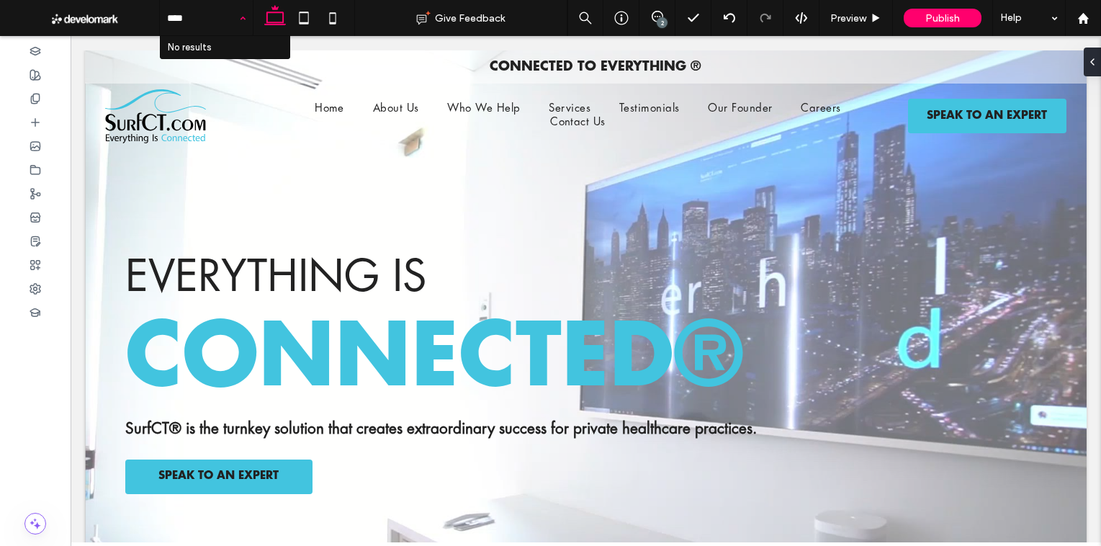
type input "*****"
drag, startPoint x: 330, startPoint y: 22, endPoint x: 370, endPoint y: 89, distance: 77.8
click at [330, 22] on icon at bounding box center [332, 18] width 29 height 29
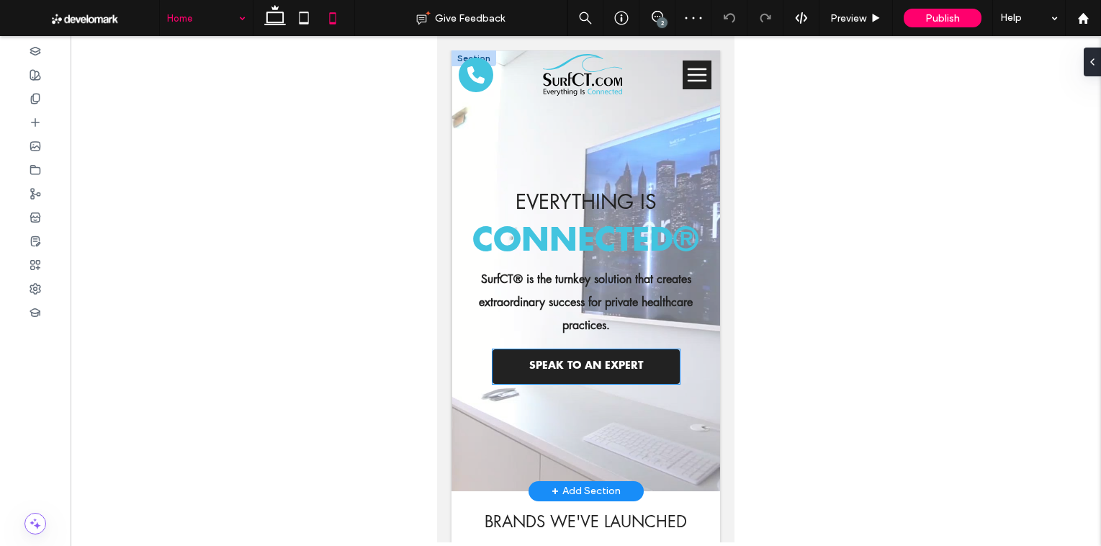
click at [587, 372] on link "SPEAK TO AN EXPERT" at bounding box center [585, 366] width 187 height 35
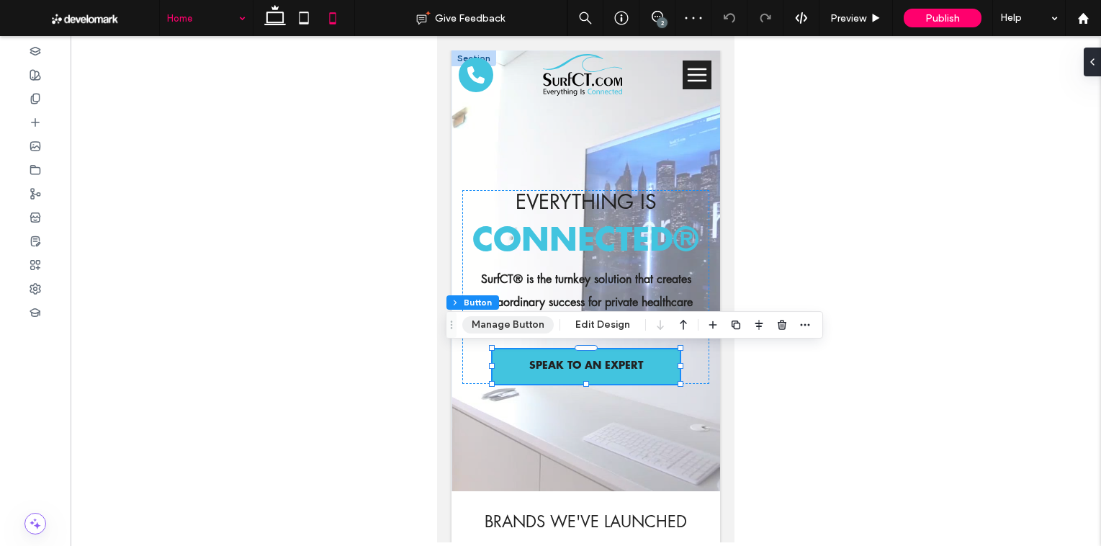
click at [514, 317] on button "Manage Button" at bounding box center [507, 324] width 91 height 17
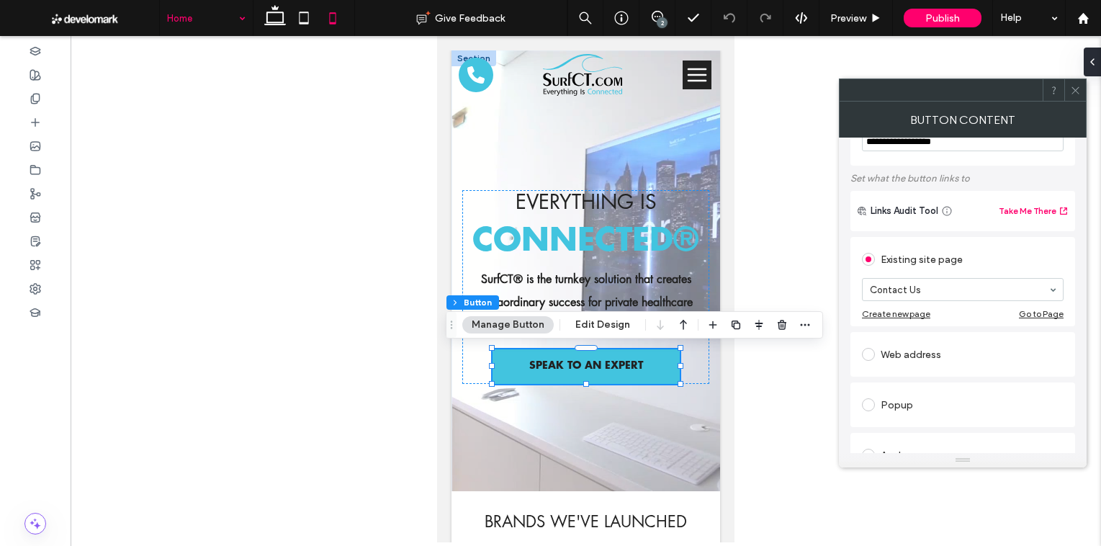
scroll to position [85, 0]
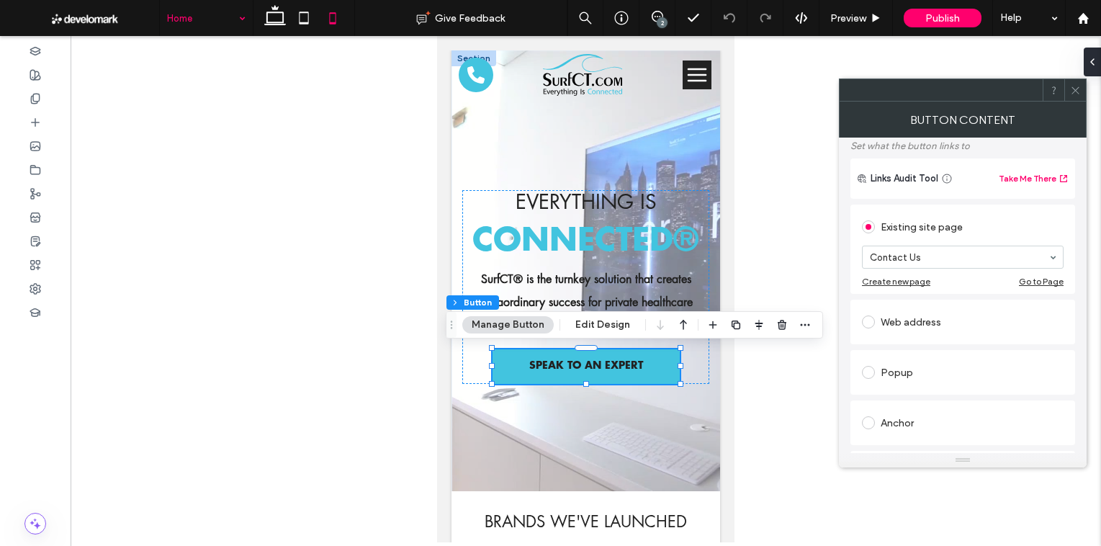
drag, startPoint x: 1072, startPoint y: 91, endPoint x: 1044, endPoint y: 96, distance: 29.2
click at [1072, 91] on icon at bounding box center [1075, 90] width 11 height 11
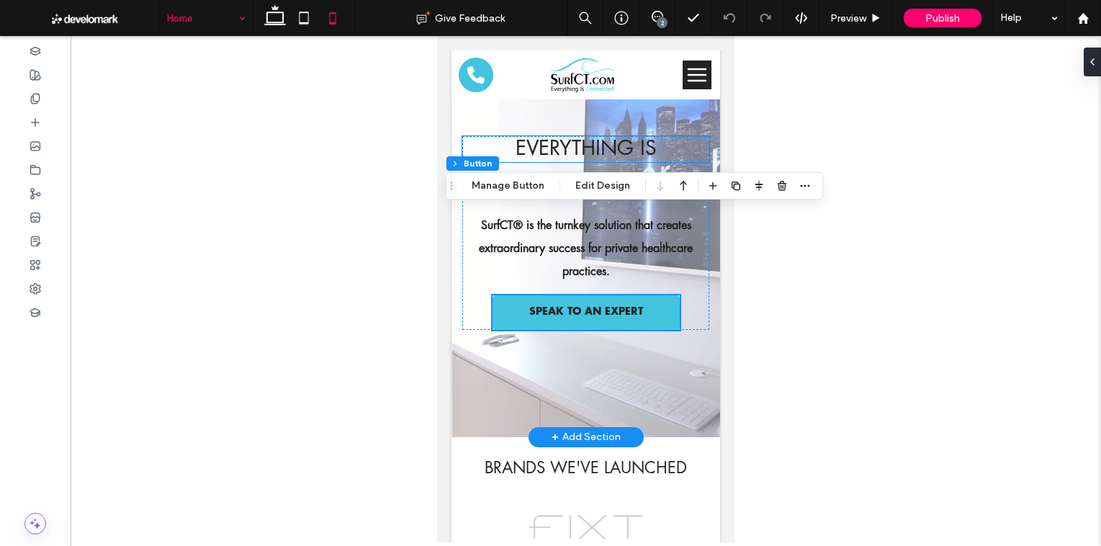
scroll to position [0, 0]
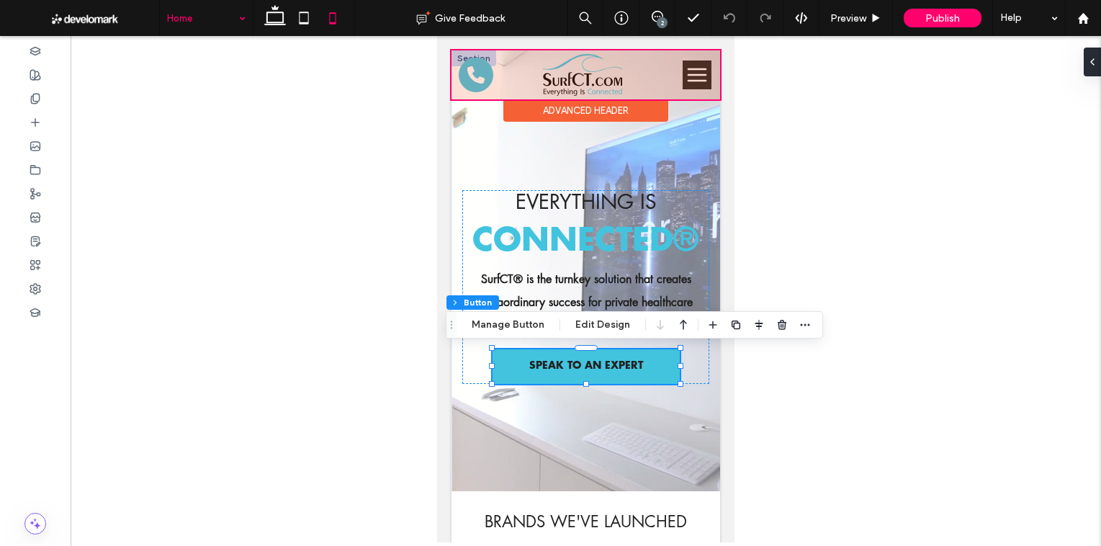
click at [687, 68] on div at bounding box center [585, 74] width 268 height 49
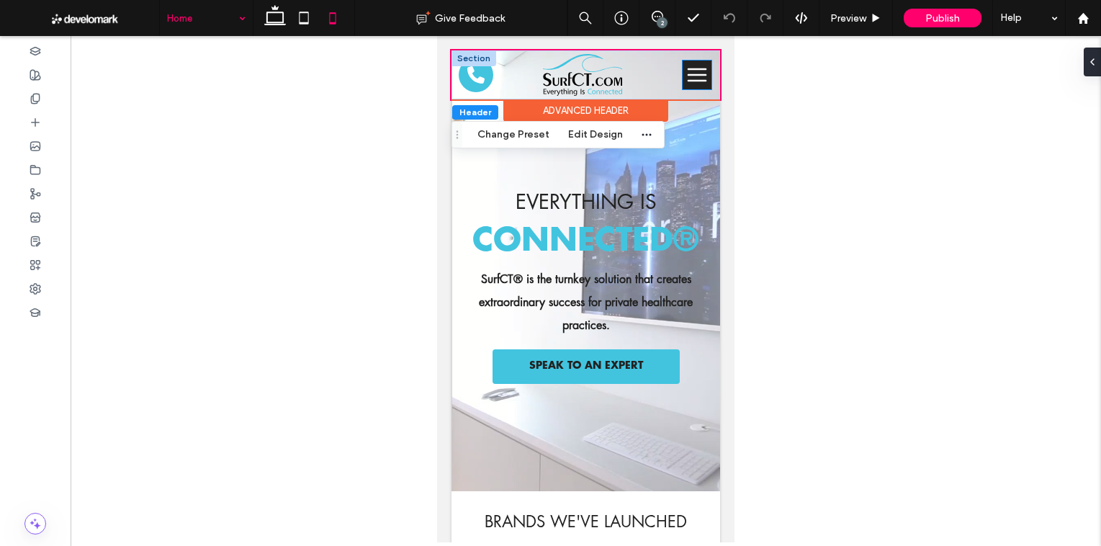
click at [697, 70] on icon at bounding box center [696, 75] width 19 height 14
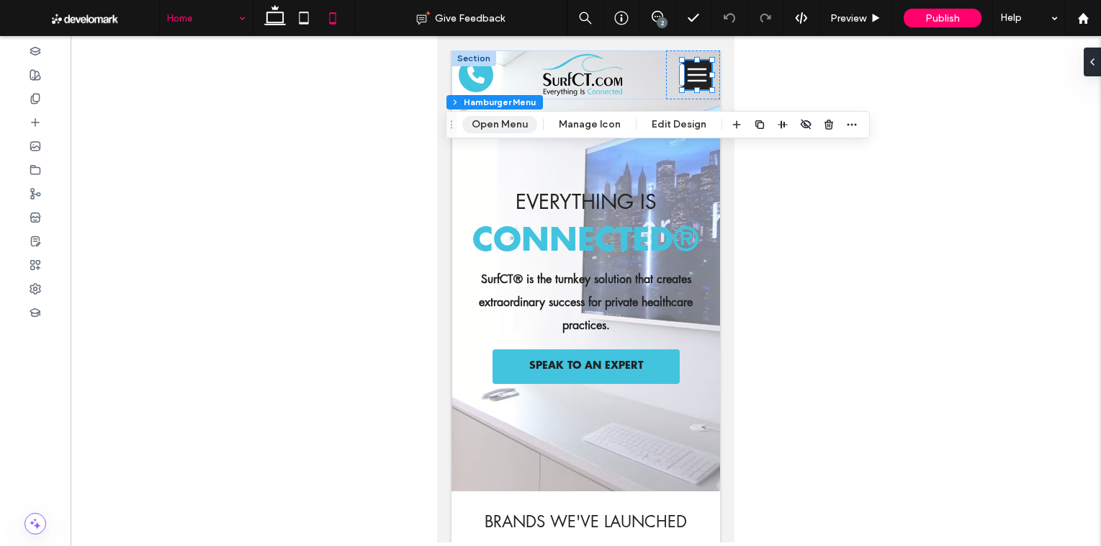
click at [513, 127] on button "Open Menu" at bounding box center [499, 124] width 75 height 17
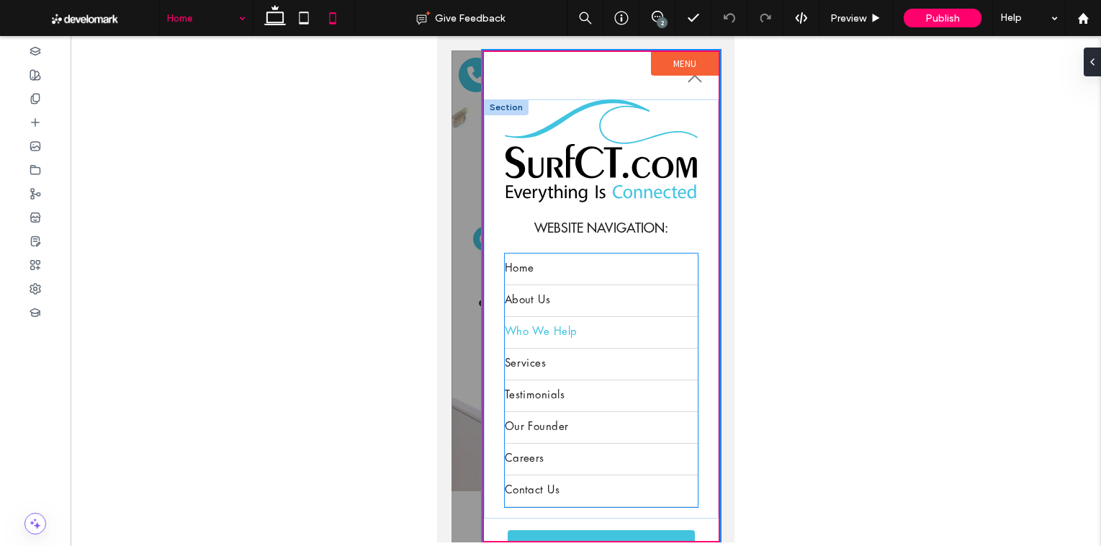
scroll to position [137, 0]
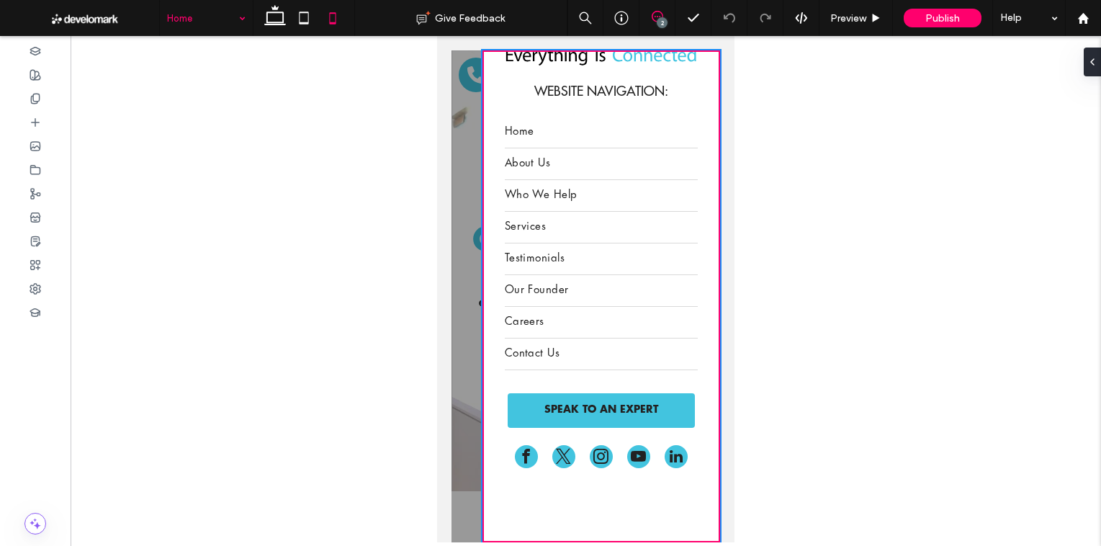
click at [652, 11] on icon at bounding box center [657, 17] width 12 height 12
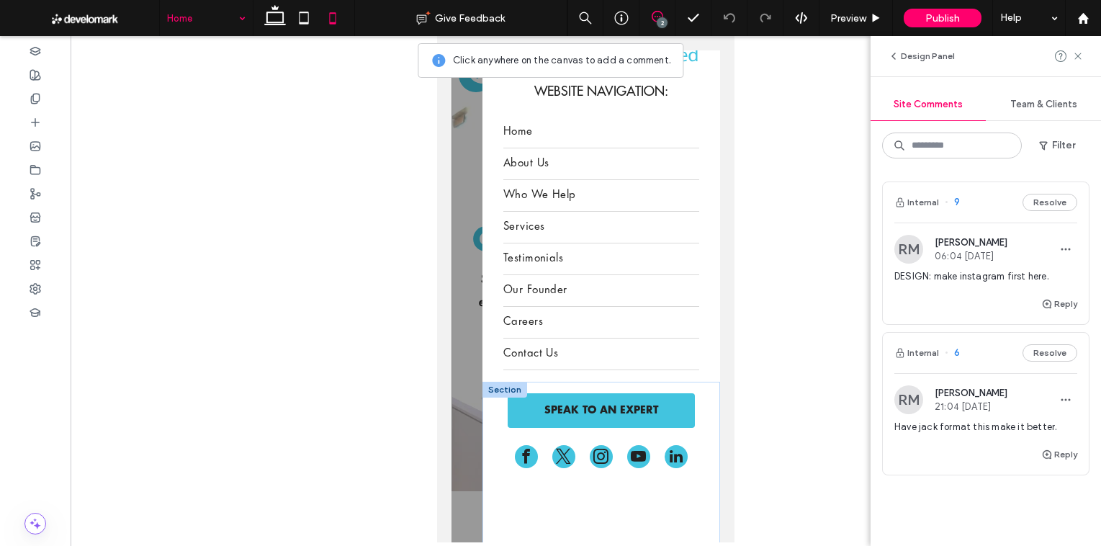
scroll to position [135, 0]
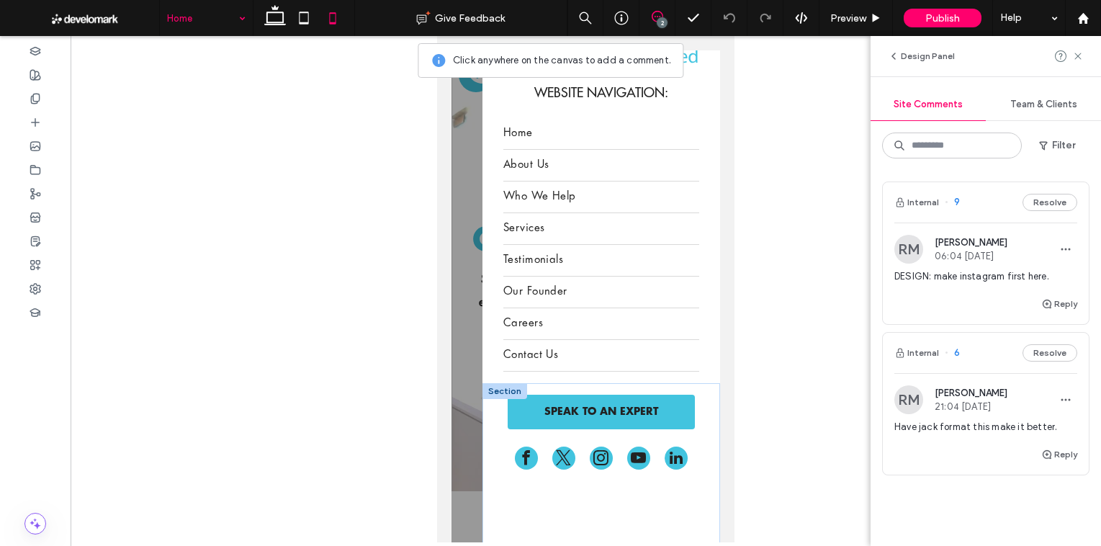
click at [581, 455] on div at bounding box center [601, 459] width 196 height 27
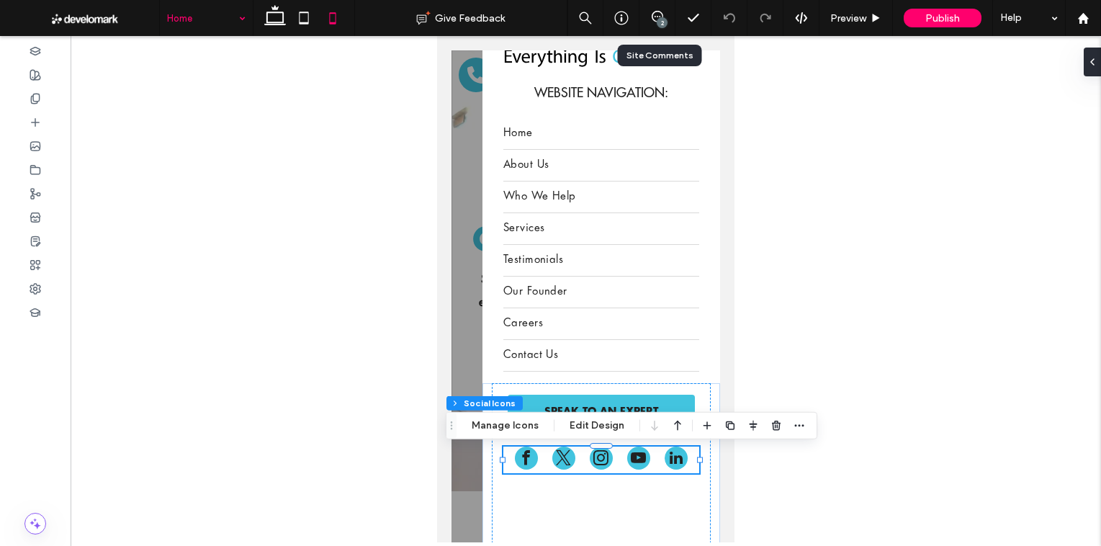
click at [648, 9] on div "2" at bounding box center [657, 18] width 36 height 36
click at [661, 18] on div "2" at bounding box center [661, 22] width 11 height 11
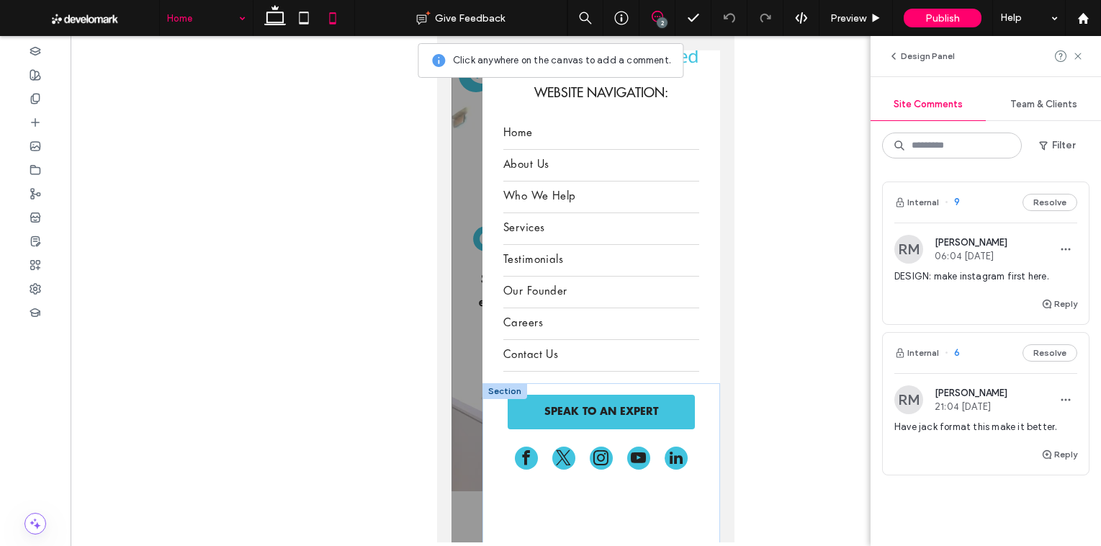
click at [577, 502] on div "SPEAK TO AN EXPERT" at bounding box center [601, 509] width 219 height 253
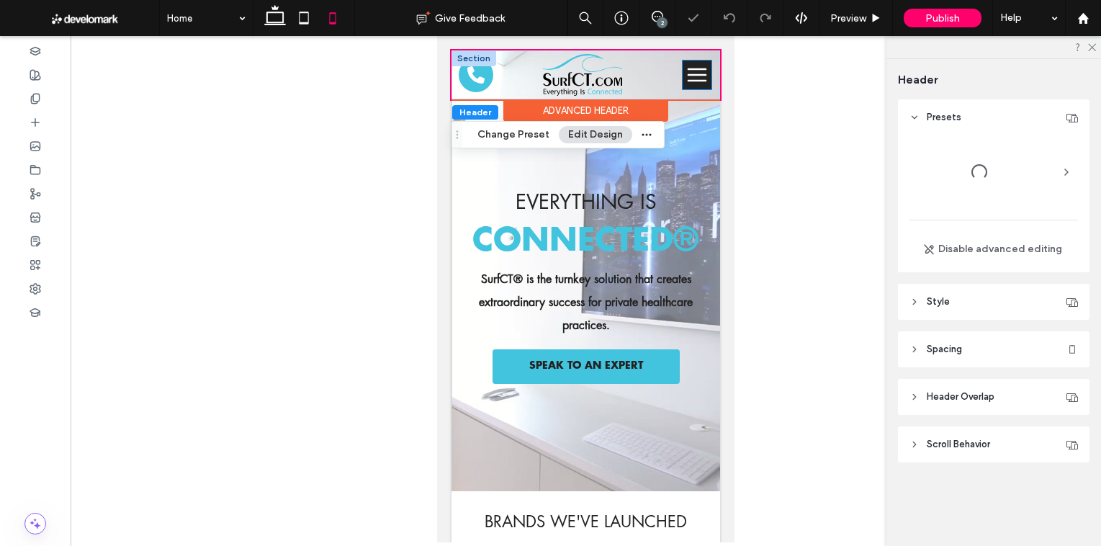
click at [690, 76] on icon at bounding box center [696, 74] width 29 height 23
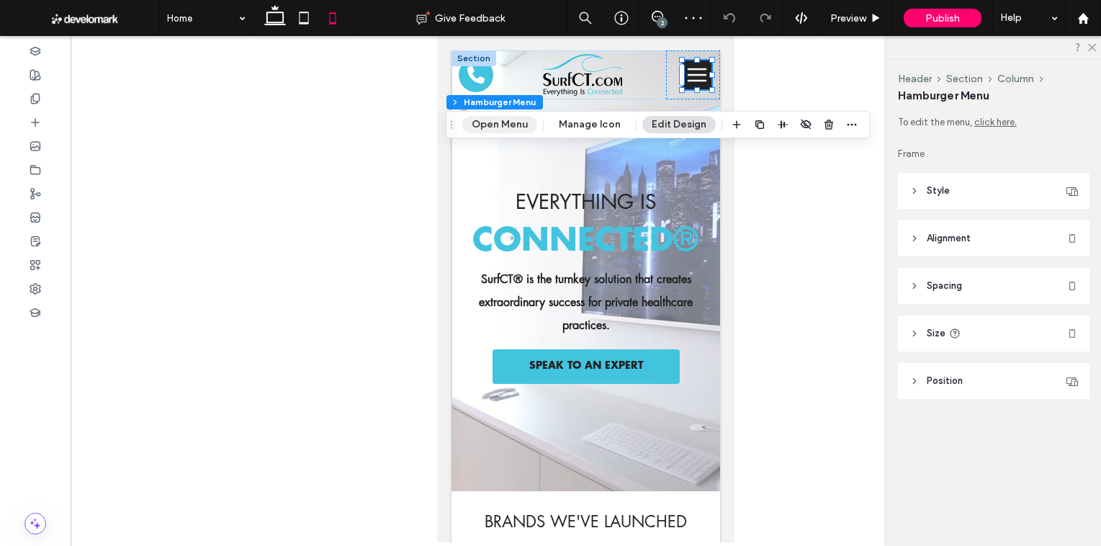
click at [488, 128] on button "Open Menu" at bounding box center [499, 124] width 75 height 17
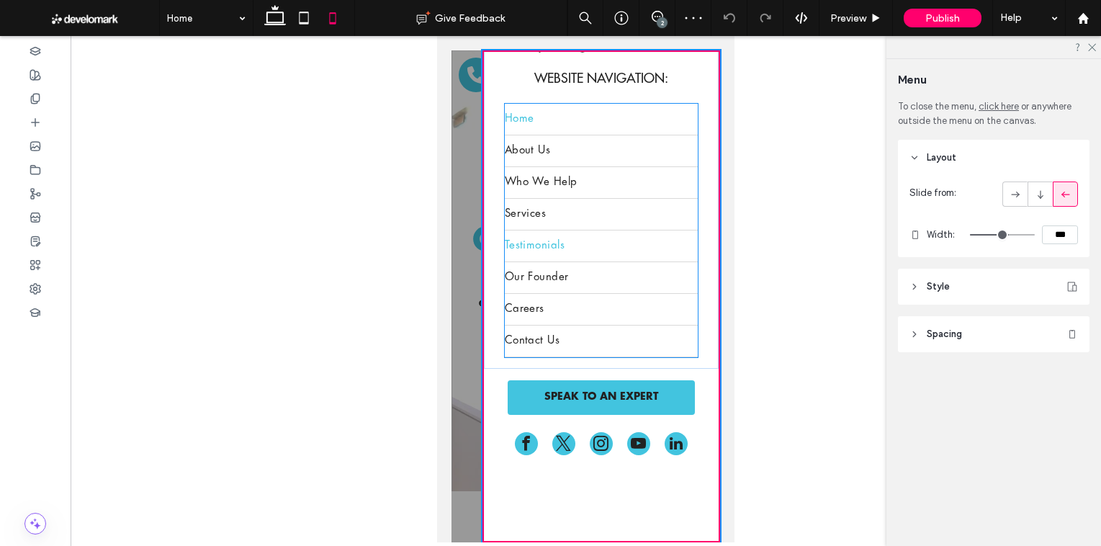
scroll to position [174, 0]
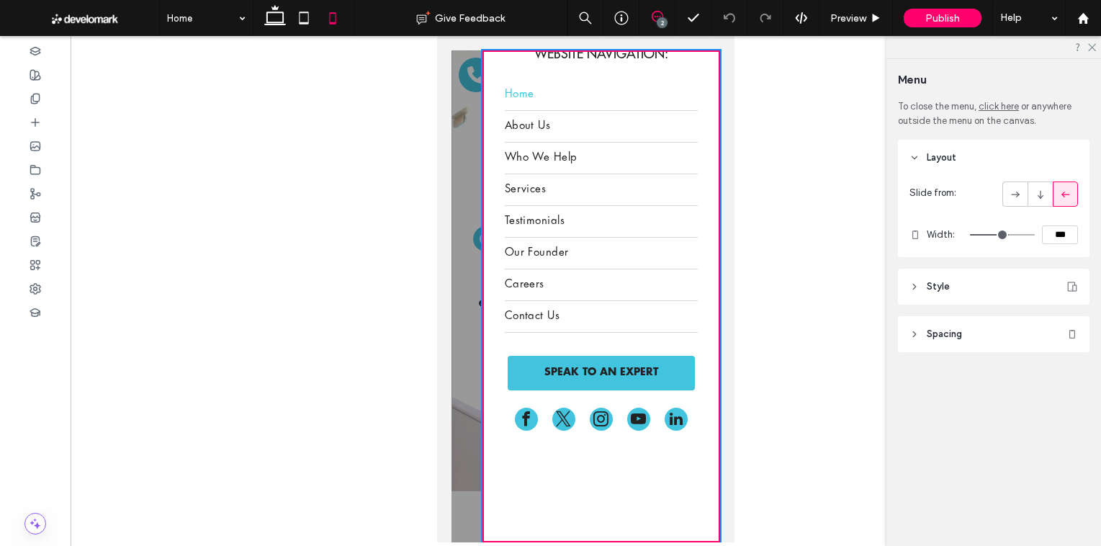
click at [658, 15] on icon at bounding box center [657, 17] width 12 height 12
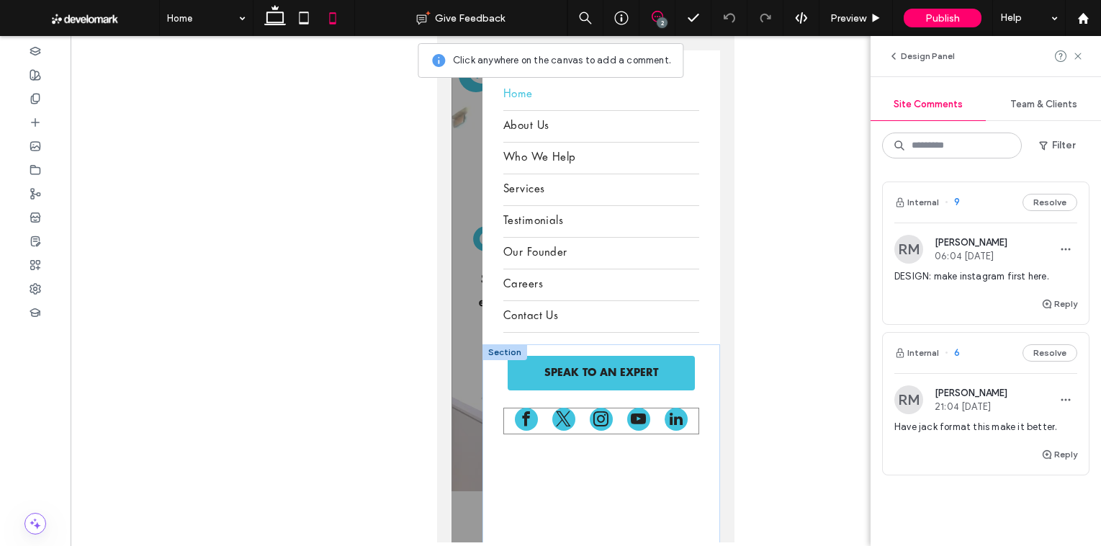
click at [553, 420] on span "twitter" at bounding box center [563, 418] width 23 height 23
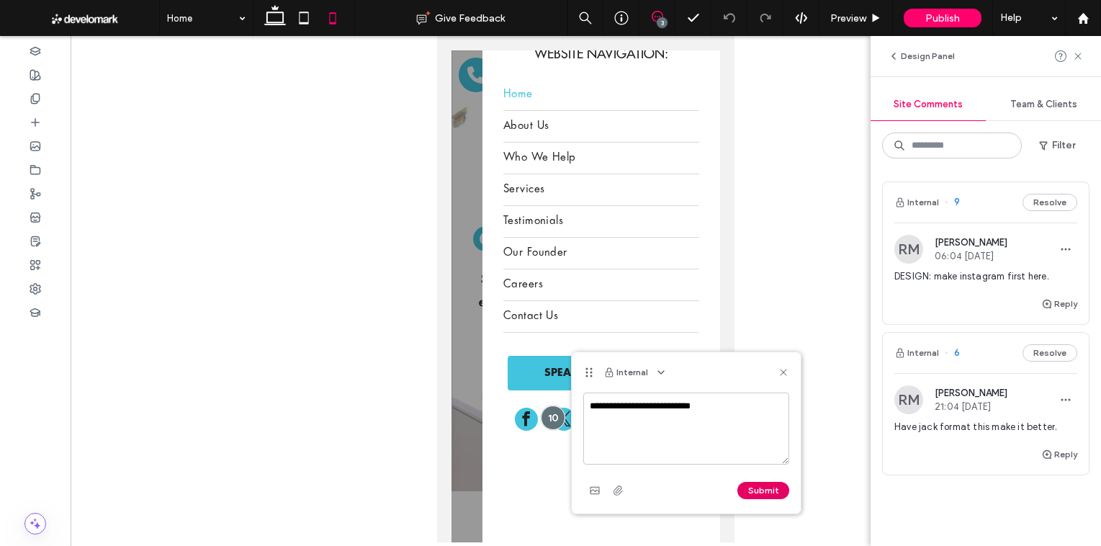
type textarea "**********"
drag, startPoint x: 756, startPoint y: 484, endPoint x: 742, endPoint y: 484, distance: 13.7
click at [756, 484] on button "Submit" at bounding box center [763, 490] width 52 height 17
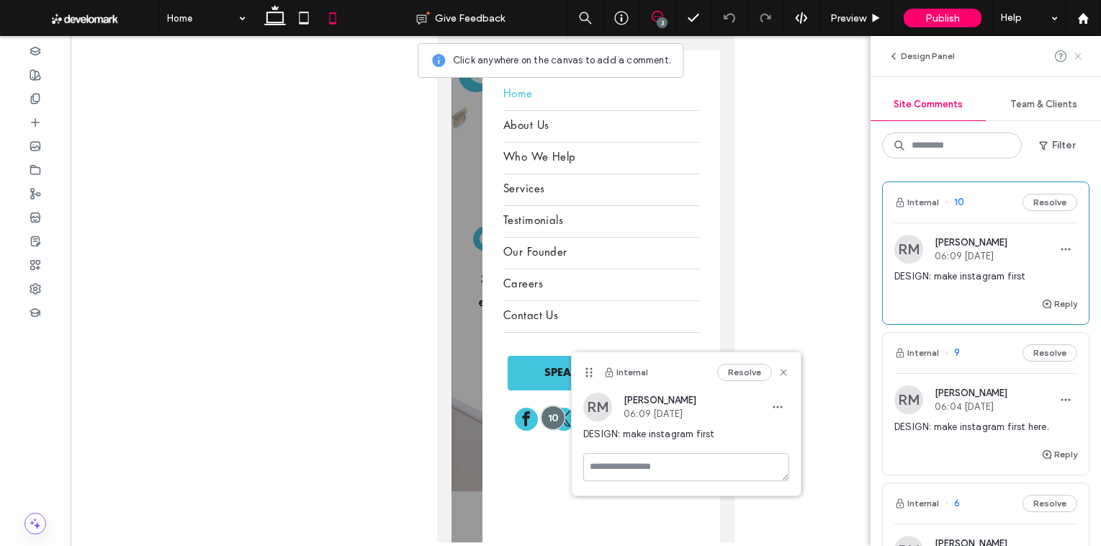
click at [1077, 60] on icon at bounding box center [1078, 56] width 12 height 12
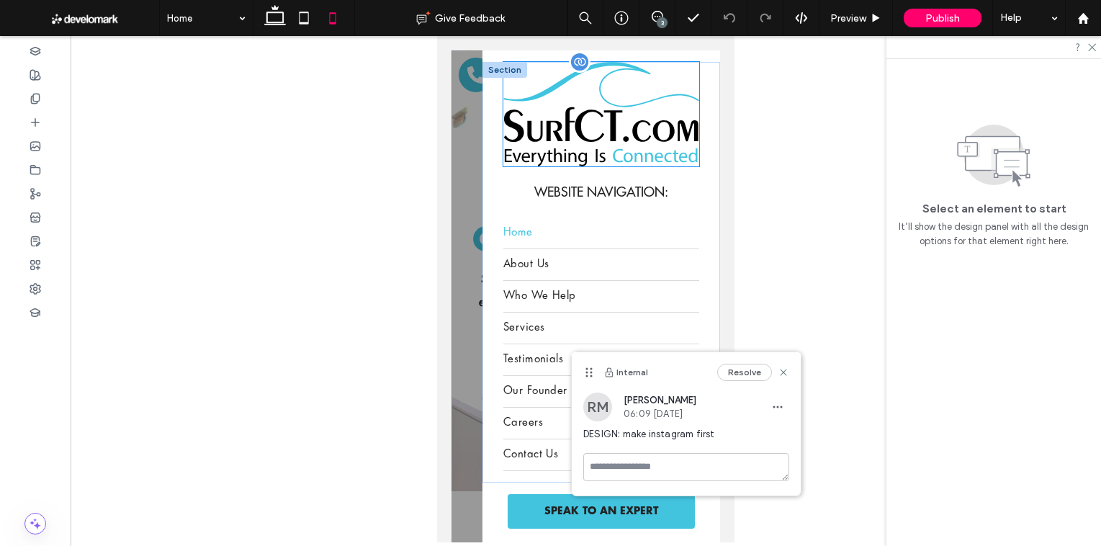
scroll to position [0, 0]
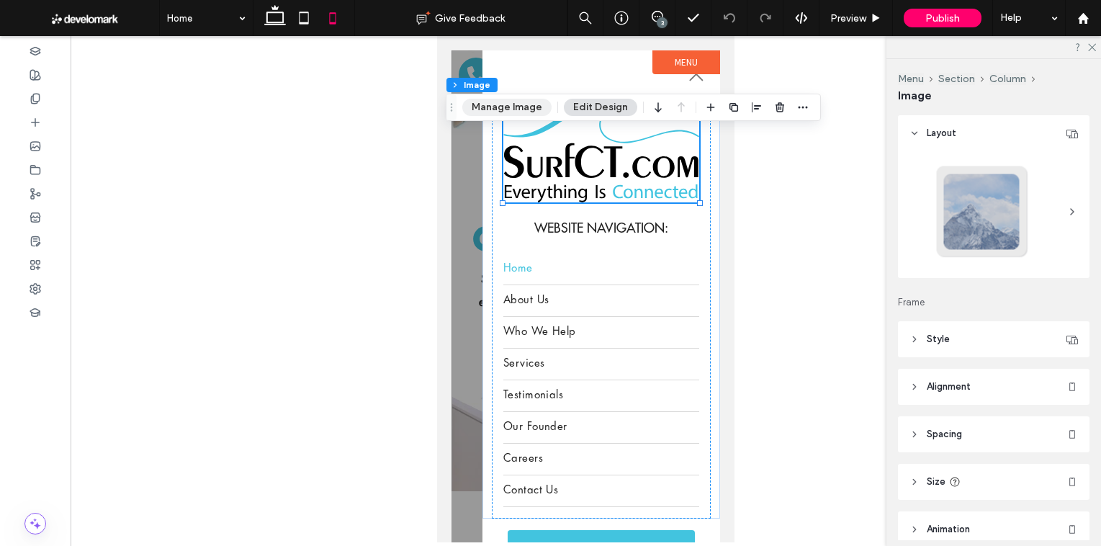
click at [516, 101] on button "Manage Image" at bounding box center [506, 107] width 89 height 17
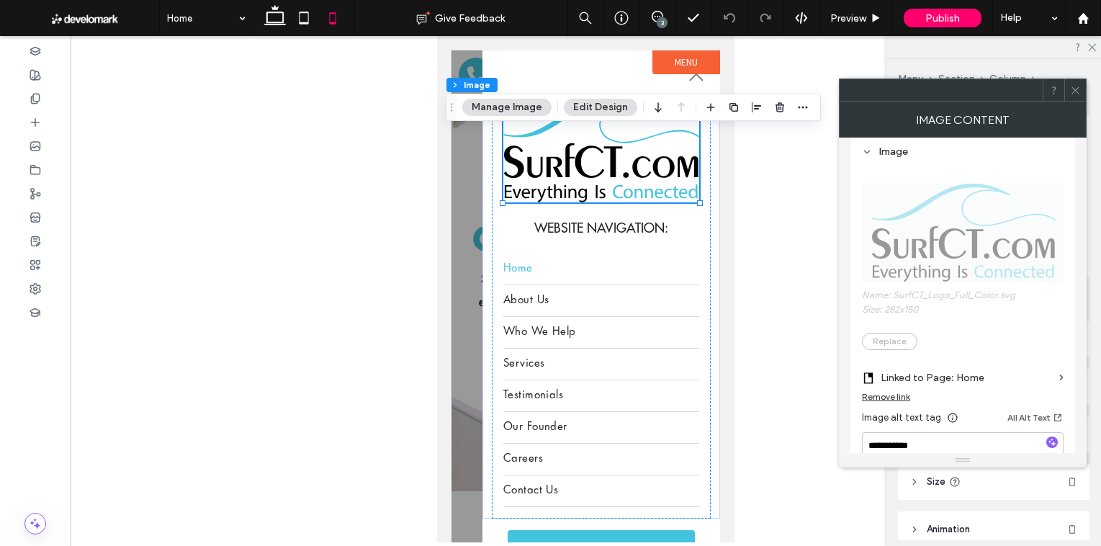
scroll to position [337, 0]
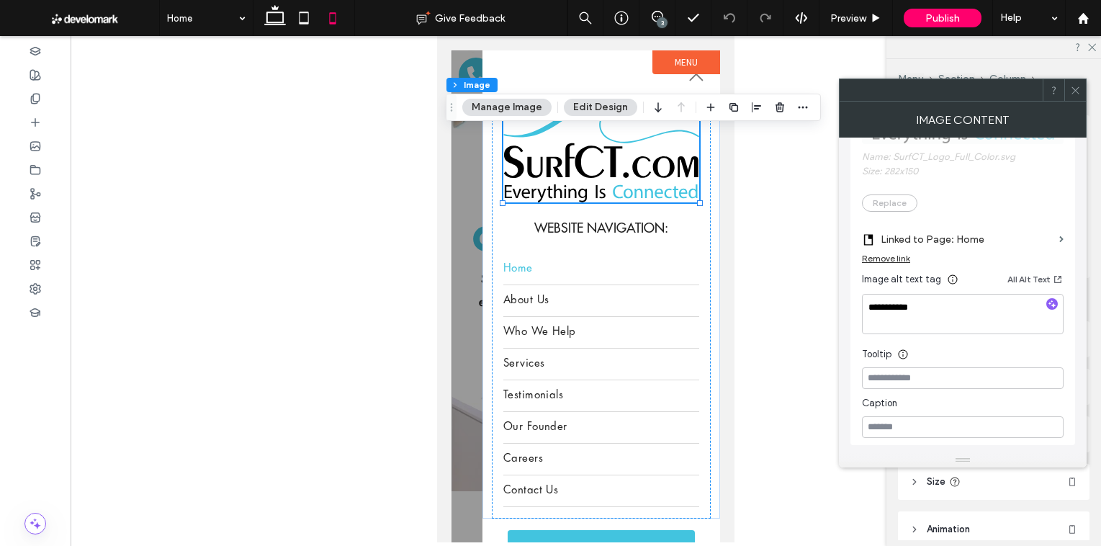
click at [1072, 94] on icon at bounding box center [1075, 90] width 11 height 11
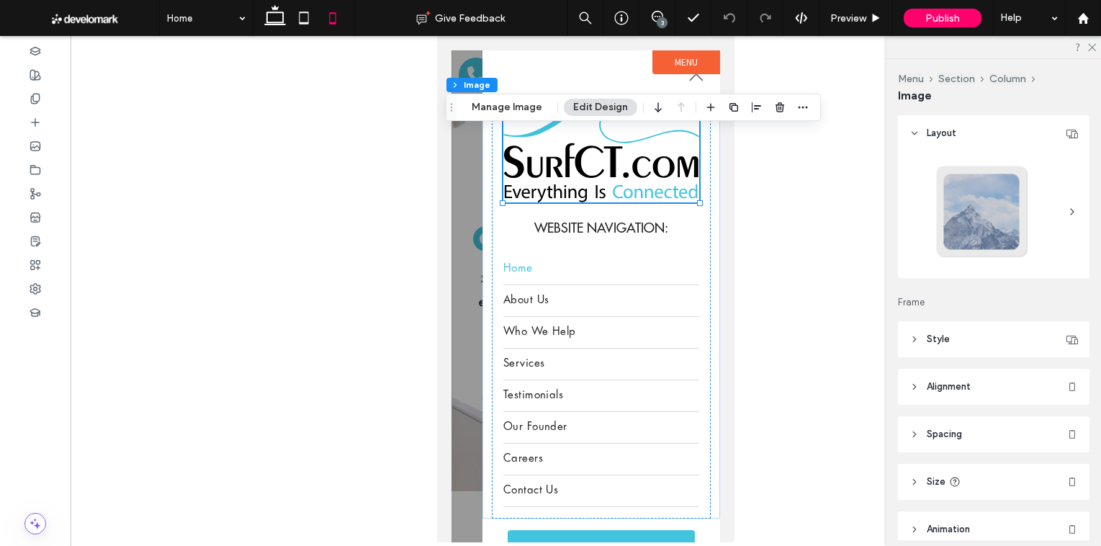
drag, startPoint x: 1089, startPoint y: 48, endPoint x: 1082, endPoint y: 45, distance: 7.8
click at [1089, 45] on icon at bounding box center [1090, 46] width 9 height 9
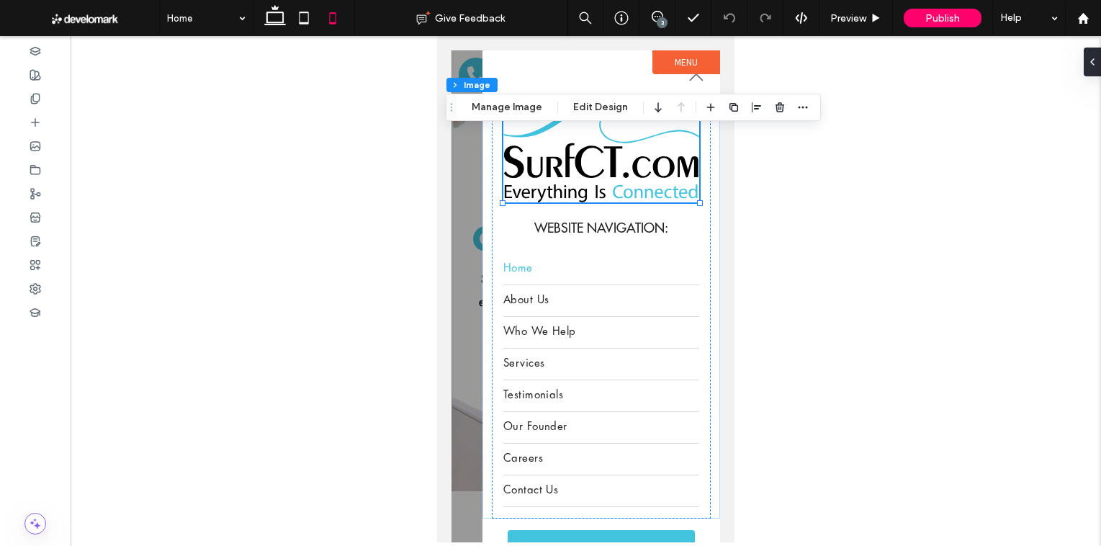
click at [473, 280] on div at bounding box center [585, 296] width 268 height 492
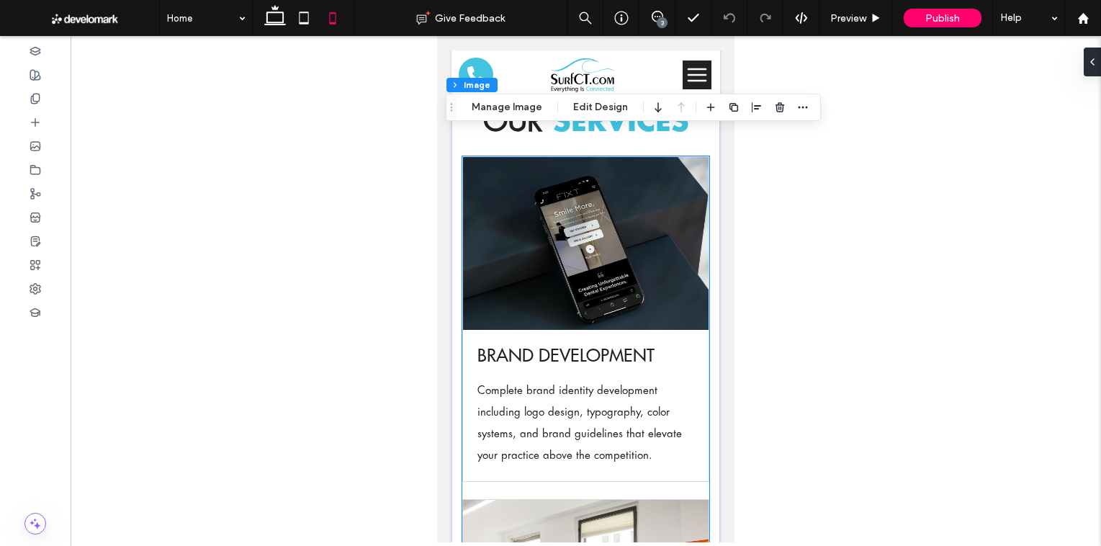
scroll to position [5335, 0]
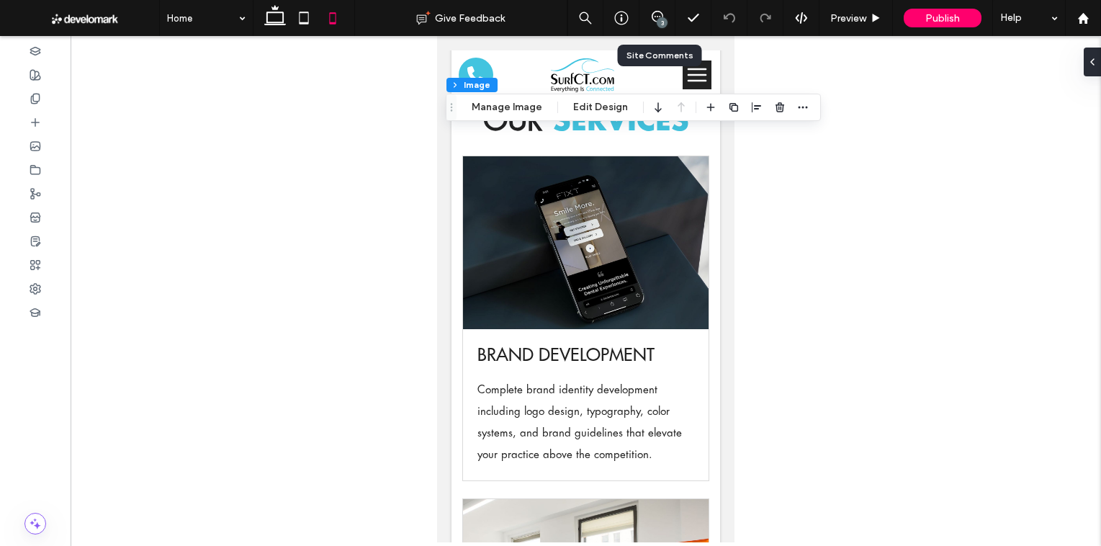
drag, startPoint x: 659, startPoint y: 32, endPoint x: 657, endPoint y: 24, distance: 8.9
click at [659, 30] on div "3" at bounding box center [657, 18] width 36 height 36
click at [656, 18] on icon at bounding box center [657, 17] width 12 height 12
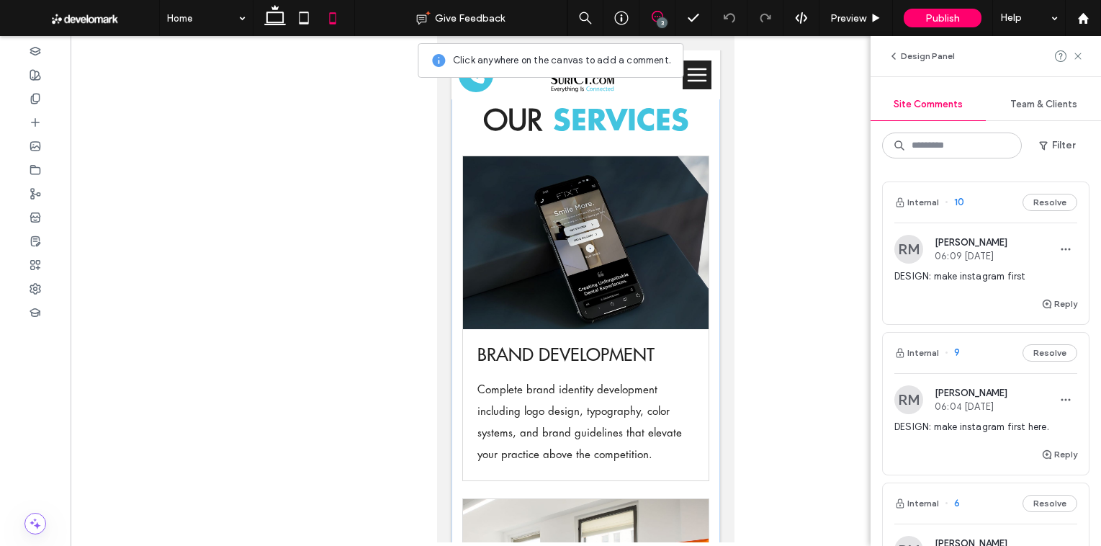
click at [577, 197] on img at bounding box center [585, 242] width 245 height 173
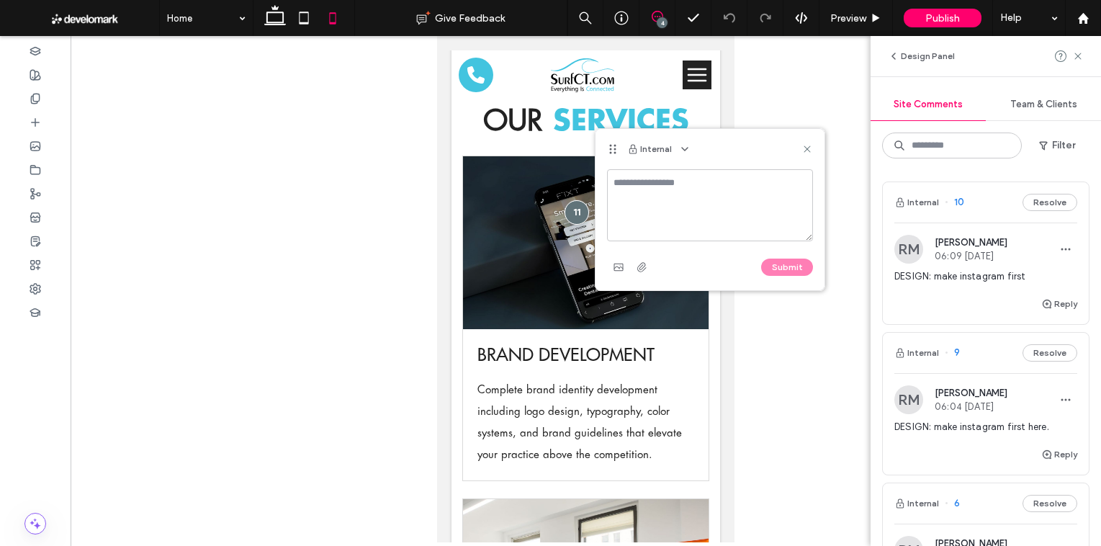
click at [810, 152] on icon at bounding box center [807, 149] width 12 height 12
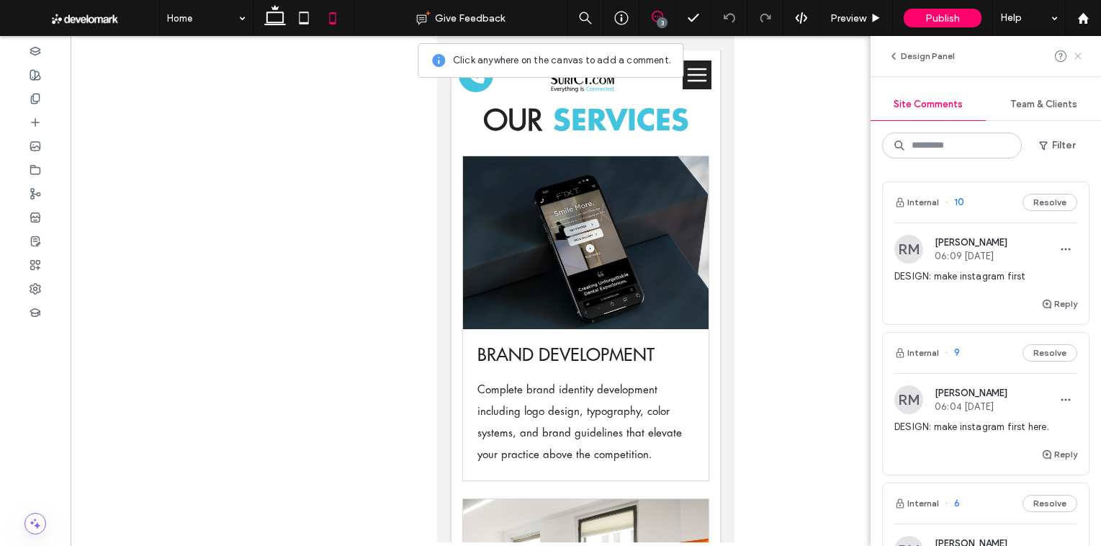
click at [1080, 58] on use at bounding box center [1077, 56] width 6 height 6
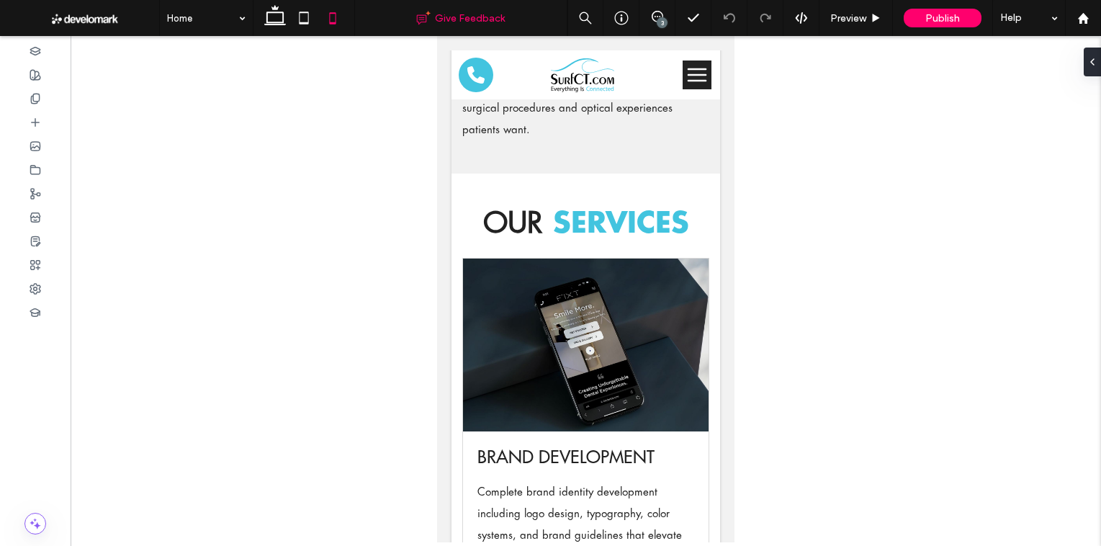
scroll to position [5155, 0]
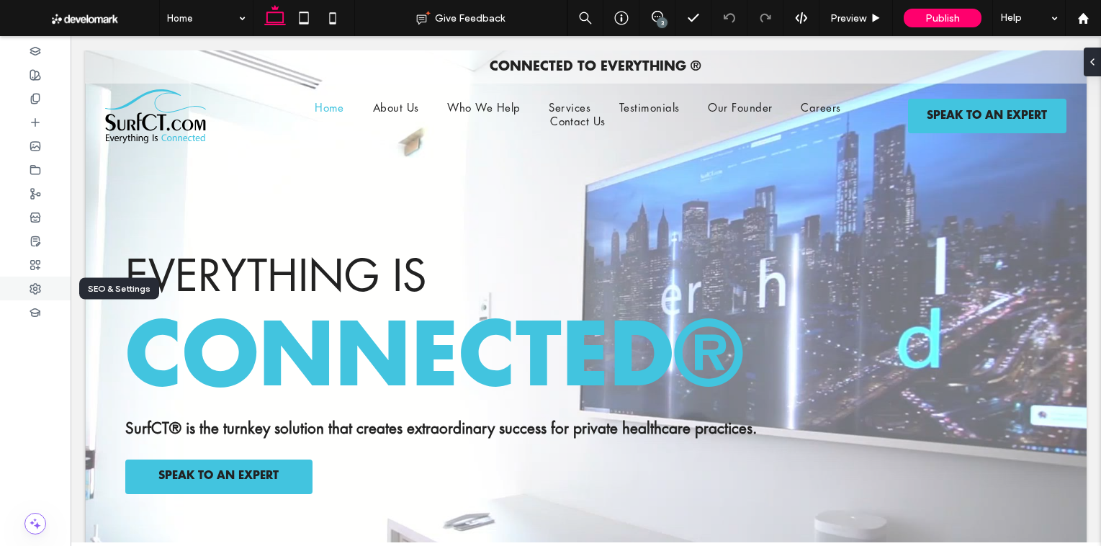
click at [42, 289] on div at bounding box center [35, 288] width 71 height 24
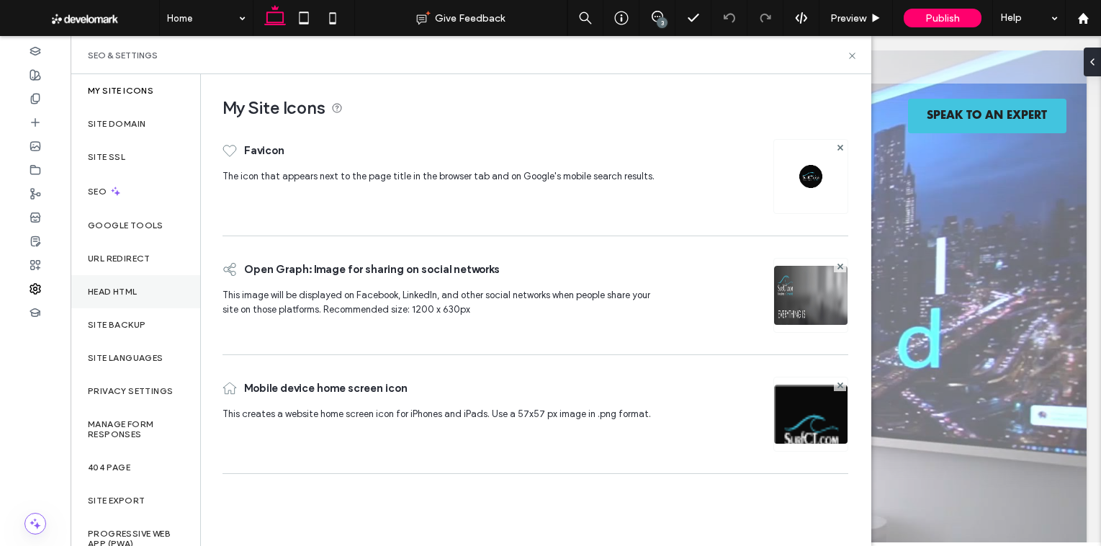
click at [125, 294] on label "Head HTML" at bounding box center [113, 291] width 50 height 10
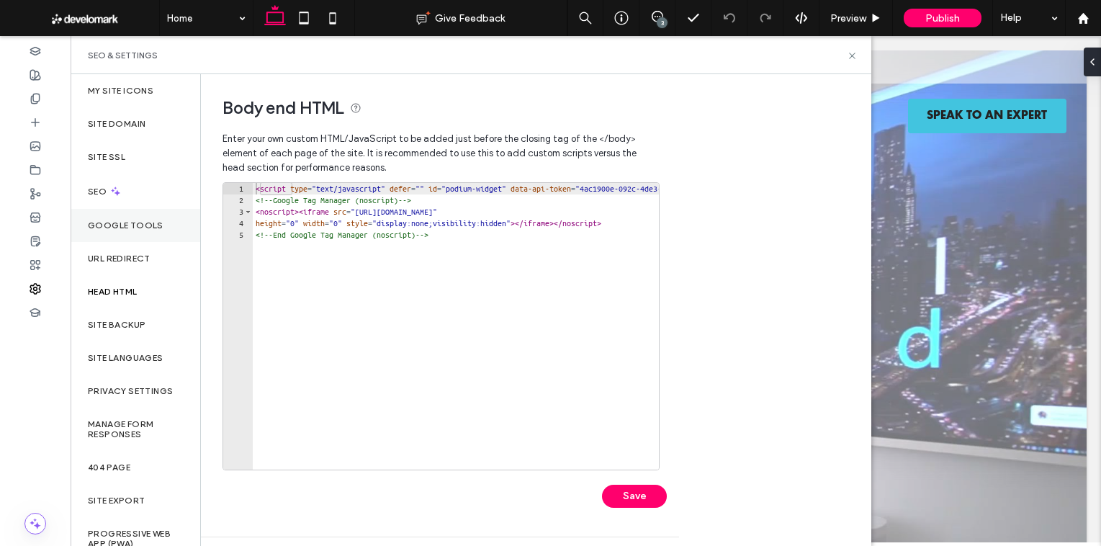
click at [135, 216] on div "Google Tools" at bounding box center [136, 225] width 130 height 33
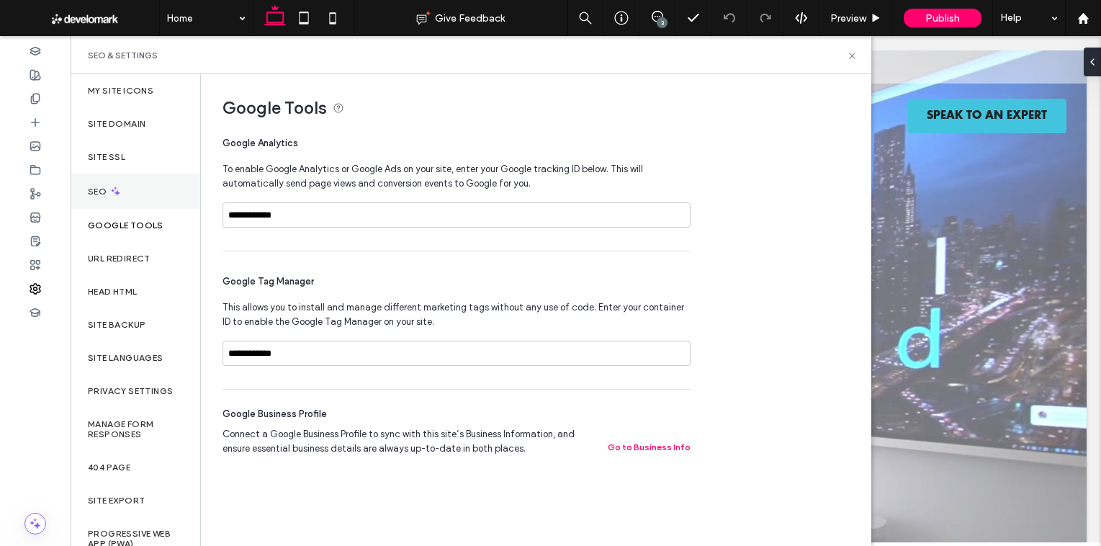
click at [126, 194] on div "SEO" at bounding box center [136, 190] width 130 height 35
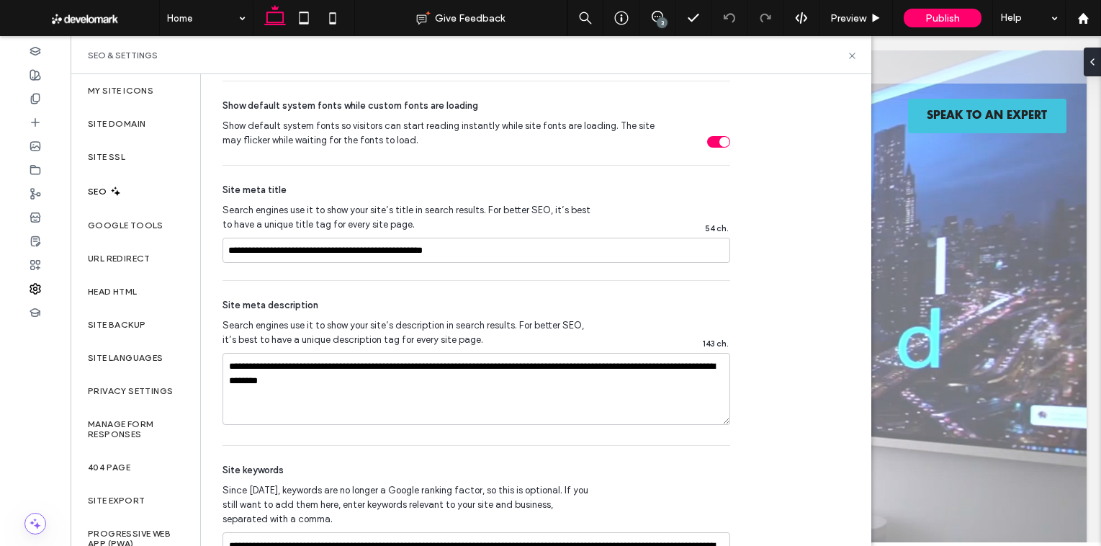
scroll to position [815, 0]
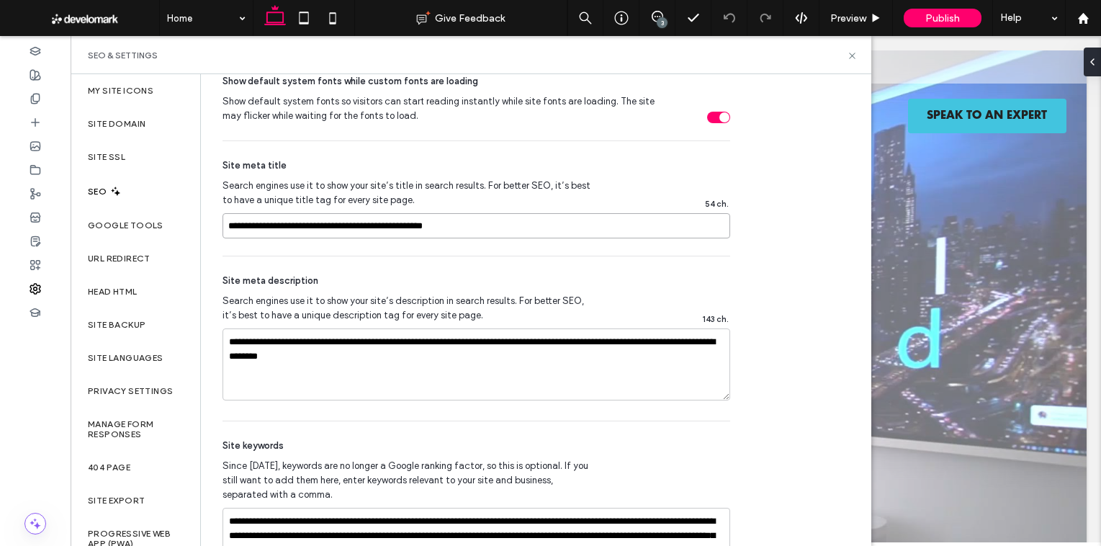
click at [259, 230] on input "**********" at bounding box center [475, 225] width 507 height 25
drag, startPoint x: 256, startPoint y: 227, endPoint x: 264, endPoint y: 229, distance: 8.2
click at [256, 227] on input "**********" at bounding box center [475, 225] width 507 height 25
type input "**********"
click at [430, 345] on textarea "**********" at bounding box center [475, 364] width 507 height 72
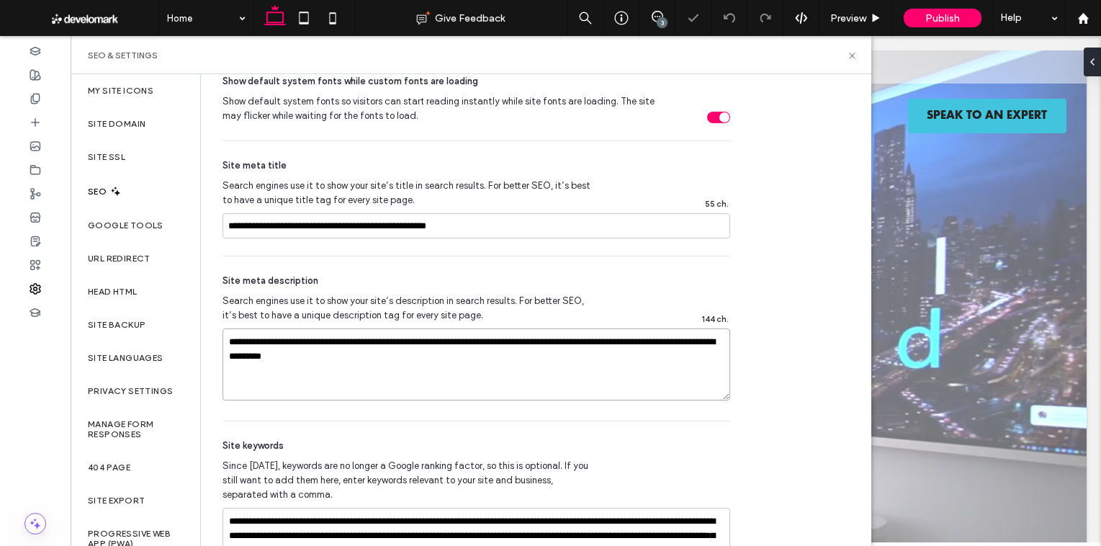
type textarea "**********"
click at [486, 313] on span "Search engines use it to show your site’s description in search results. For be…" at bounding box center [407, 308] width 370 height 29
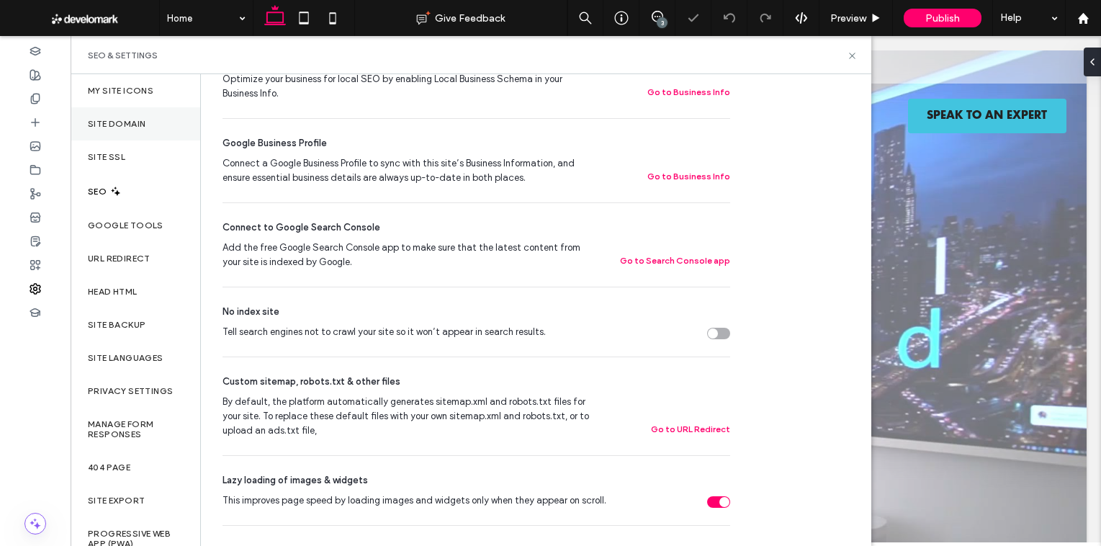
scroll to position [264, 0]
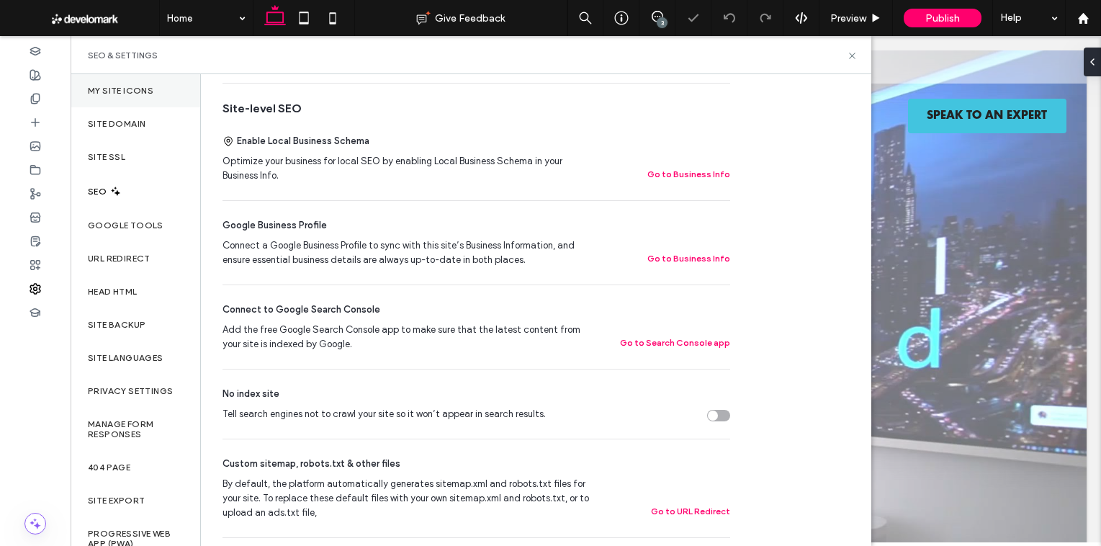
click at [141, 102] on div "My Site Icons" at bounding box center [136, 90] width 130 height 33
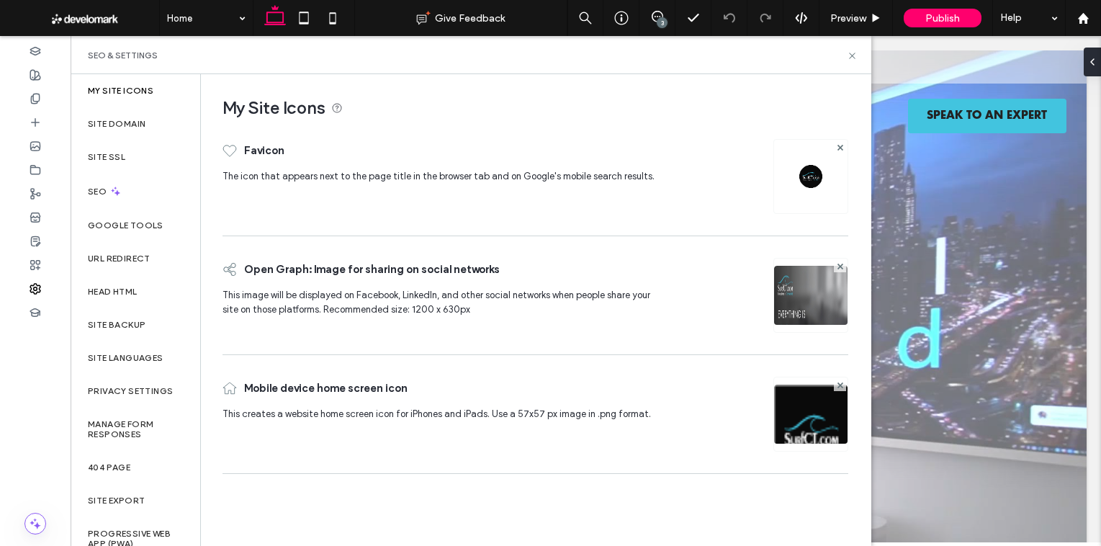
click at [851, 50] on div "SEO & Settings" at bounding box center [471, 56] width 766 height 12
click at [855, 50] on icon at bounding box center [851, 55] width 11 height 11
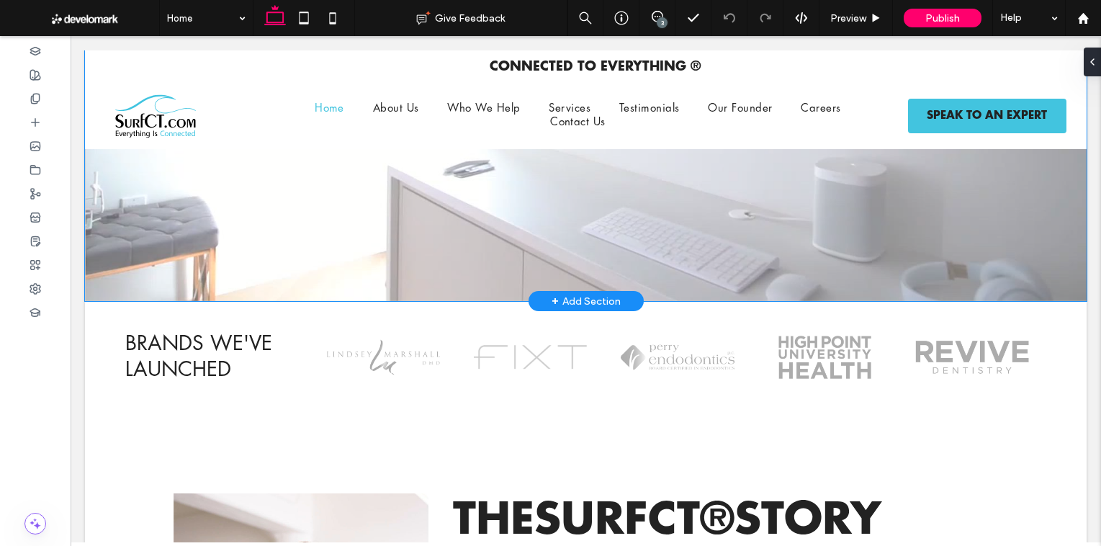
scroll to position [348, 0]
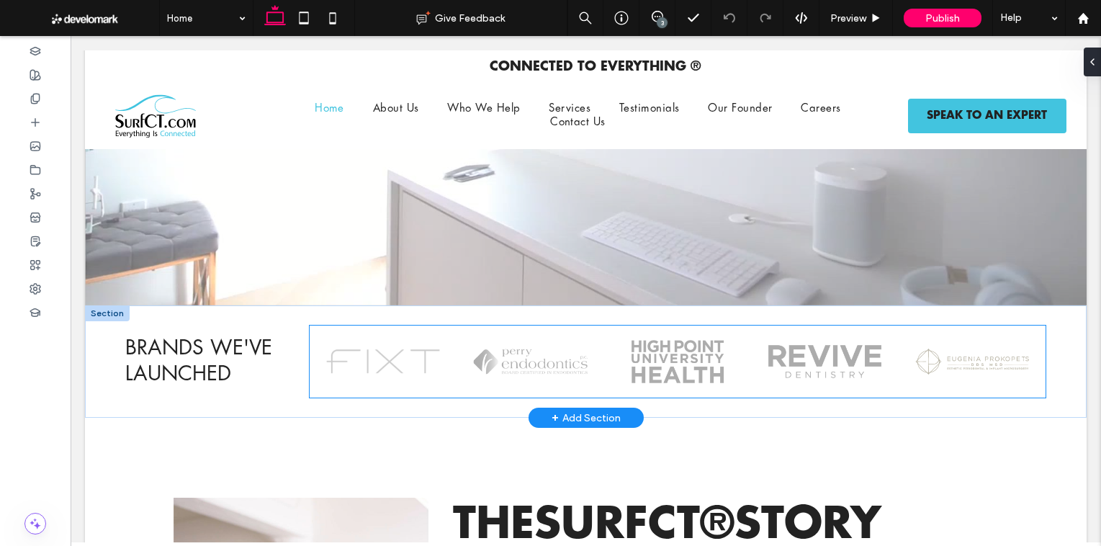
click at [631, 382] on div at bounding box center [677, 381] width 138 height 25
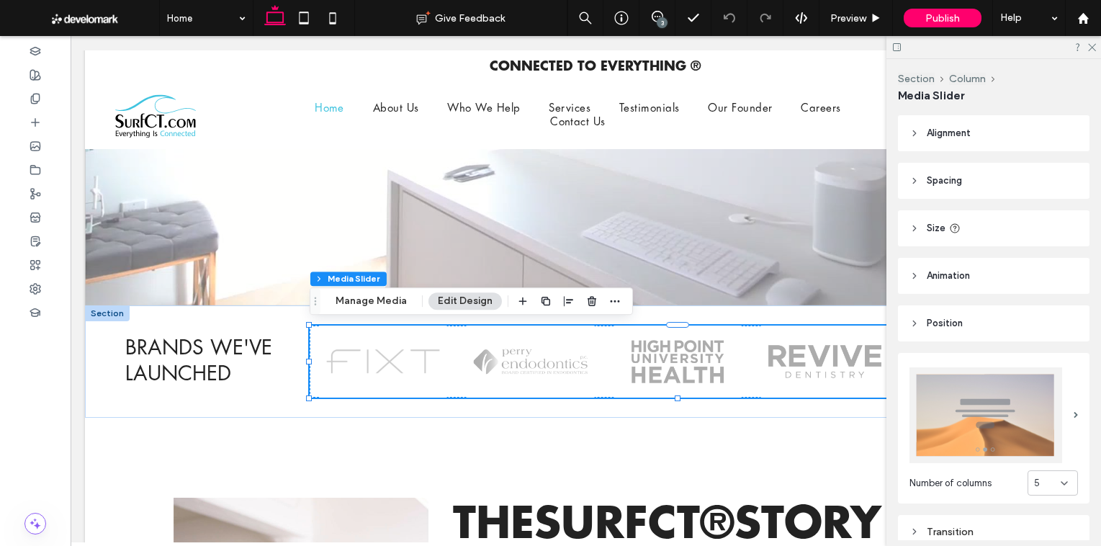
click at [364, 299] on button "Manage Media" at bounding box center [371, 300] width 90 height 17
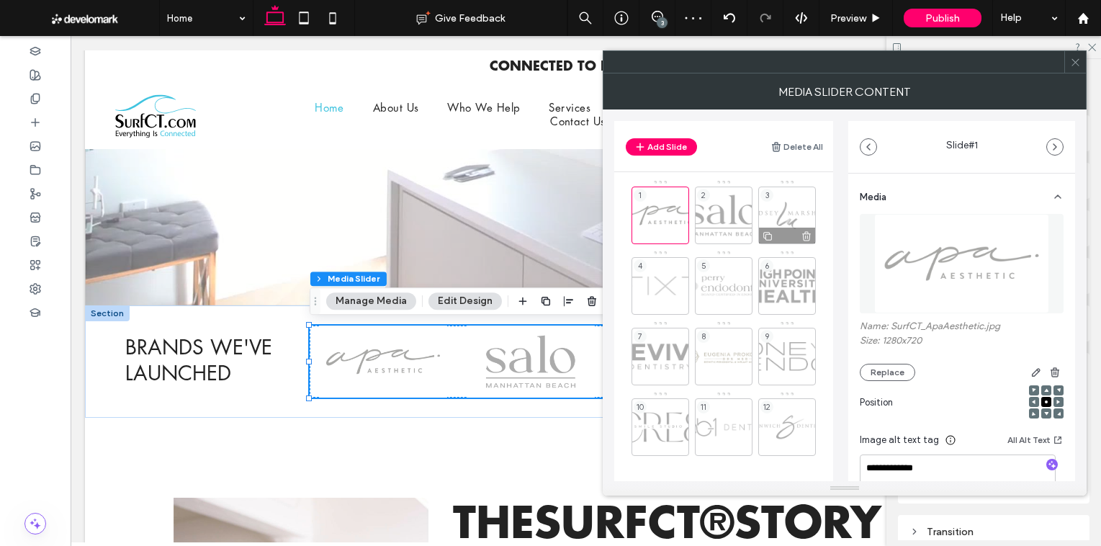
scroll to position [0, 0]
click at [1074, 67] on icon at bounding box center [1075, 62] width 11 height 11
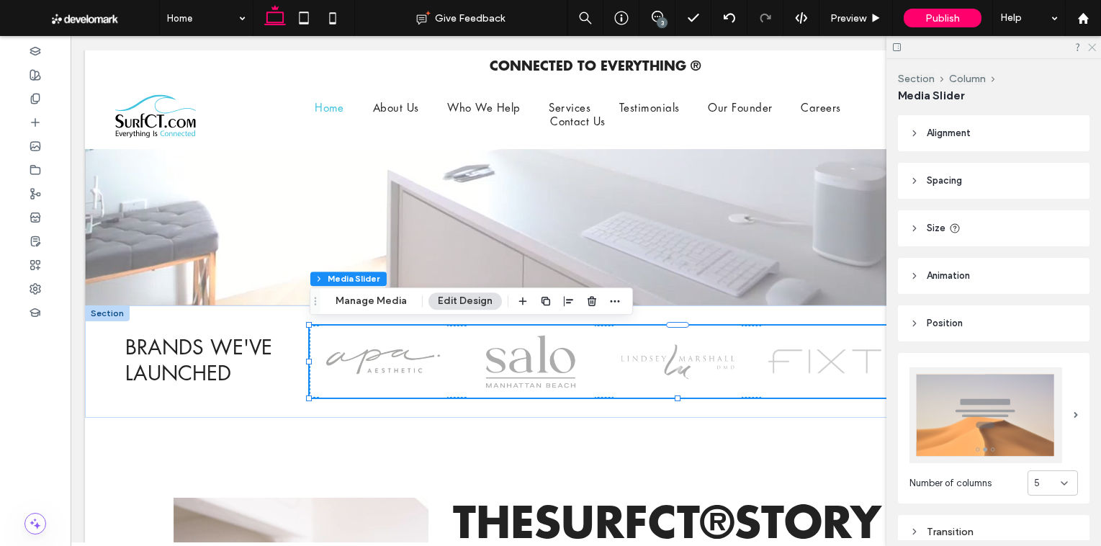
click at [1090, 45] on use at bounding box center [1092, 48] width 8 height 8
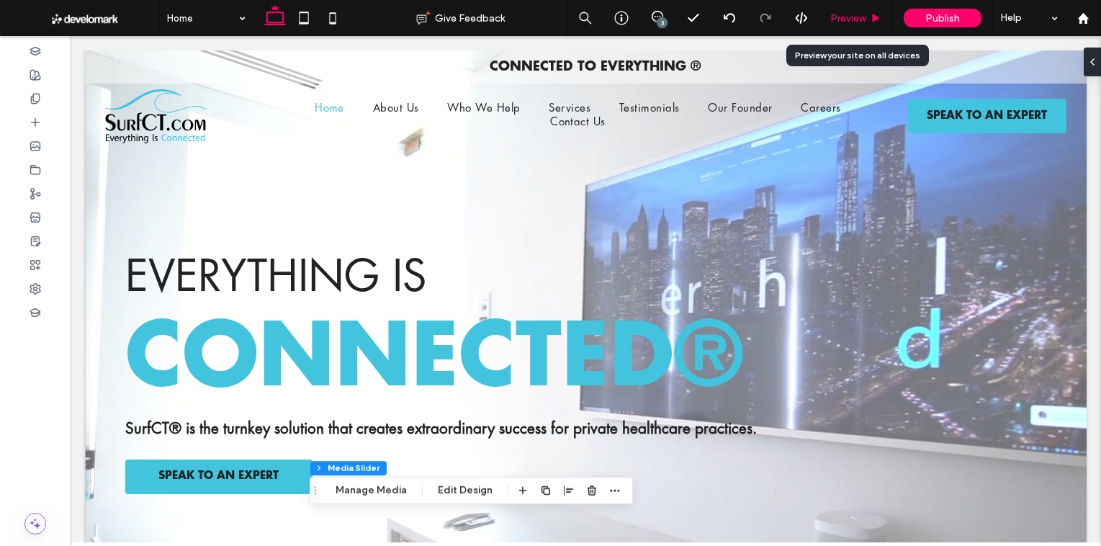
click at [858, 15] on span "Preview" at bounding box center [848, 18] width 36 height 12
